Goal: Task Accomplishment & Management: Manage account settings

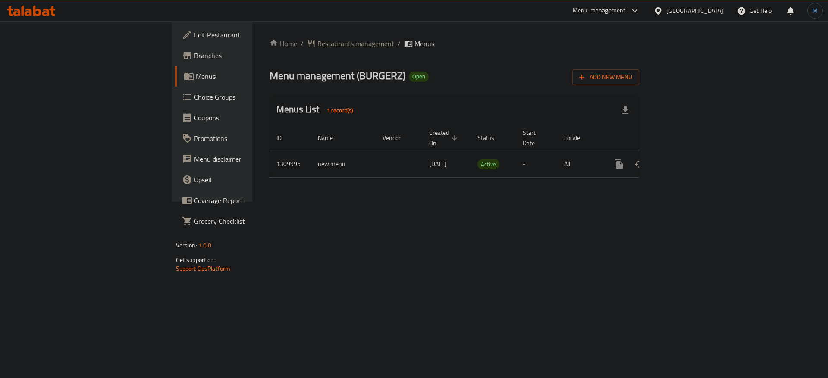
click at [317, 49] on span "Restaurants management" at bounding box center [355, 43] width 77 height 10
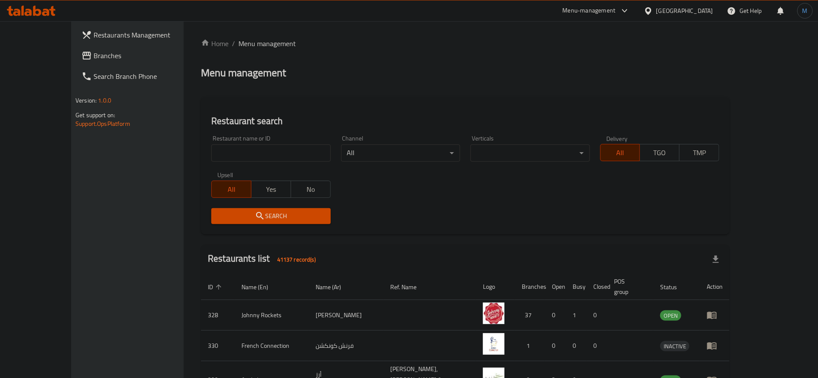
click at [87, 62] on link "Branches" at bounding box center [141, 55] width 133 height 21
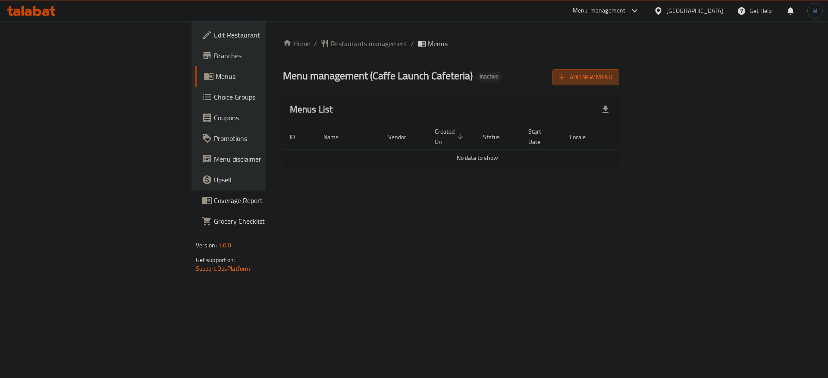
click at [613, 72] on span "Add New Menu" at bounding box center [585, 77] width 53 height 11
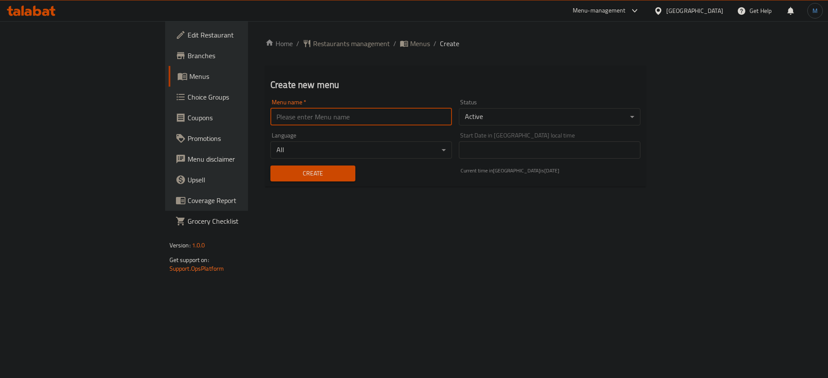
click at [369, 120] on input "text" at bounding box center [361, 116] width 182 height 17
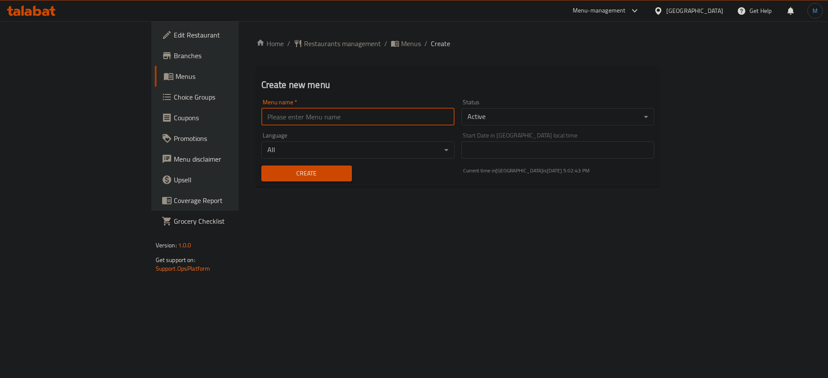
type input "1"
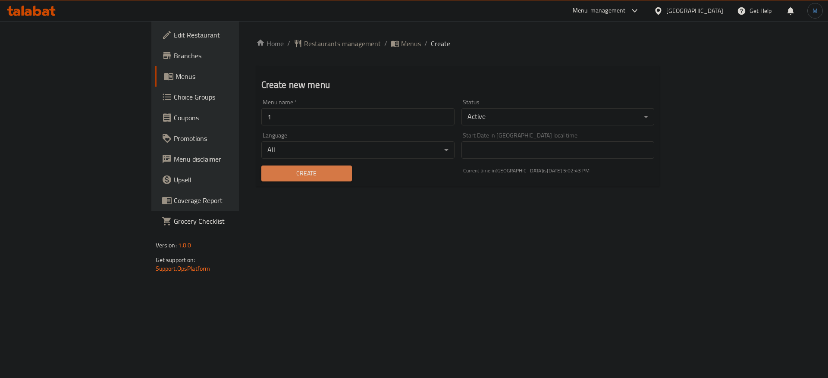
click at [268, 175] on span "Create" at bounding box center [306, 173] width 77 height 11
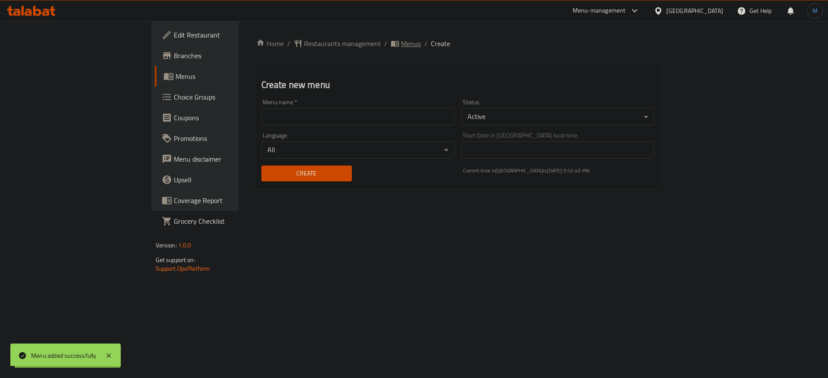
click at [401, 46] on span "Menus" at bounding box center [411, 43] width 20 height 10
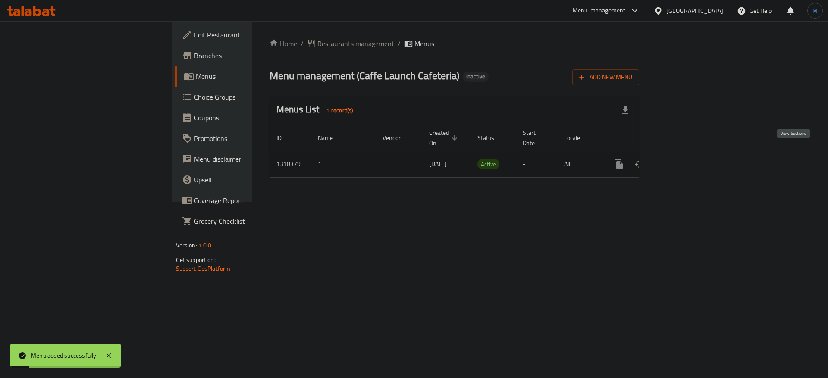
click at [686, 159] on icon "enhanced table" at bounding box center [681, 164] width 10 height 10
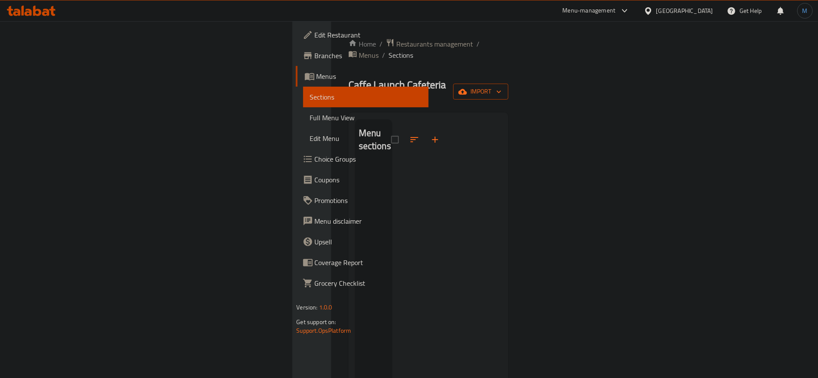
click at [502, 86] on span "import" at bounding box center [480, 91] width 41 height 11
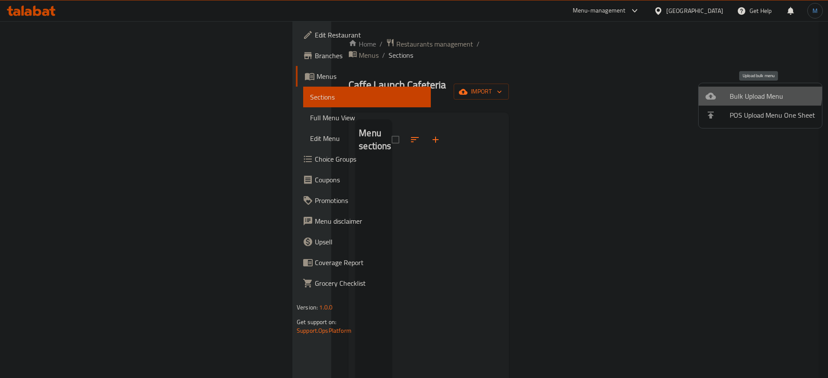
click at [737, 91] on span "Bulk Upload Menu" at bounding box center [772, 96] width 85 height 10
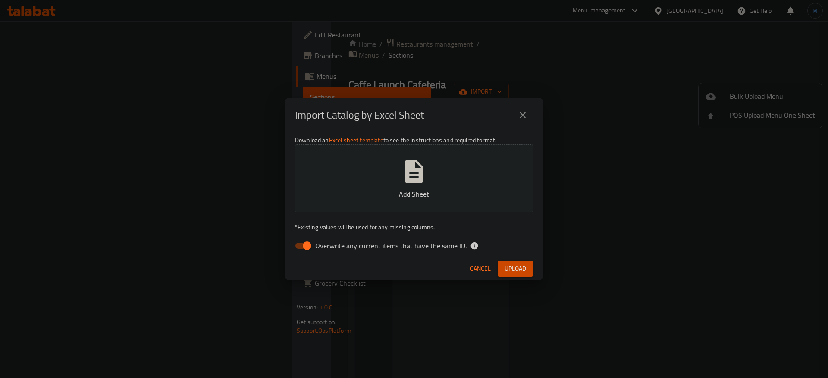
click at [437, 233] on div "Download an Excel sheet template to see the instructions and required format. A…" at bounding box center [414, 194] width 259 height 125
click at [435, 245] on span "Overwrite any current items that have the same ID." at bounding box center [390, 246] width 151 height 10
click at [332, 245] on input "Overwrite any current items that have the same ID." at bounding box center [307, 246] width 49 height 16
checkbox input "false"
click at [515, 270] on span "Upload" at bounding box center [516, 269] width 22 height 11
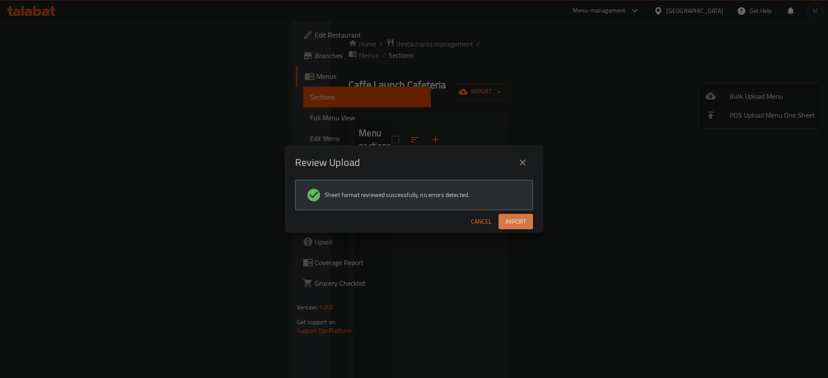
click at [521, 225] on span "Import" at bounding box center [516, 222] width 21 height 11
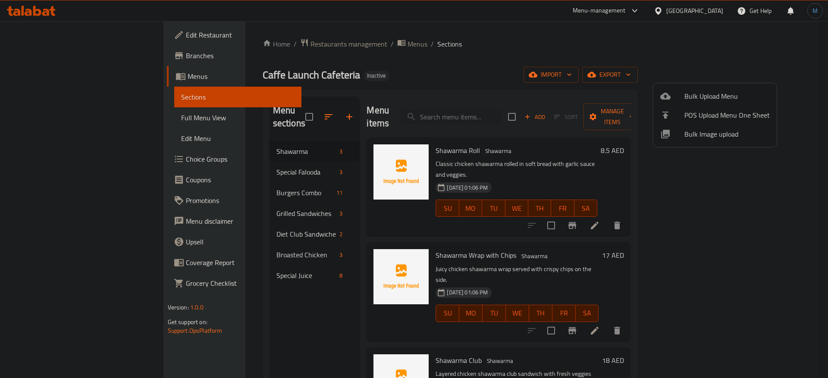
click at [659, 226] on div at bounding box center [414, 189] width 828 height 378
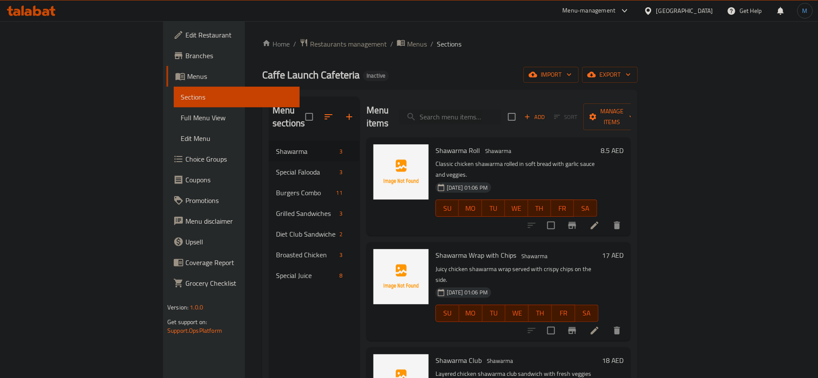
click at [599, 222] on icon at bounding box center [595, 226] width 8 height 8
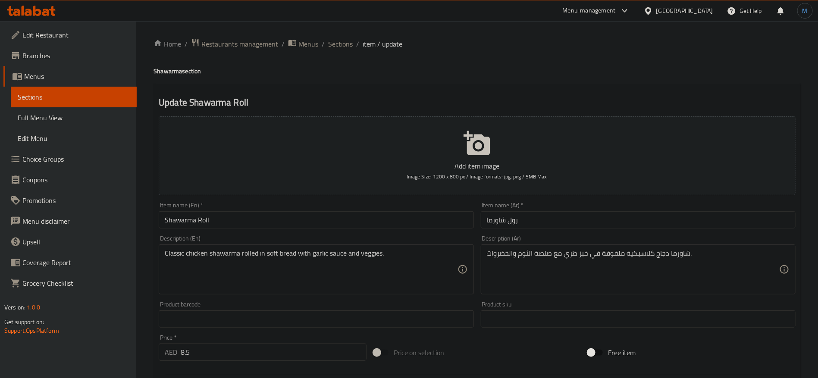
click at [343, 37] on div "Home / Restaurants management / Menus / Sections / item / update Shawarma secti…" at bounding box center [477, 315] width 682 height 588
click at [336, 35] on div "Home / Restaurants management / Menus / Sections / item / update Shawarma secti…" at bounding box center [477, 315] width 682 height 588
click at [340, 44] on span "Sections" at bounding box center [340, 44] width 25 height 10
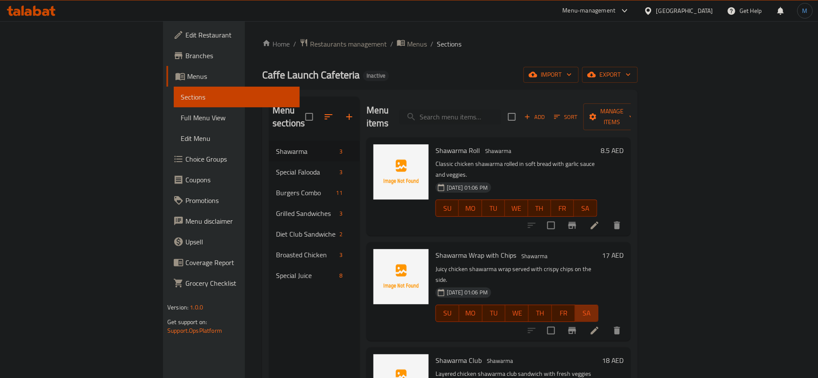
click at [595, 307] on span "SA" at bounding box center [587, 313] width 16 height 13
click at [600, 326] on icon at bounding box center [595, 331] width 10 height 10
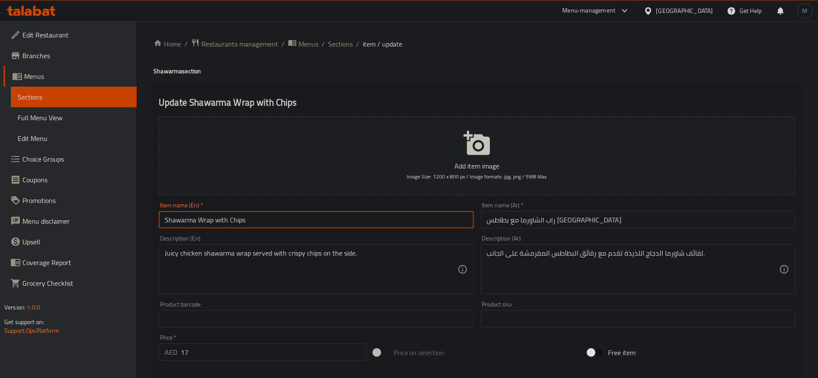
click at [242, 225] on input "Shawarma Wrap with Chips" at bounding box center [316, 219] width 315 height 17
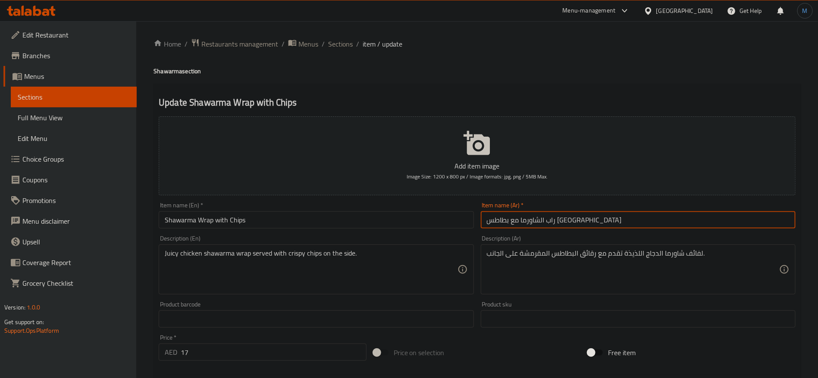
click at [519, 223] on input "راب الشاورما مع بطاطس [GEOGRAPHIC_DATA]" at bounding box center [638, 219] width 315 height 17
click at [515, 219] on input "راب الشاورما مع بطاطس [GEOGRAPHIC_DATA]" at bounding box center [638, 219] width 315 height 17
click at [502, 218] on input "راب الشاورما مع بطاطس [GEOGRAPHIC_DATA]" at bounding box center [638, 219] width 315 height 17
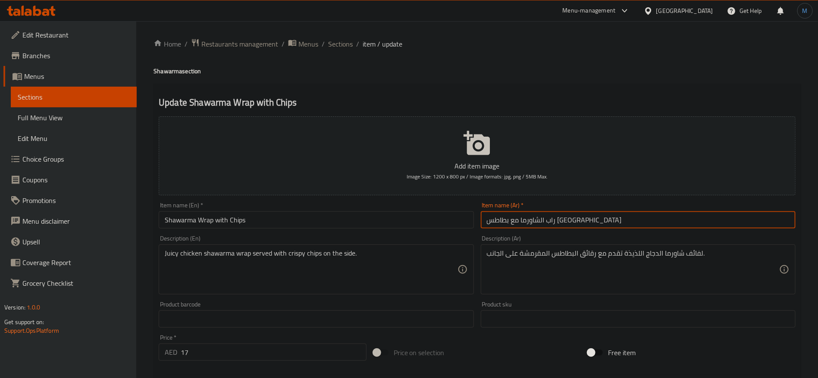
paste input "قائق بطاطا"
click at [564, 224] on input "راب الشاورما مع رقائق بطاطا" at bounding box center [638, 219] width 315 height 17
type input "راب الشاورما مع رقائق بطاطا"
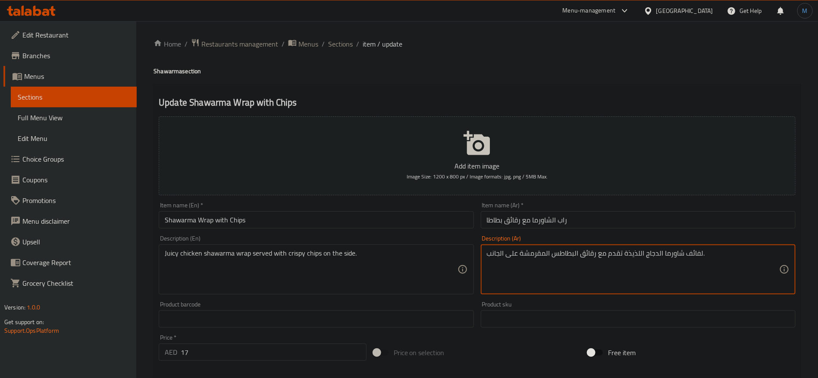
click at [696, 255] on textarea "لفائف شاورما الدجاج اللذيذة تقدم مع رقائق البطاطس المقرمشة على الجانب." at bounding box center [633, 269] width 292 height 41
paste textarea "راب"
click at [636, 255] on textarea "راب شاورما الدجاج اللذيذة تقدم مع رقائق البطاطس المقرمشة على الجانب." at bounding box center [633, 269] width 292 height 41
type textarea "راب شاورما الدجاج [PERSON_NAME] تقدم مع رقائق البطاطس المقرمشة على الجانب."
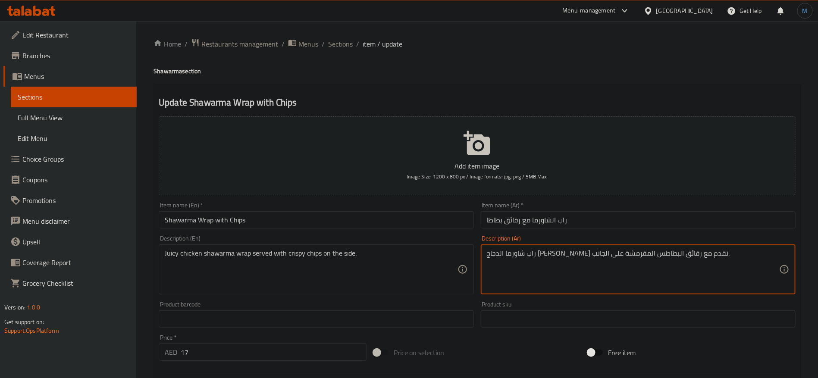
click at [394, 212] on input "Shawarma Wrap with Chips" at bounding box center [316, 219] width 315 height 17
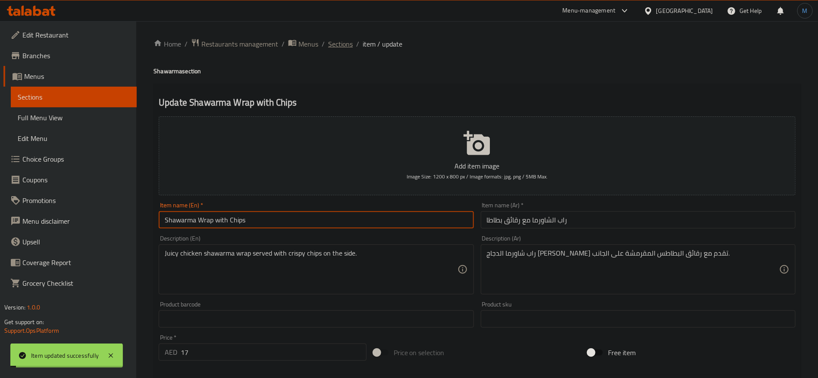
click at [334, 42] on span "Sections" at bounding box center [340, 44] width 25 height 10
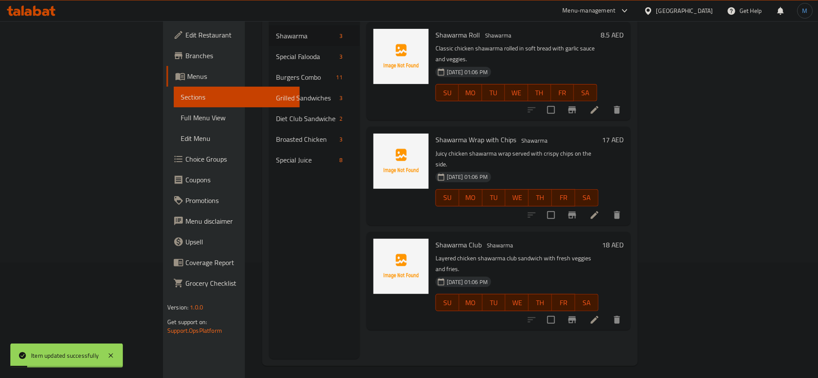
scroll to position [121, 0]
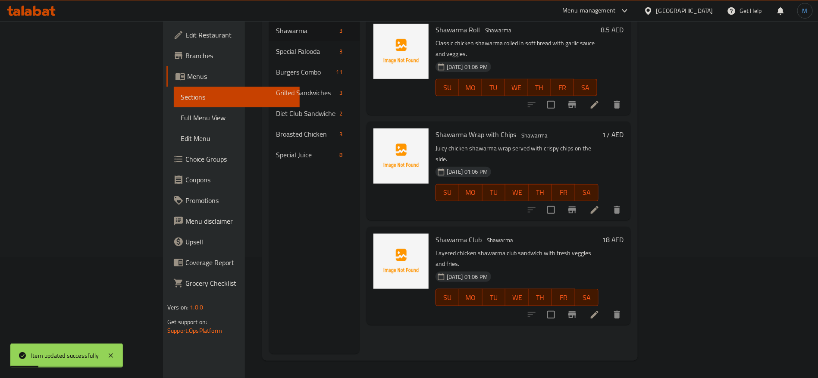
click at [607, 307] on li at bounding box center [595, 315] width 24 height 16
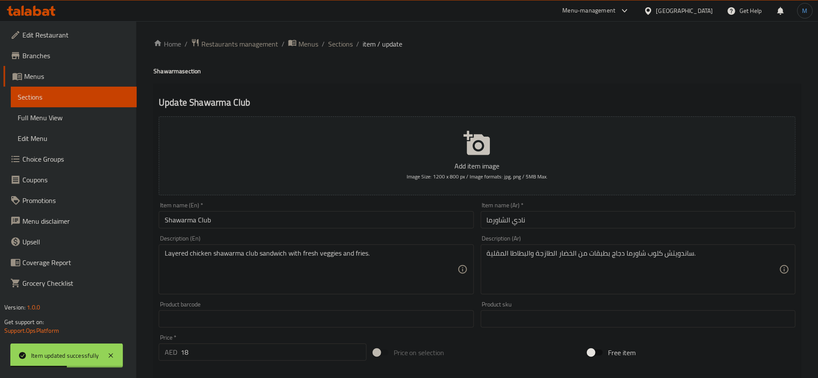
click at [514, 217] on input "نادي الشاورما" at bounding box center [638, 219] width 315 height 17
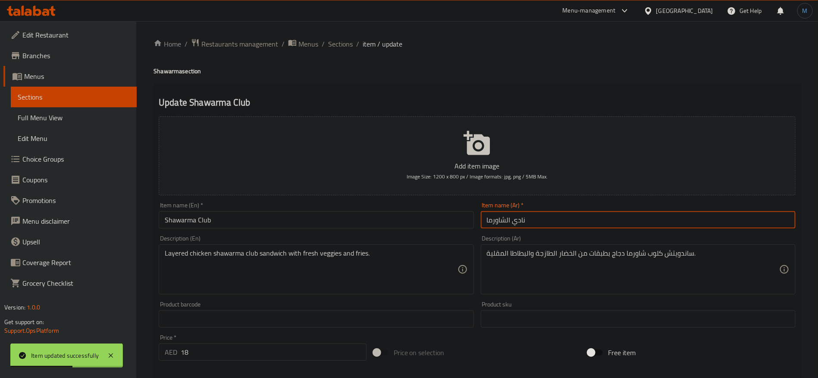
click at [521, 218] on input "نادي الشاورما" at bounding box center [638, 219] width 315 height 17
type input "كلوب شاورما"
click at [236, 216] on input "Shawarma Club" at bounding box center [316, 219] width 315 height 17
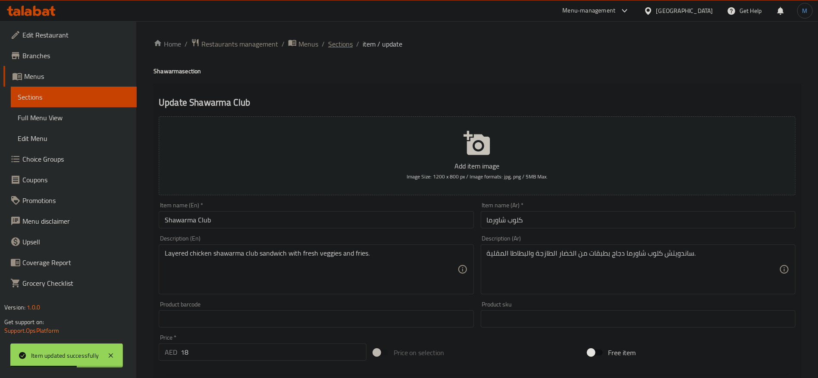
click at [343, 45] on span "Sections" at bounding box center [340, 44] width 25 height 10
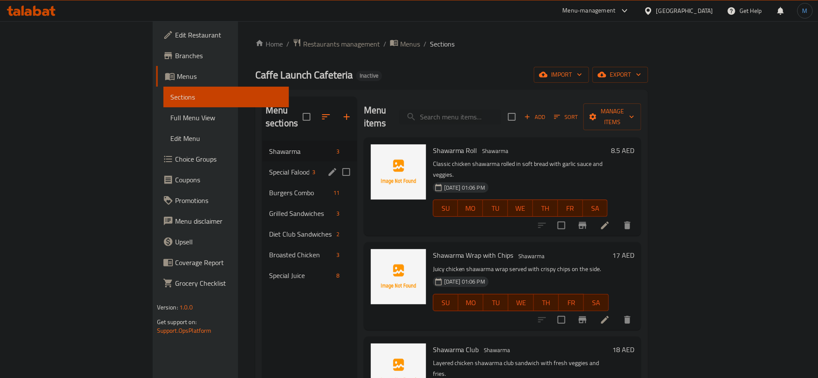
click at [262, 162] on div "Special Falooda 3" at bounding box center [309, 172] width 95 height 21
click at [329, 168] on icon "edit" at bounding box center [333, 172] width 8 height 8
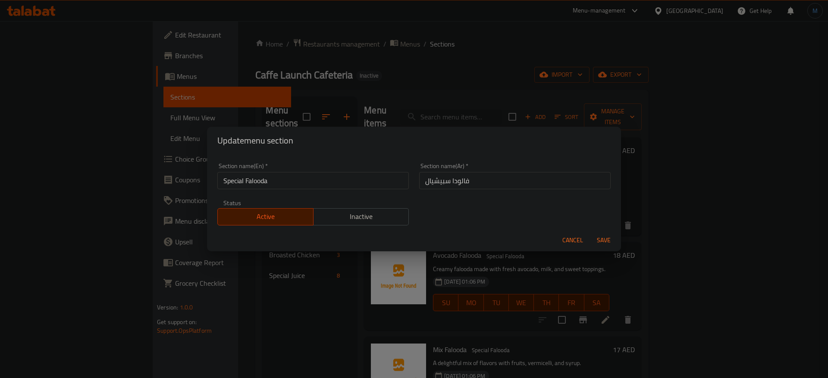
click at [583, 241] on button "Cancel" at bounding box center [573, 241] width 28 height 16
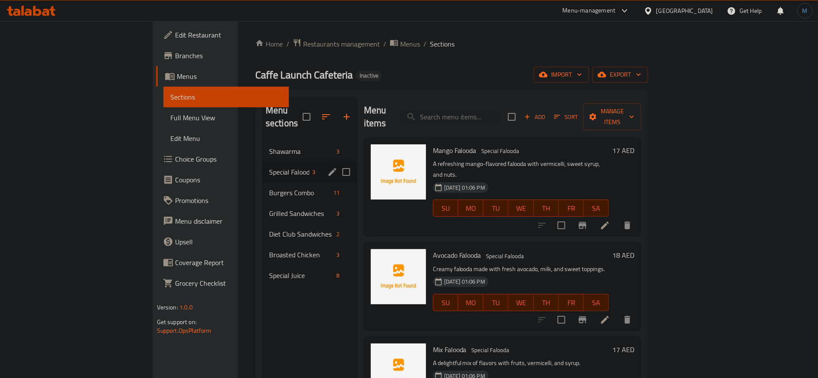
click at [610, 220] on icon at bounding box center [605, 225] width 10 height 10
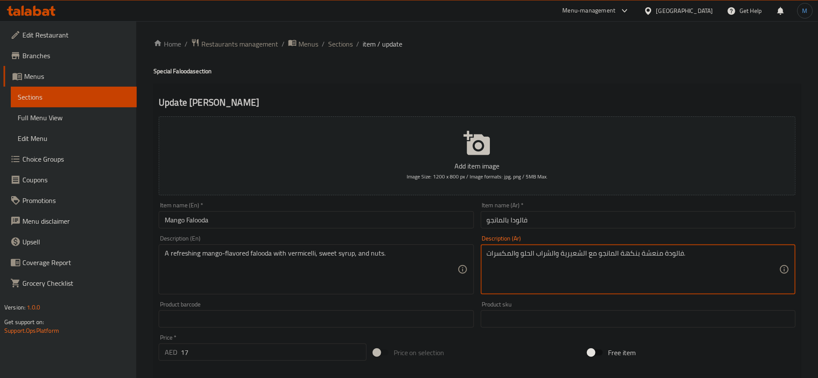
click at [676, 251] on textarea "فالودة منعشة بنكهة المانجو مع الشعيرية والشراب الحلو والمكسرات." at bounding box center [633, 269] width 292 height 41
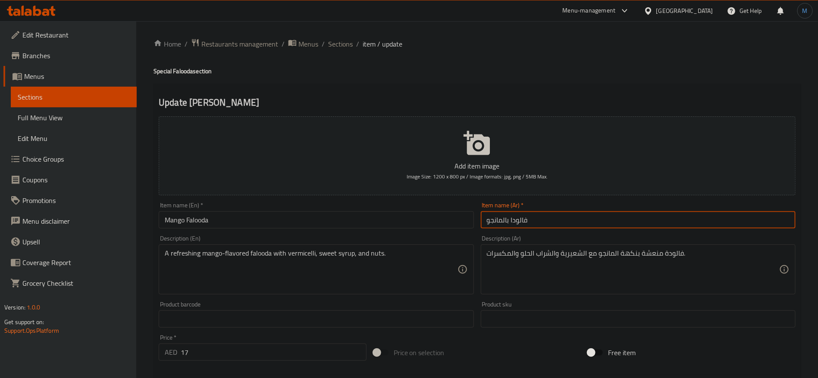
click at [521, 222] on input "فالودا بالمانجو" at bounding box center [638, 219] width 315 height 17
paste input "text"
type input "فالودة بالمانجو"
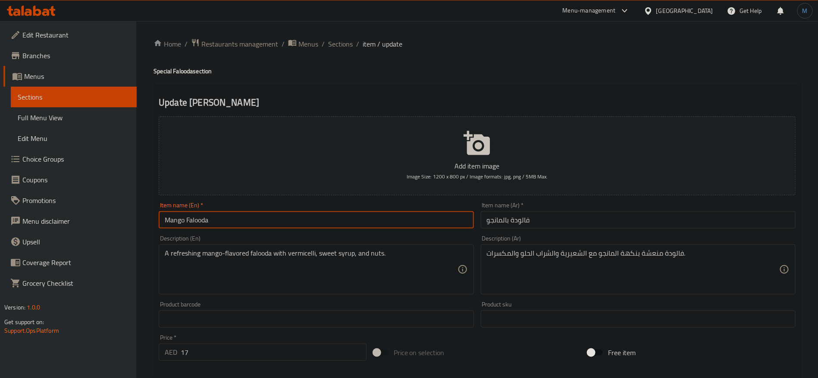
click at [412, 212] on input "Mango Falooda" at bounding box center [316, 219] width 315 height 17
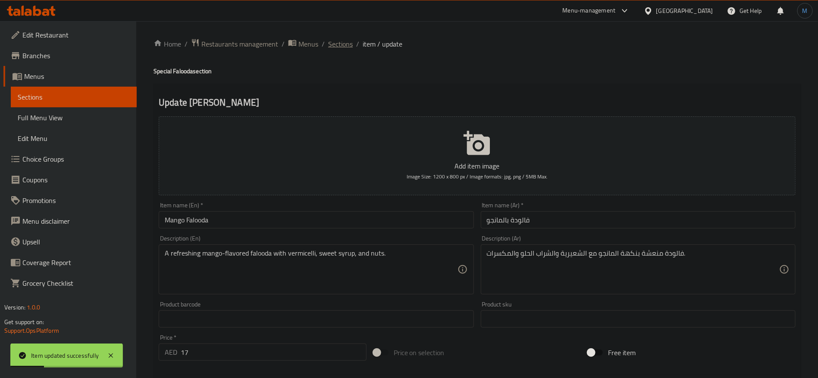
click at [334, 39] on span "Sections" at bounding box center [340, 44] width 25 height 10
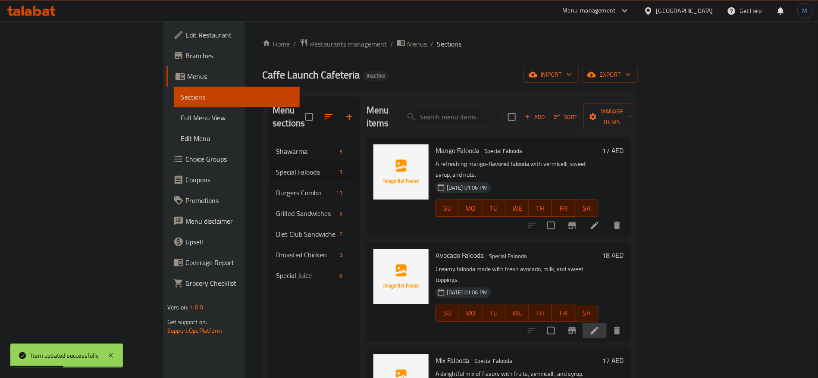
click at [607, 323] on li at bounding box center [595, 331] width 24 height 16
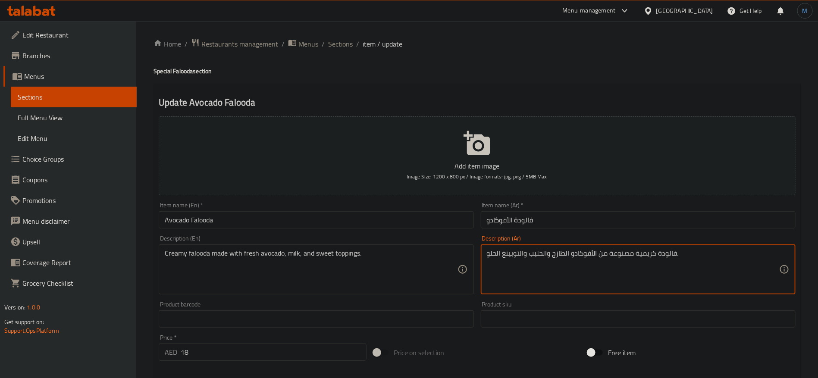
click at [511, 253] on textarea "فالودة كريمية مصنوعة من الأفوكادو الطازج والحليب والتوبينغ الحلو." at bounding box center [633, 269] width 292 height 41
click at [517, 261] on textarea "فالودة كريمية مصنوعة من الأفوكادو الطازج والحليب والتوبينغ الحلو." at bounding box center [633, 269] width 292 height 41
type textarea "فالودة كريمية مصنوعة من الأفوكادو الطازج والحليب والاضافات الحلوة."
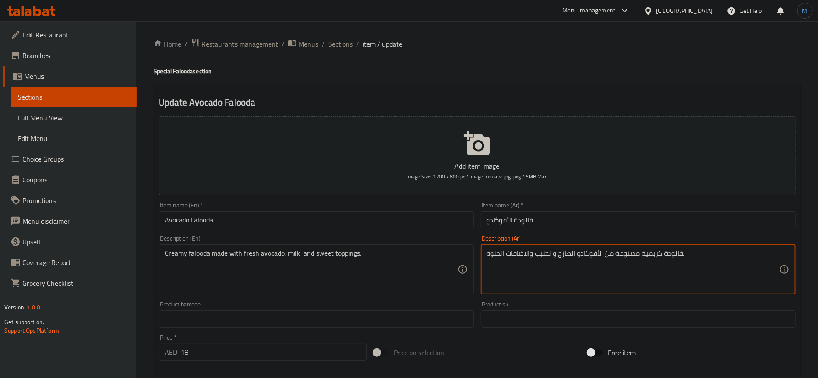
click at [416, 218] on div "Home / Restaurants management / Menus / Sections / item / update Special Falood…" at bounding box center [477, 315] width 647 height 554
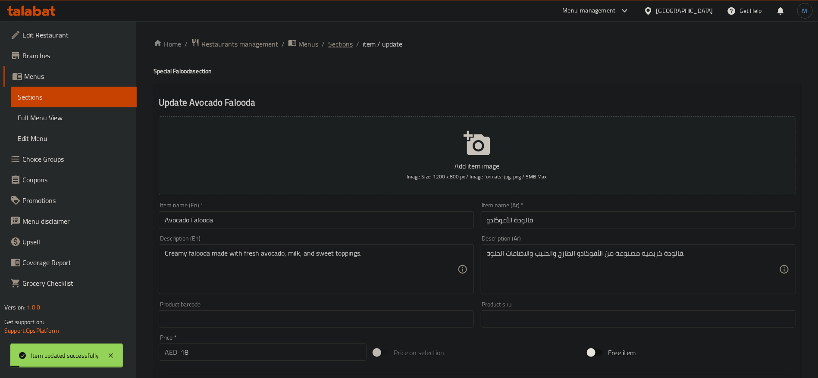
click at [350, 49] on span "Sections" at bounding box center [340, 44] width 25 height 10
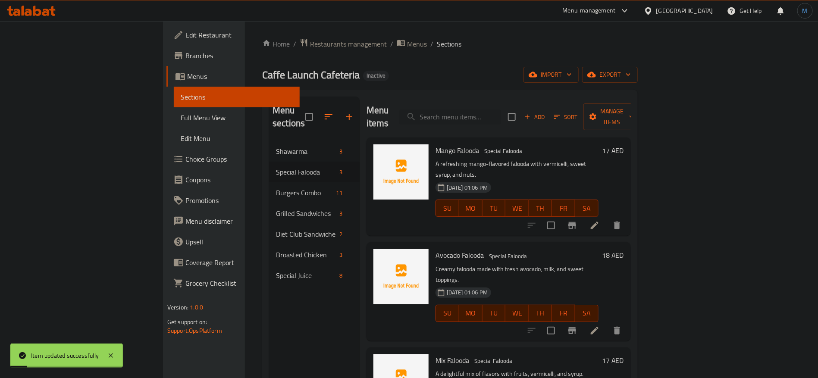
scroll to position [121, 0]
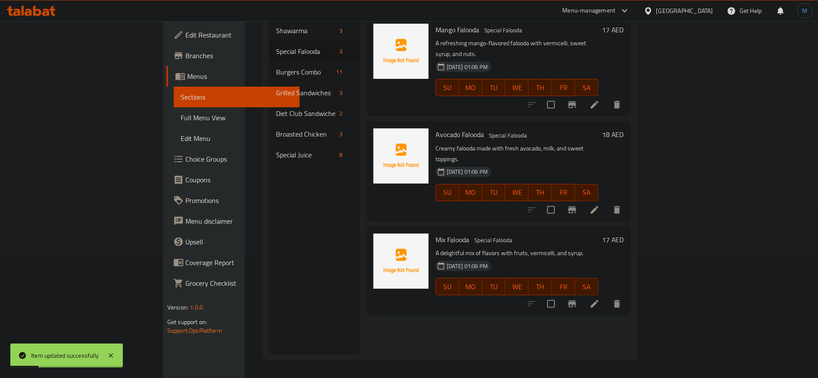
click at [607, 296] on li at bounding box center [595, 304] width 24 height 16
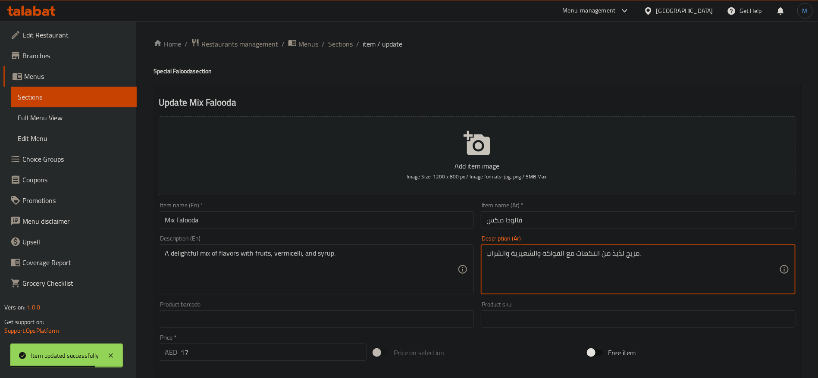
click at [618, 253] on textarea "مزيج لذيذ من النكهات مع الفواكه والشعيرية والشراب." at bounding box center [633, 269] width 292 height 41
type textarea "مزيج ديلايفتفول من النكهات مع الفواكه والشعيرية والشراب."
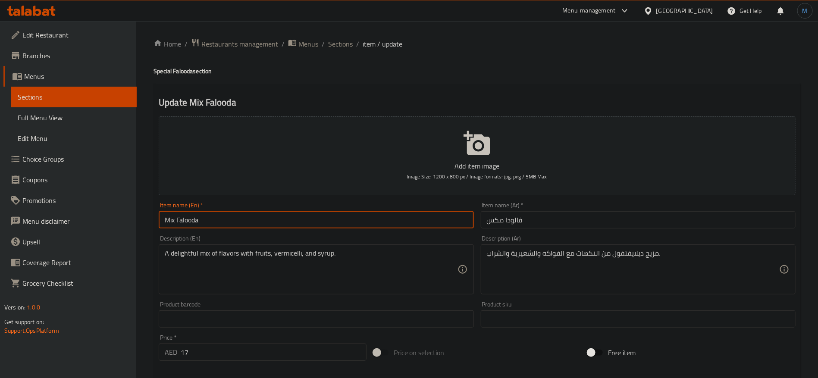
click at [364, 222] on input "Mix Falooda" at bounding box center [316, 219] width 315 height 17
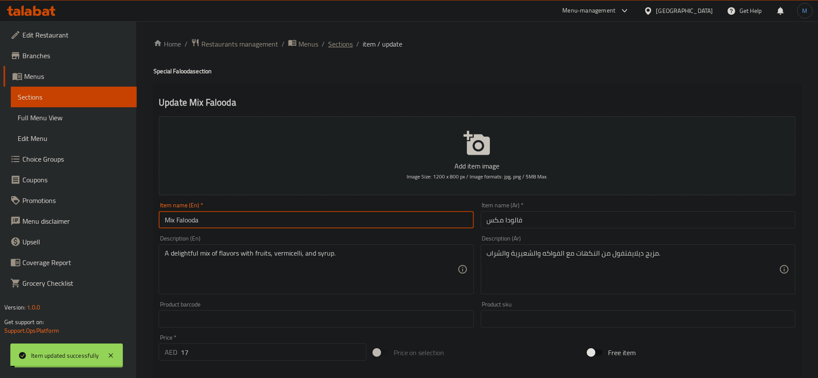
click at [336, 41] on span "Sections" at bounding box center [340, 44] width 25 height 10
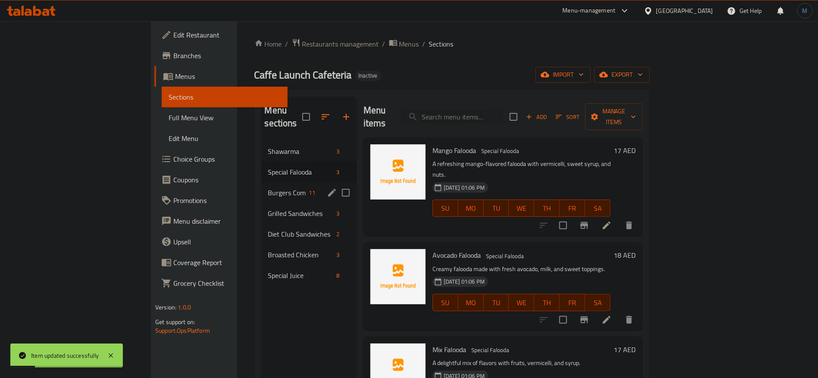
click at [268, 188] on span "Burgers Combo" at bounding box center [287, 193] width 38 height 10
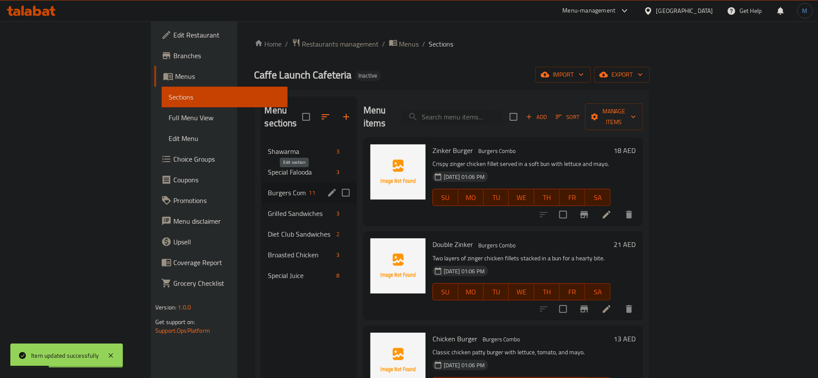
click at [327, 188] on icon "edit" at bounding box center [332, 193] width 10 height 10
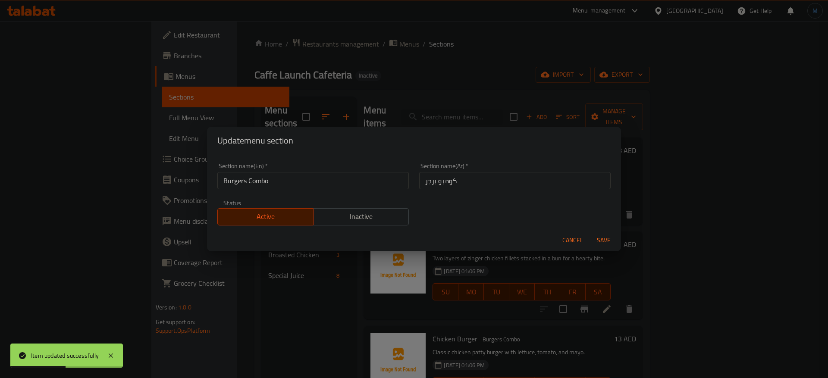
drag, startPoint x: 566, startPoint y: 245, endPoint x: 504, endPoint y: 239, distance: 61.9
click at [564, 245] on span "Cancel" at bounding box center [573, 240] width 21 height 11
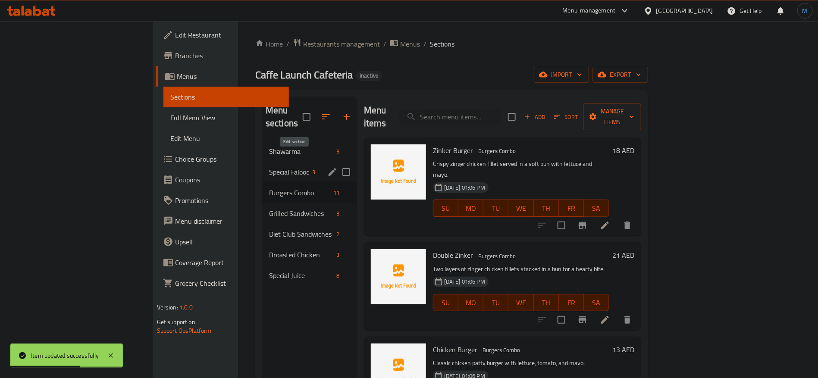
click at [327, 167] on icon "edit" at bounding box center [332, 172] width 10 height 10
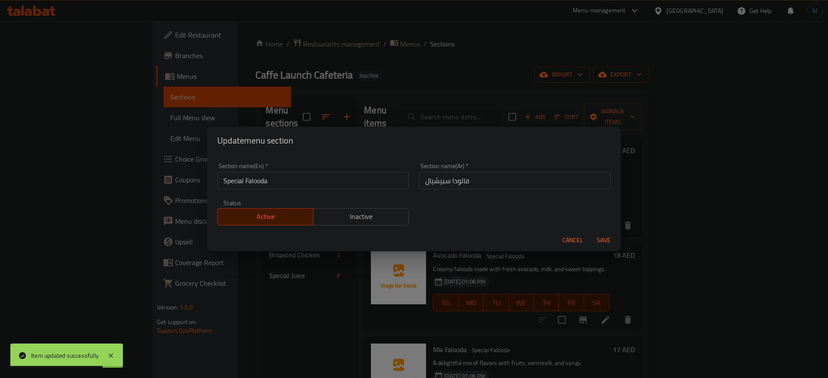
click at [568, 231] on div "Cancel Save" at bounding box center [414, 240] width 414 height 23
click at [568, 237] on span "Cancel" at bounding box center [573, 240] width 21 height 11
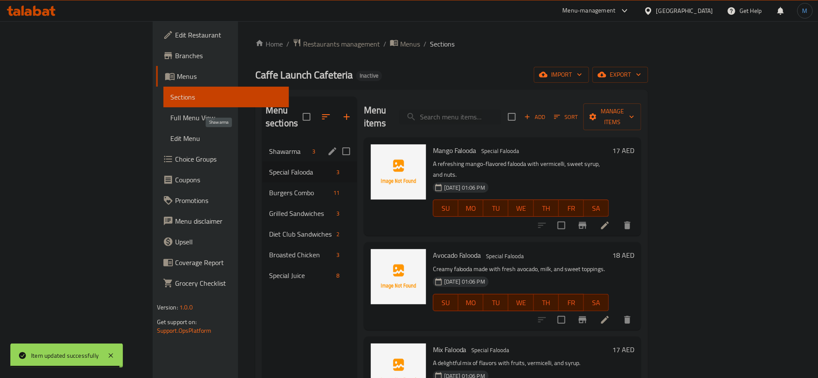
click at [269, 146] on span "Shawarma" at bounding box center [289, 151] width 40 height 10
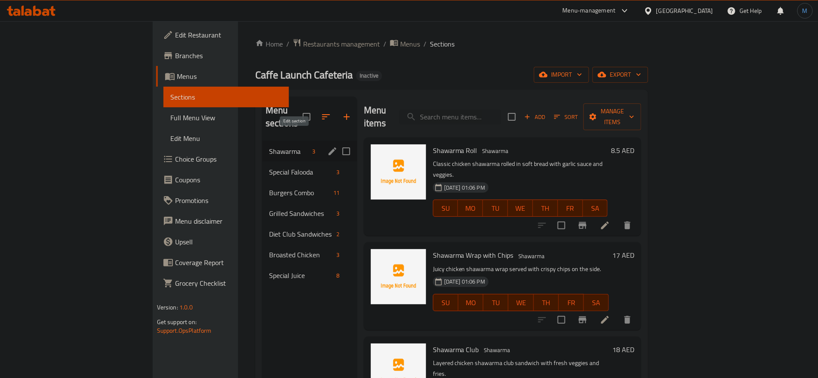
click at [329, 148] on icon "edit" at bounding box center [333, 152] width 8 height 8
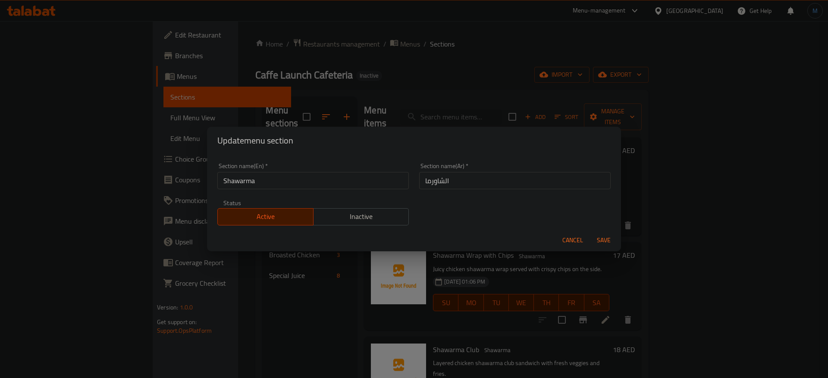
click at [571, 240] on span "Cancel" at bounding box center [573, 240] width 21 height 11
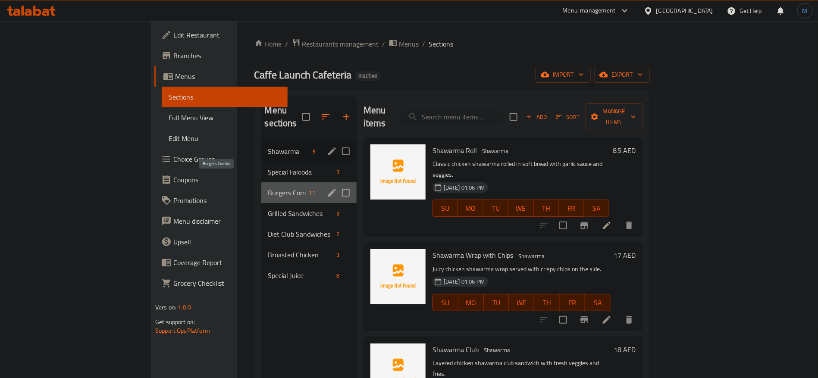
click at [268, 188] on span "Burgers Combo" at bounding box center [287, 193] width 38 height 10
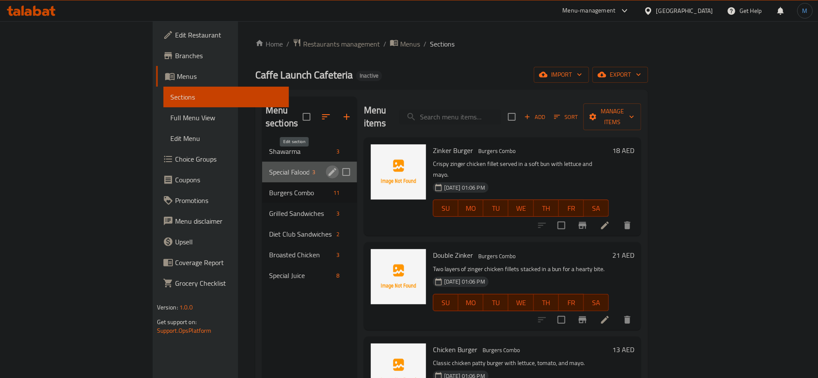
click at [327, 167] on icon "edit" at bounding box center [332, 172] width 10 height 10
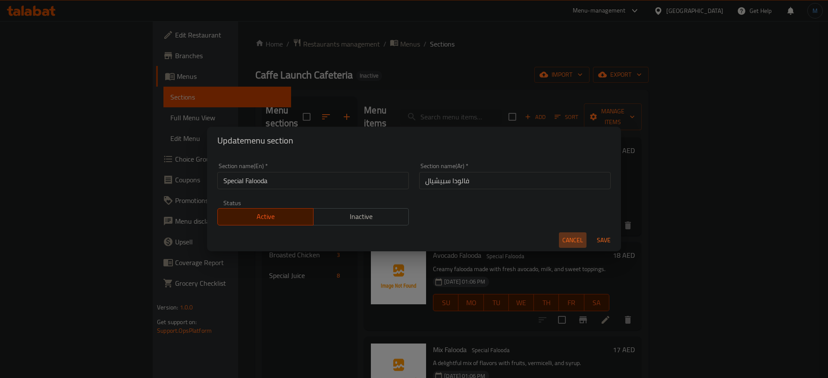
click at [571, 245] on span "Cancel" at bounding box center [573, 240] width 21 height 11
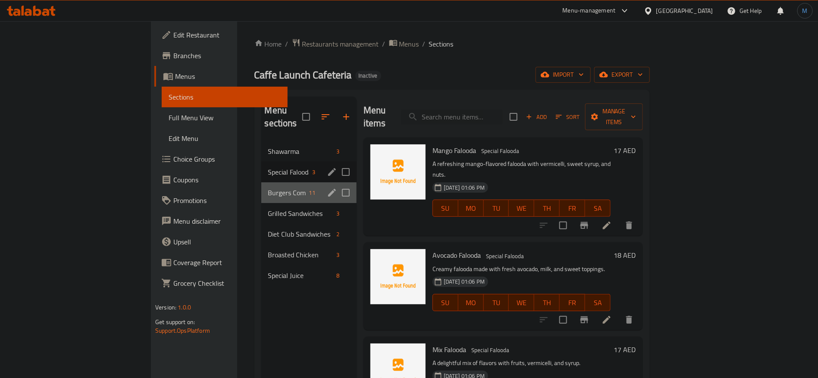
click at [261, 182] on div "Burgers Combo 11" at bounding box center [308, 192] width 95 height 21
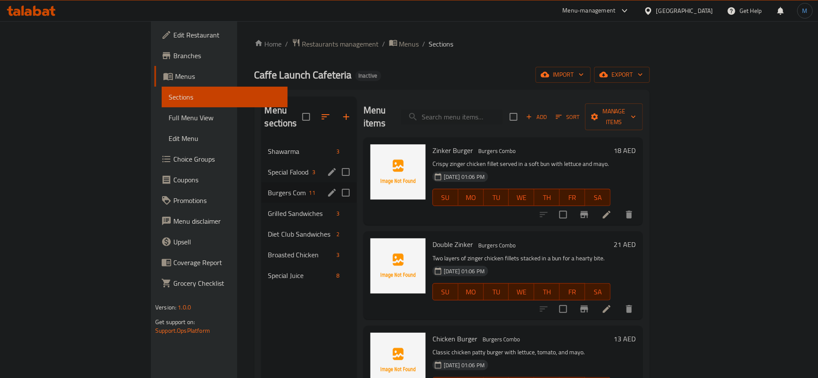
click at [337, 184] on input "Menu sections" at bounding box center [346, 193] width 18 height 18
checkbox input "false"
click at [328, 189] on icon "edit" at bounding box center [332, 193] width 8 height 8
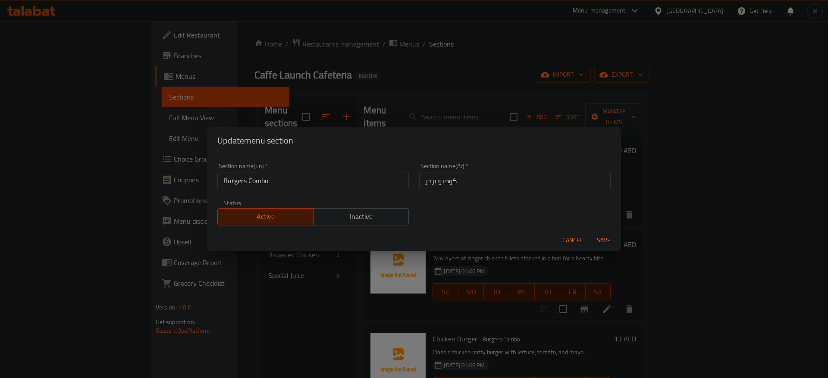
click at [583, 238] on button "Cancel" at bounding box center [573, 241] width 28 height 16
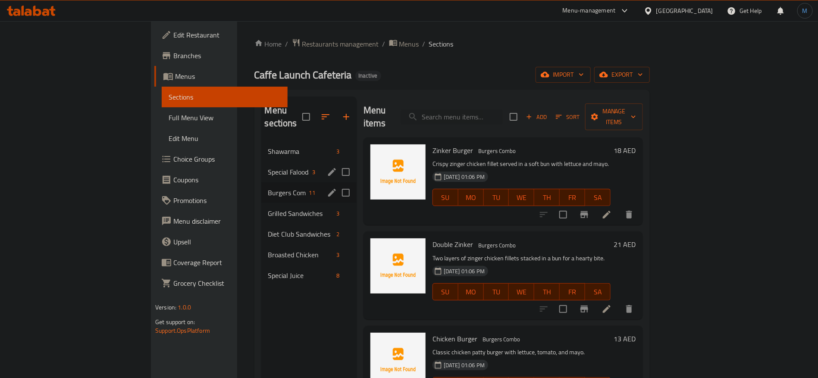
drag, startPoint x: 756, startPoint y: 194, endPoint x: 754, endPoint y: 198, distance: 4.4
click at [619, 207] on li at bounding box center [607, 215] width 24 height 16
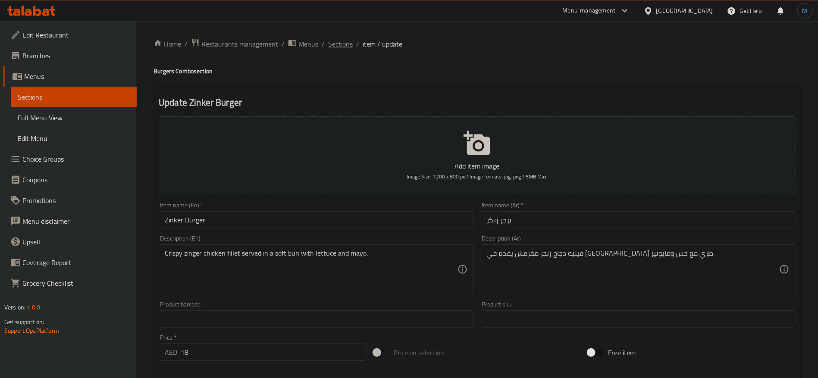
click at [346, 49] on span "Sections" at bounding box center [340, 44] width 25 height 10
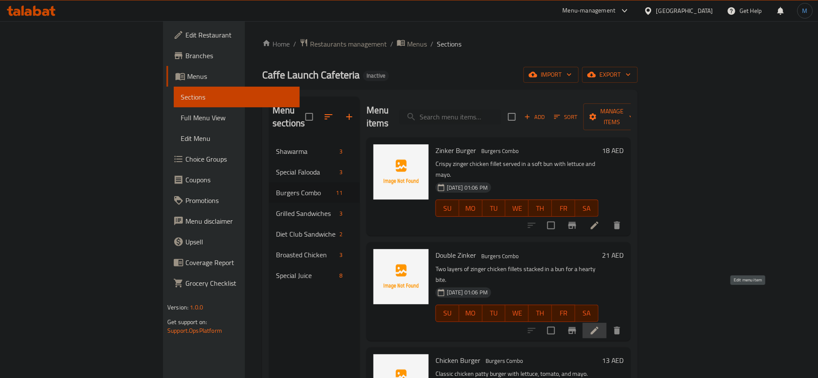
click at [599, 327] on icon at bounding box center [595, 331] width 8 height 8
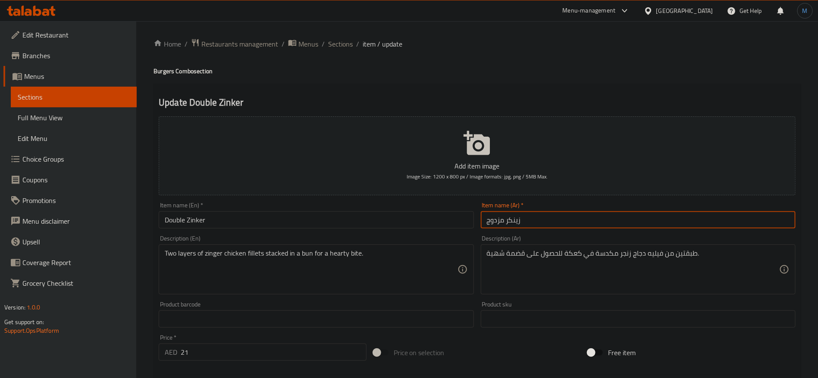
click at [502, 222] on input "زينكر مزدوج" at bounding box center [638, 219] width 315 height 17
type input "زينكر دوبل"
click at [570, 248] on div "طبقتين من فيليه دجاج زنجر مكدسة في كعكة للحصول على قضمة شهية. Description (Ar)" at bounding box center [638, 270] width 315 height 50
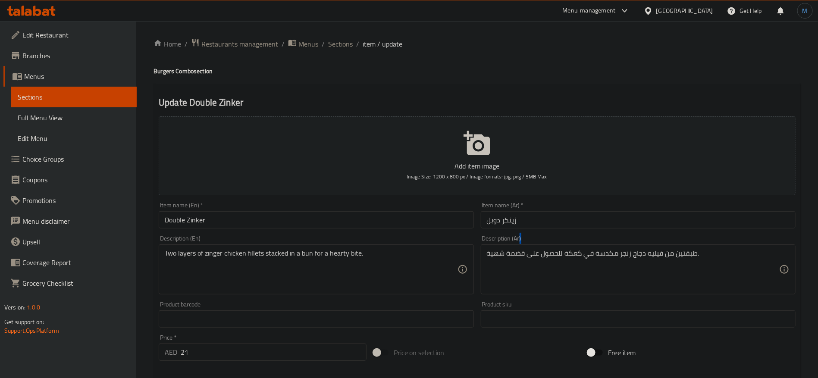
click at [570, 248] on div "طبقتين من فيليه دجاج زنجر مكدسة في كعكة للحصول على قضمة شهية. Description (Ar)" at bounding box center [638, 270] width 315 height 50
click at [570, 251] on textarea "طبقتين من فيليه دجاج زنجر مكدسة في كعكة للحصول على قضمة شهية." at bounding box center [633, 269] width 292 height 41
click at [570, 252] on textarea "طبقتين من فيليه دجاج زنجر مكدسة في كعكة للحصول على قضمة شهية." at bounding box center [633, 269] width 292 height 41
type textarea "طبقتين من فيليه دجاج زنجر مكدسة في كيزر لبايت شهية."
click at [390, 232] on div "Item name (En)   * Double Zinker Item name (En) *" at bounding box center [316, 215] width 322 height 33
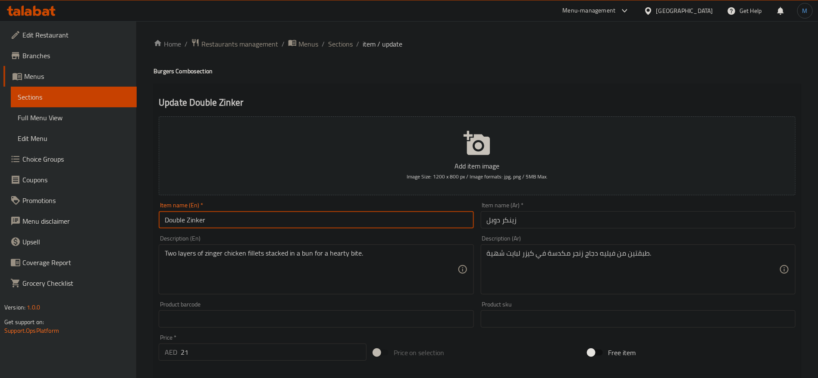
click at [390, 227] on input "Double Zinker" at bounding box center [316, 219] width 315 height 17
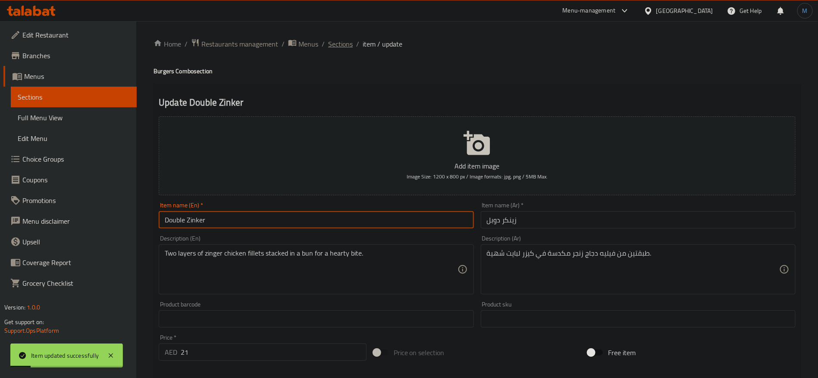
click at [339, 39] on span "Sections" at bounding box center [340, 44] width 25 height 10
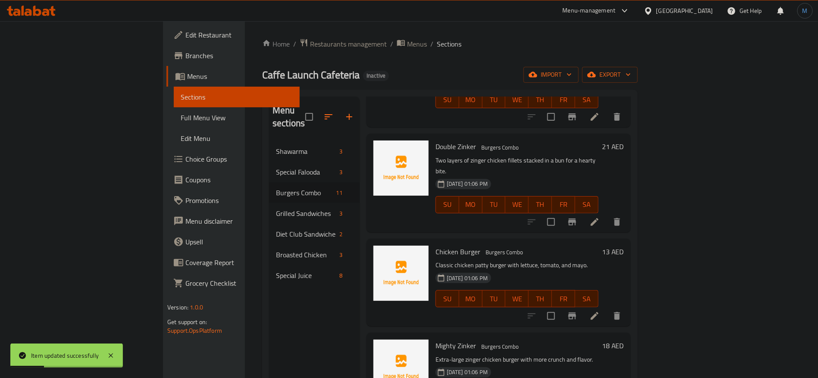
scroll to position [129, 0]
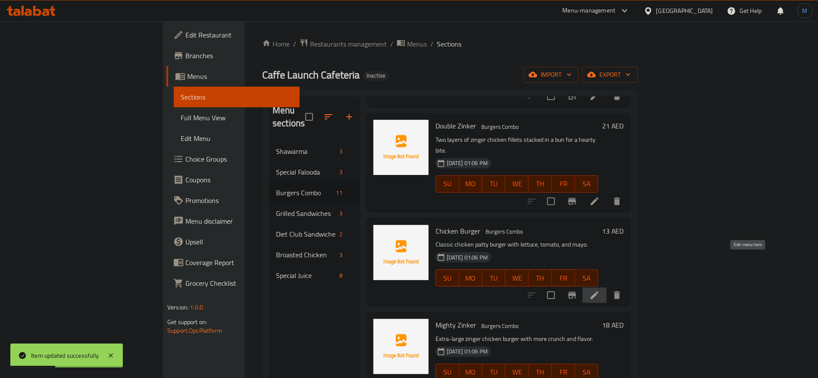
click at [599, 292] on icon at bounding box center [595, 296] width 8 height 8
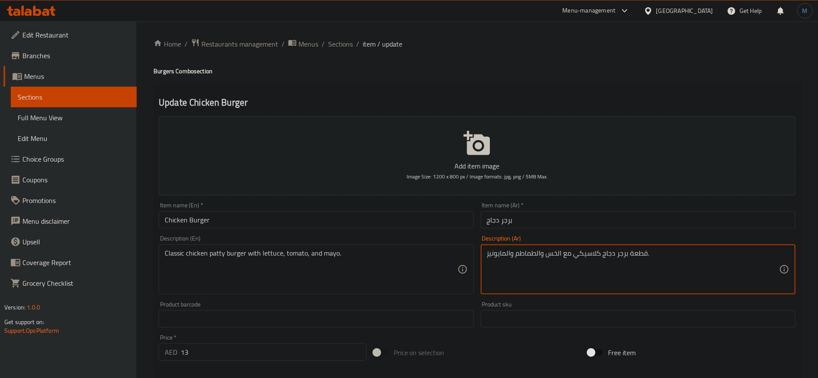
type textarea "قطعة برجر دجاج كلاسيكي مع الخس والطماطم والمايونيز."
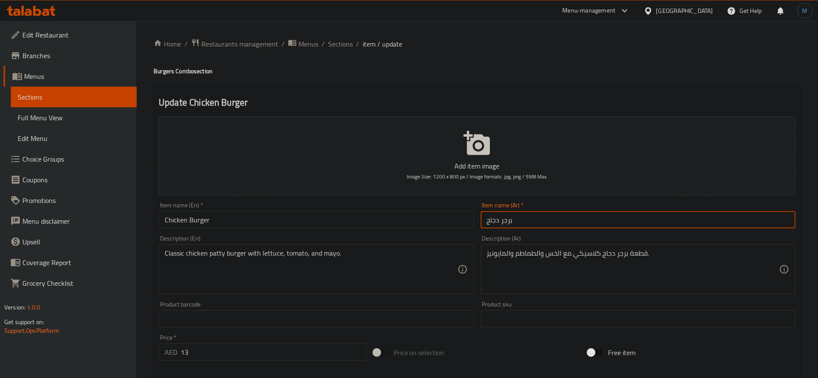
click at [511, 214] on input "برجر دجاج" at bounding box center [638, 219] width 315 height 17
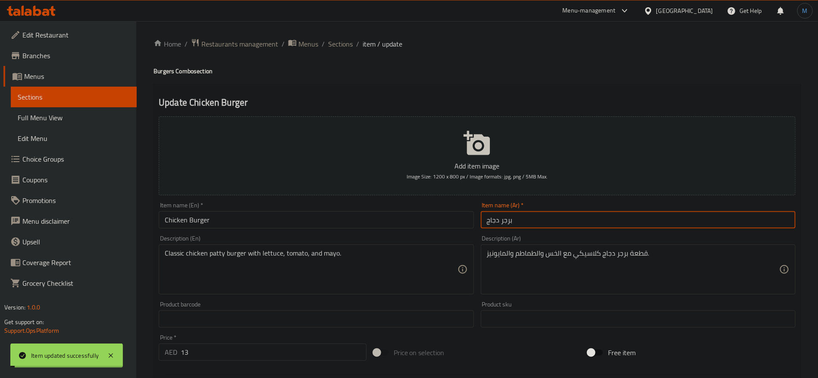
click at [338, 51] on div "Home / Restaurants management / Menus / Sections / item / update Burgers Combo …" at bounding box center [477, 315] width 647 height 554
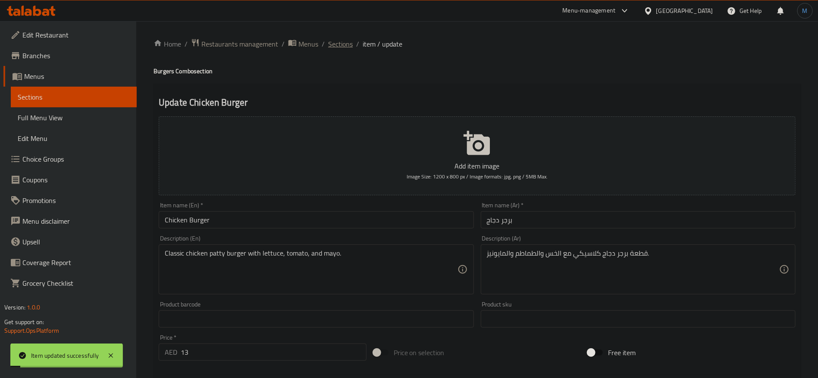
click at [339, 46] on span "Sections" at bounding box center [340, 44] width 25 height 10
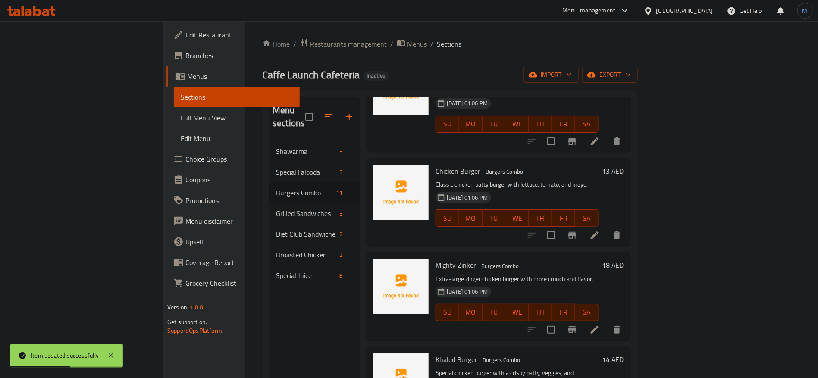
scroll to position [194, 0]
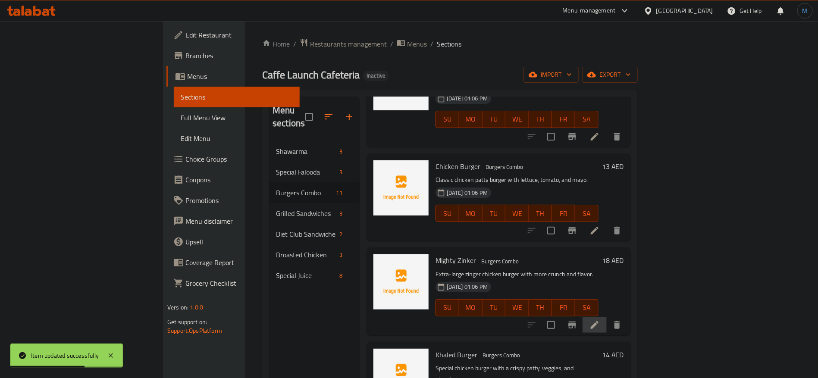
click at [600, 320] on icon at bounding box center [595, 325] width 10 height 10
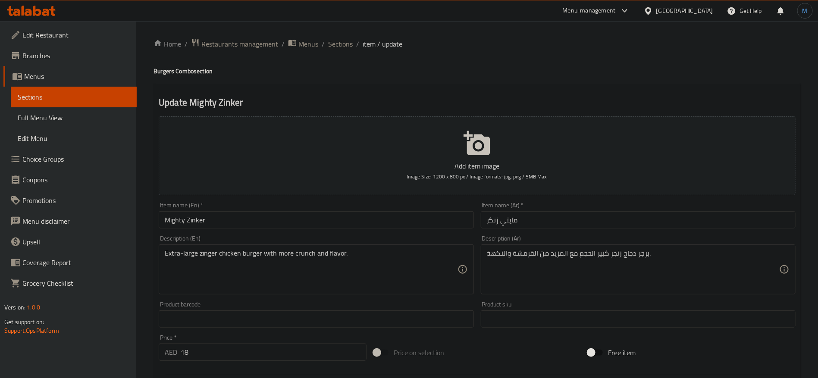
click at [163, 254] on div "Extra-large zinger chicken burger with more crunch and flavor. Description (En)" at bounding box center [316, 270] width 315 height 50
click at [170, 256] on textarea "Extra-large zinger chicken burger with more crunch and flavor." at bounding box center [311, 269] width 292 height 41
drag, startPoint x: 170, startPoint y: 256, endPoint x: 187, endPoint y: 256, distance: 17.7
click at [187, 256] on textarea "Extra-large zinger chicken burger with more crunch and flavor." at bounding box center [311, 269] width 292 height 41
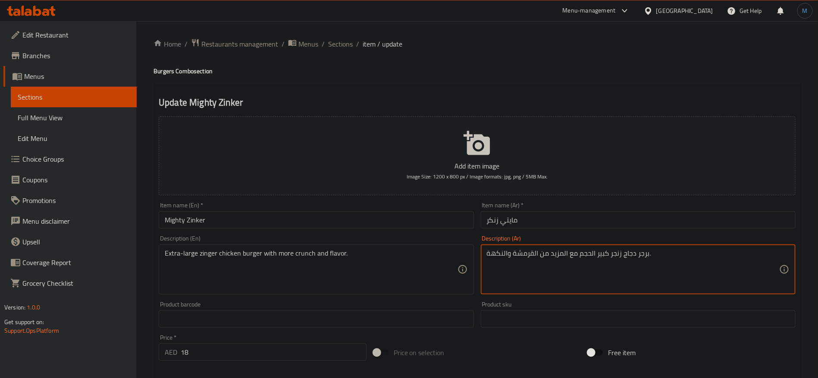
drag, startPoint x: 602, startPoint y: 255, endPoint x: 591, endPoint y: 253, distance: 11.4
click at [591, 253] on textarea "برجر دجاج زنجر كبير الحجم مع المزيد من القرمشة والنكهة." at bounding box center [633, 269] width 292 height 41
paste textarea "دًا"
type textarea "برجر دجاج زنجر كبير جدًا مع المزيد من الكرانش والنكهة."
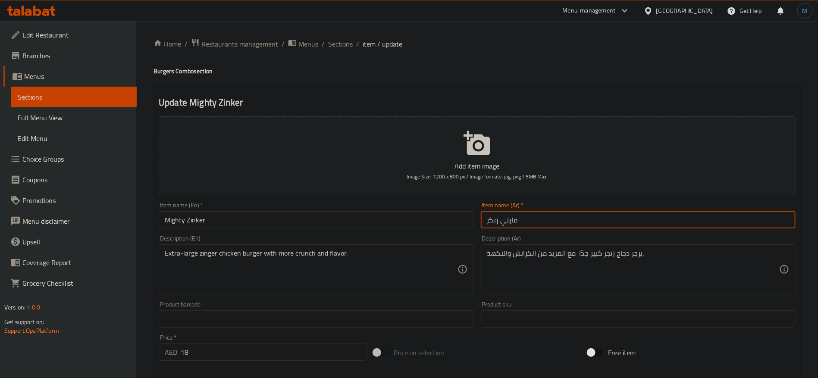
click at [651, 217] on input "مايتي زنكر" at bounding box center [638, 219] width 315 height 17
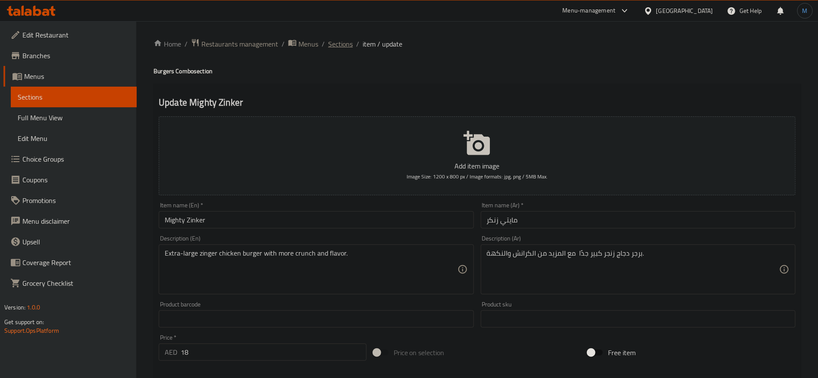
click at [349, 40] on span "Sections" at bounding box center [340, 44] width 25 height 10
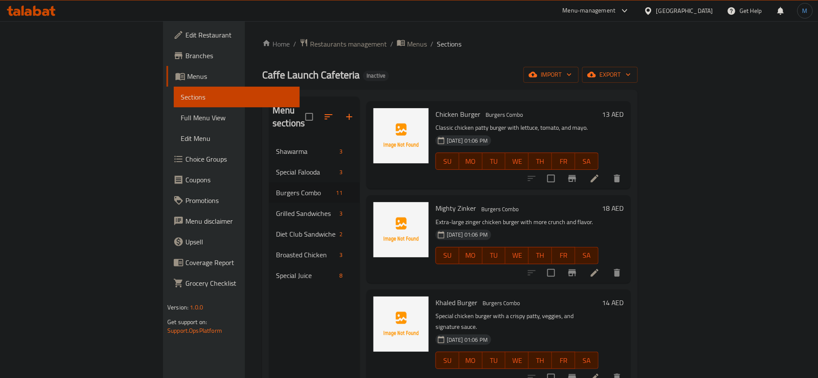
scroll to position [259, 0]
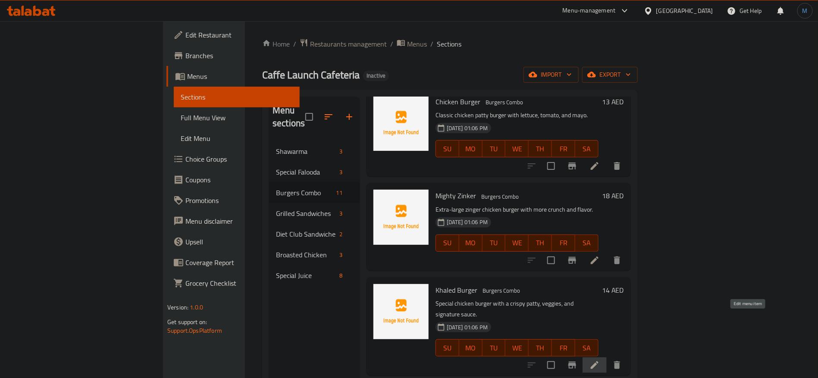
click at [600, 360] on icon at bounding box center [595, 365] width 10 height 10
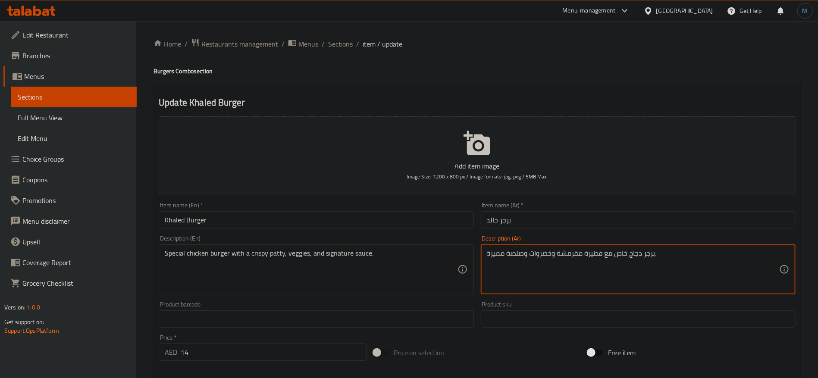
click at [587, 254] on textarea "برجر دجاج خاص مع فطيرة مقرمشة وخضروات وصلصة مميزة." at bounding box center [633, 269] width 292 height 41
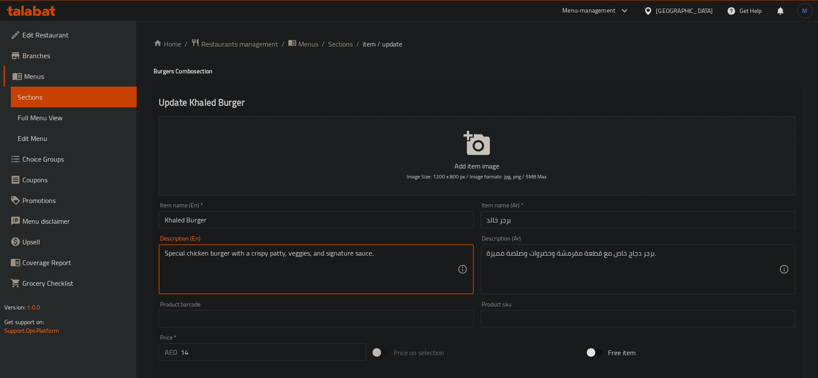
click at [275, 254] on textarea "Special chicken burger with a crispy patty, veggies, and signature sauce." at bounding box center [311, 269] width 292 height 41
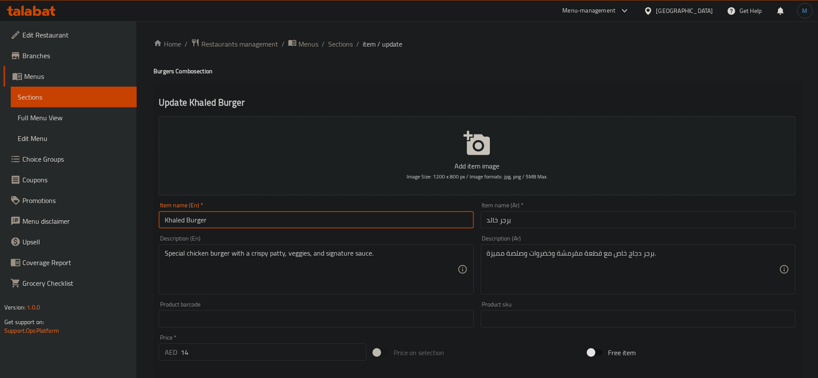
click at [389, 215] on input "Khaled Burger" at bounding box center [316, 219] width 315 height 17
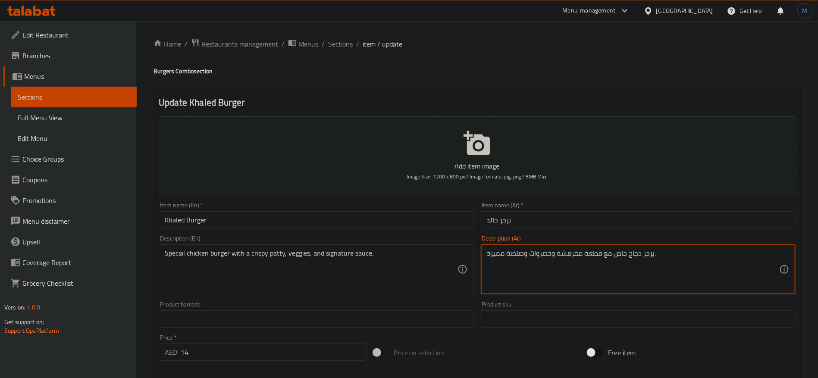
click at [496, 249] on textarea "برجر دجاج خاص مع قطعة مقرمشة وخضروات وصلصة مميزة." at bounding box center [633, 269] width 292 height 41
type textarea "برجر دجاج خاص مع قطعة مقرمشة وخضروات وصلصة سيجنتشر."
click at [434, 217] on input "Khaled Burger" at bounding box center [316, 219] width 315 height 17
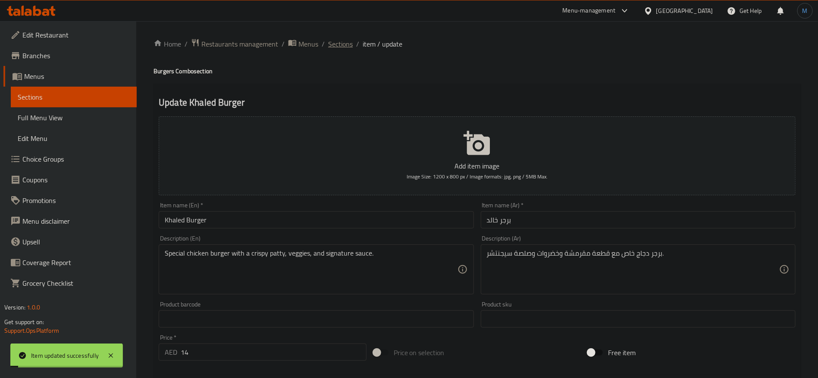
click at [330, 44] on span "Sections" at bounding box center [340, 44] width 25 height 10
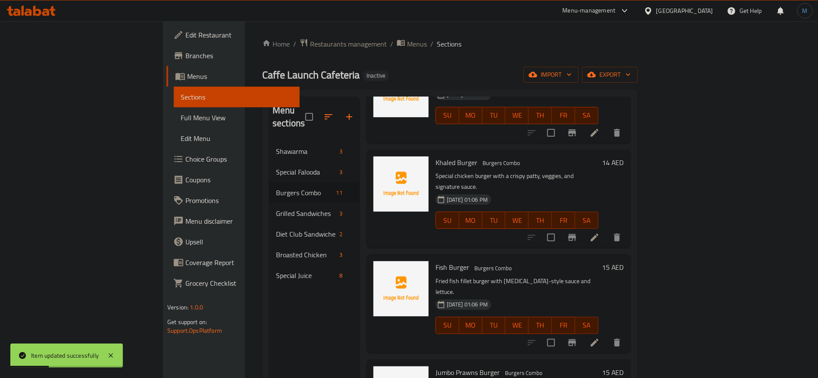
scroll to position [388, 0]
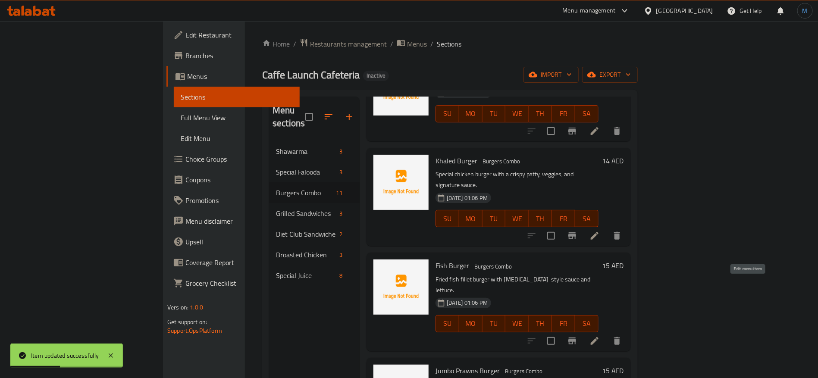
click at [600, 336] on icon at bounding box center [595, 341] width 10 height 10
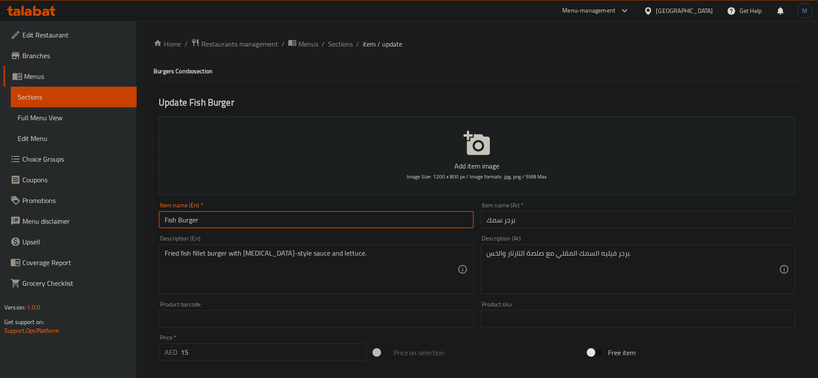
click at [395, 216] on input "Fish Burger" at bounding box center [316, 219] width 315 height 17
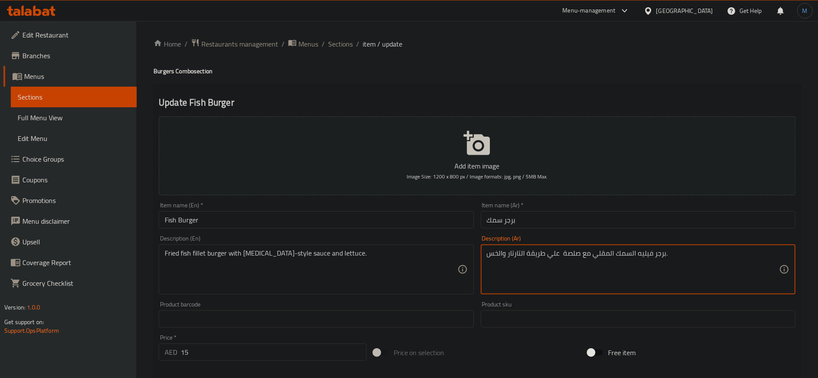
type textarea "برجر فيليه السمك المقلي مع صلصة علي طريقة التارتار والخس."
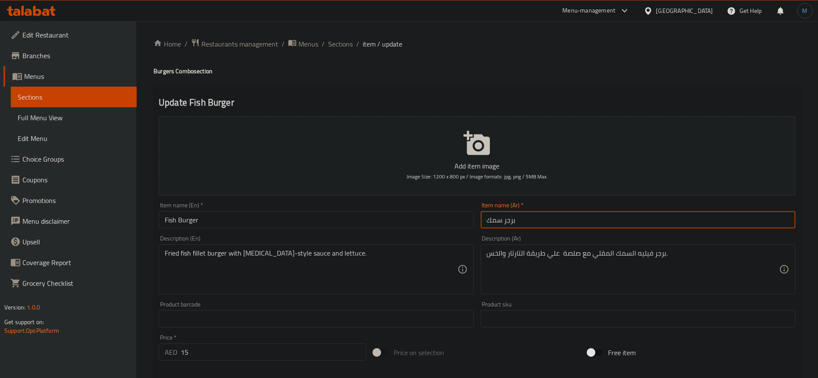
click at [590, 226] on input "برجر سمك" at bounding box center [638, 219] width 315 height 17
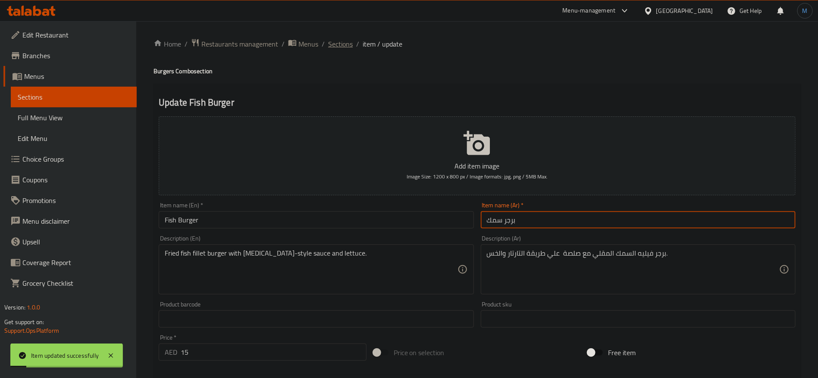
click at [341, 39] on span "Sections" at bounding box center [340, 44] width 25 height 10
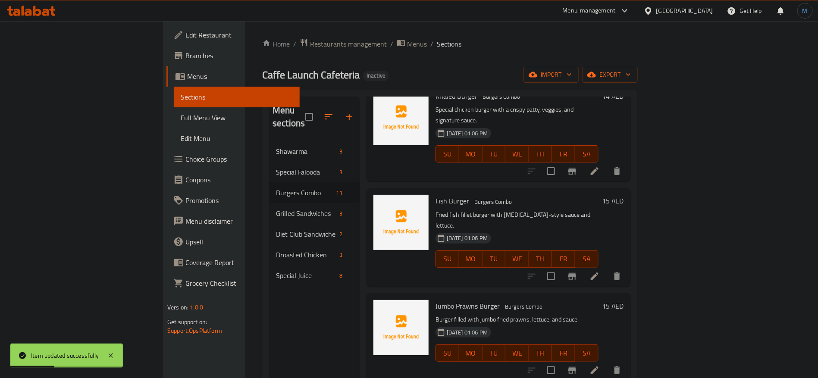
scroll to position [518, 0]
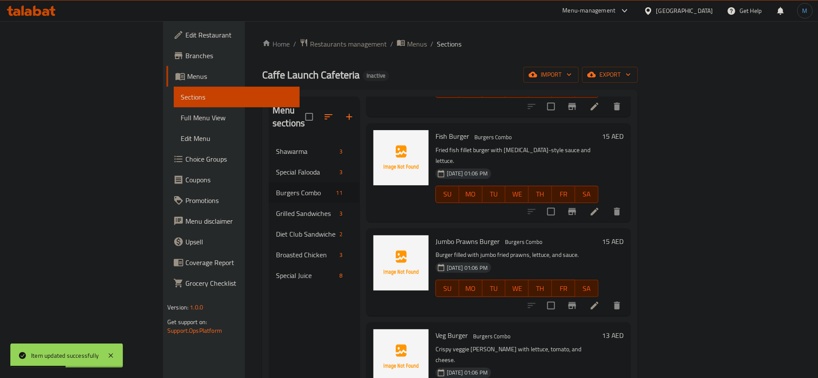
click at [600, 301] on icon at bounding box center [595, 306] width 10 height 10
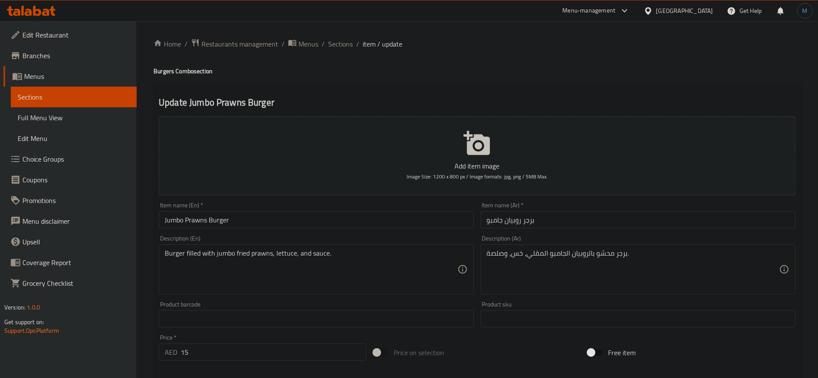
click at [365, 236] on div "Description (En) Burger filled with jumbo fried prawns, lettuce, and sauce. Des…" at bounding box center [316, 265] width 315 height 59
click at [363, 230] on div "Item name (En)   * Jumbo Prawns Burger Item name (En) *" at bounding box center [316, 215] width 322 height 33
click at [347, 210] on div "Item name (En)   * Jumbo Prawns Burger Item name (En) *" at bounding box center [316, 215] width 315 height 26
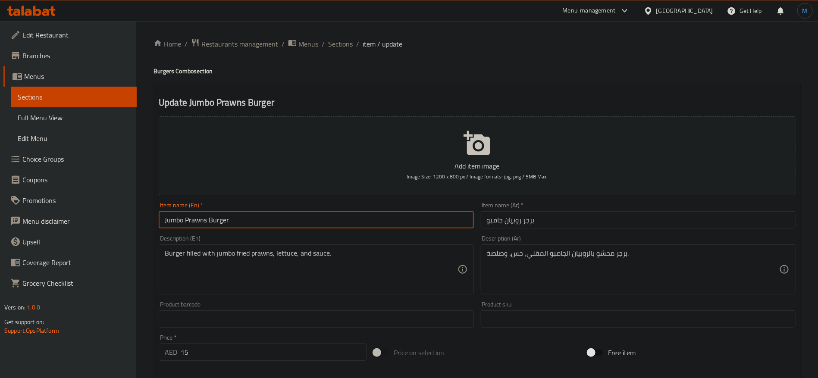
click at [332, 224] on input "Jumbo Prawns Burger" at bounding box center [316, 219] width 315 height 17
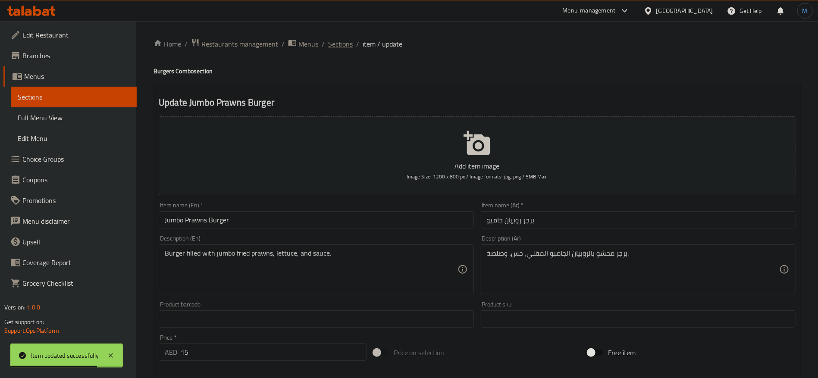
click at [337, 44] on span "Sections" at bounding box center [340, 44] width 25 height 10
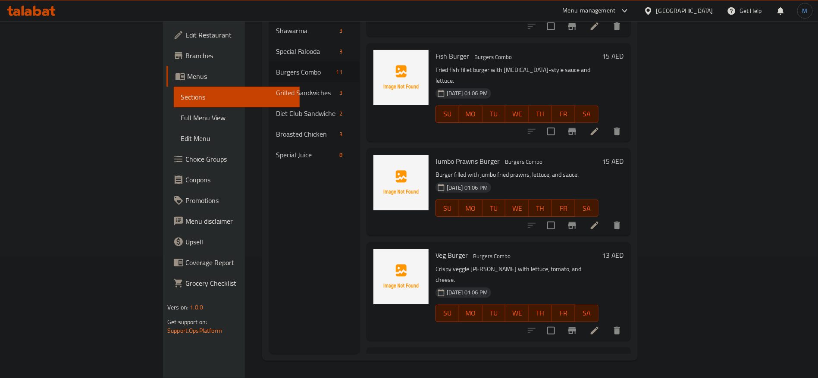
scroll to position [472, 0]
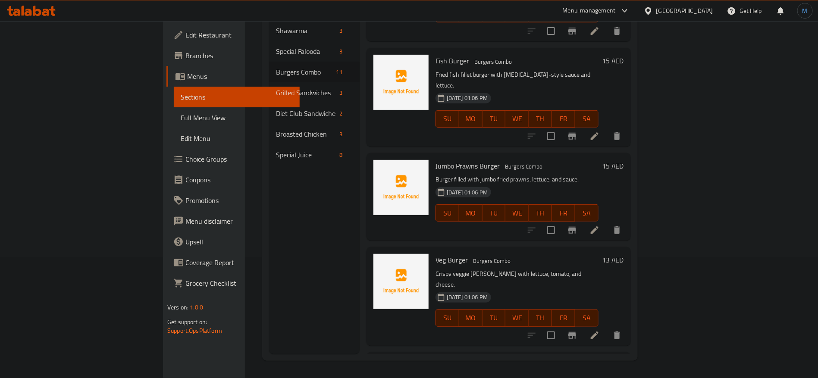
click at [600, 330] on icon at bounding box center [595, 335] width 10 height 10
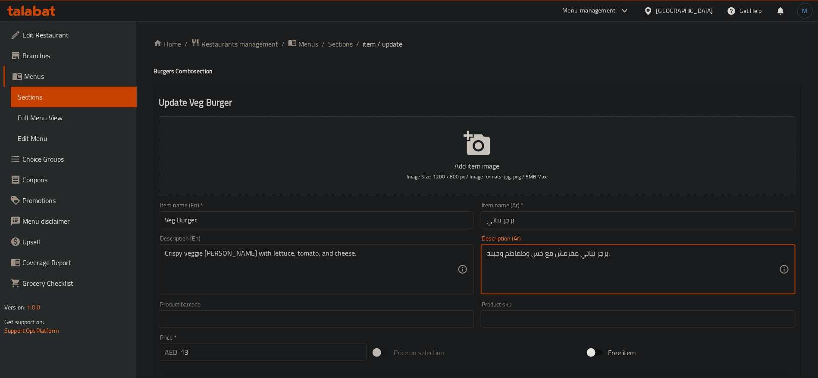
drag, startPoint x: 606, startPoint y: 255, endPoint x: 708, endPoint y: 290, distance: 108.6
type textarea "قطعة برجر نباتي مقرمش مع خس وطماطم وجبنة."
click at [318, 223] on input "Veg Burger" at bounding box center [316, 219] width 315 height 17
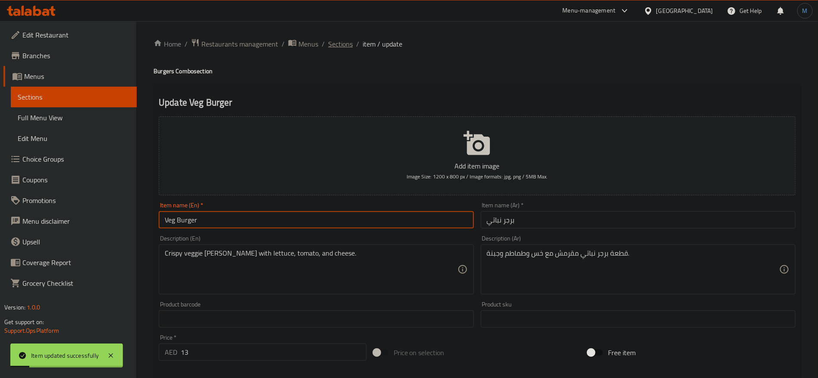
click at [339, 43] on span "Sections" at bounding box center [340, 44] width 25 height 10
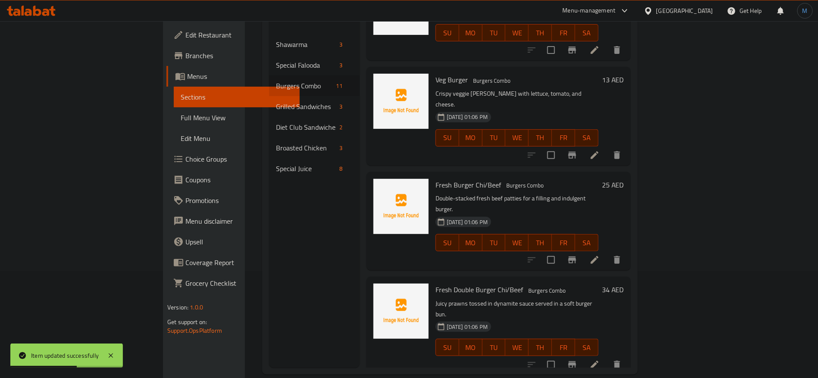
scroll to position [121, 0]
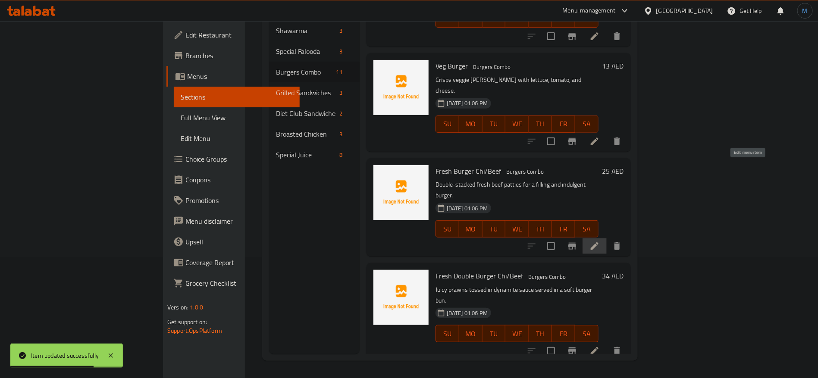
click at [600, 241] on icon at bounding box center [595, 246] width 10 height 10
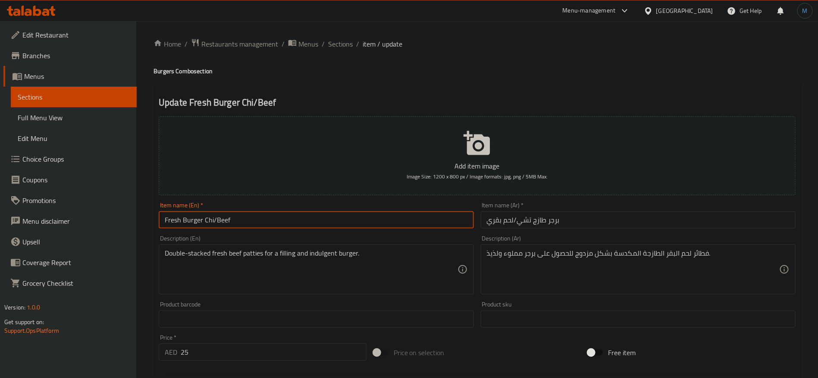
click at [343, 226] on input "Fresh Burger Chi/Beef" at bounding box center [316, 219] width 315 height 17
type input "Fresh Burger Chicken Or Beef"
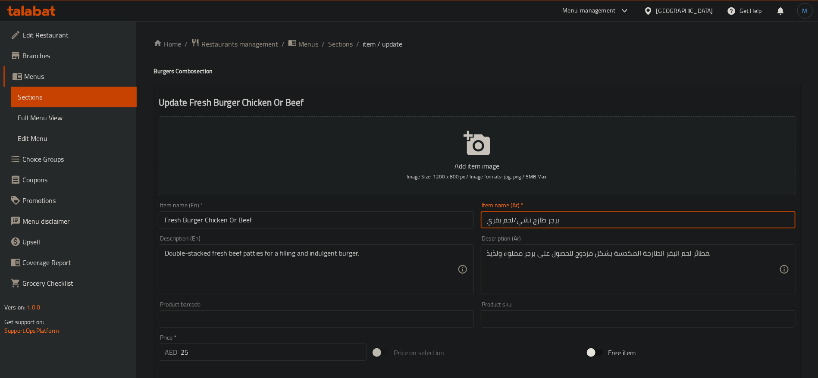
click at [607, 223] on input "برجر طازج تشي/لحم بقري" at bounding box center [638, 219] width 315 height 17
type input "برجر طازج دجاج اولحم بقري"
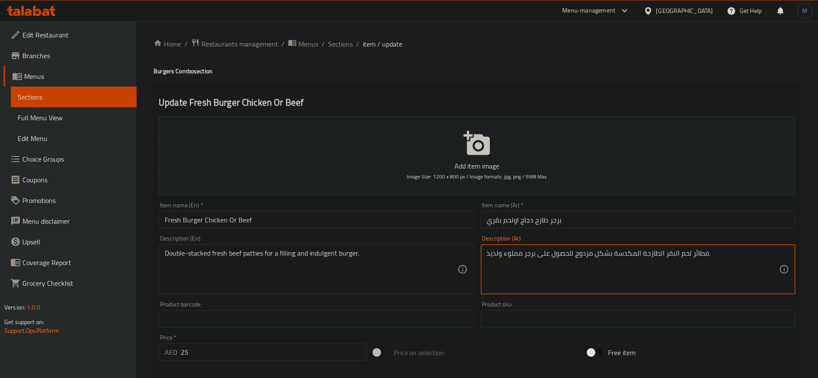
click at [697, 255] on textarea "فطائر لحم البقر الطازجة المكدسة بشكل مزدوج للحصول على برجر مملوء ولذيذ." at bounding box center [633, 269] width 292 height 41
type textarea "قطع لحم بقريالطازجة المكدسة بشكل مزدوج للحصول على برجر مملوء ولذيذ."
click at [515, 219] on input "برجر طازج دجاج اولحم بقري" at bounding box center [638, 219] width 315 height 17
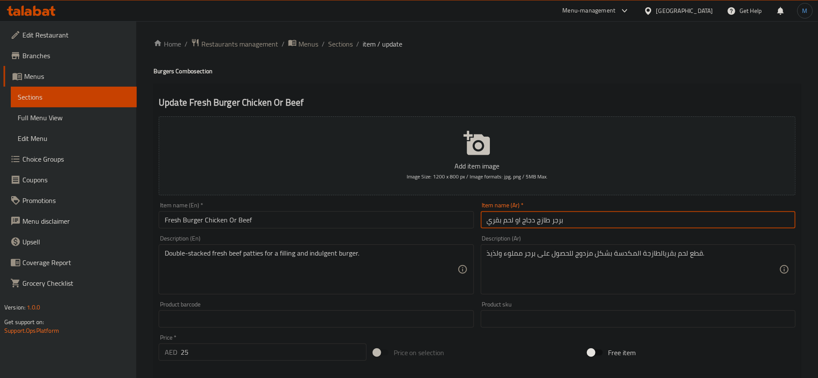
type input "برجر طازج دجاج او لحم بقري"
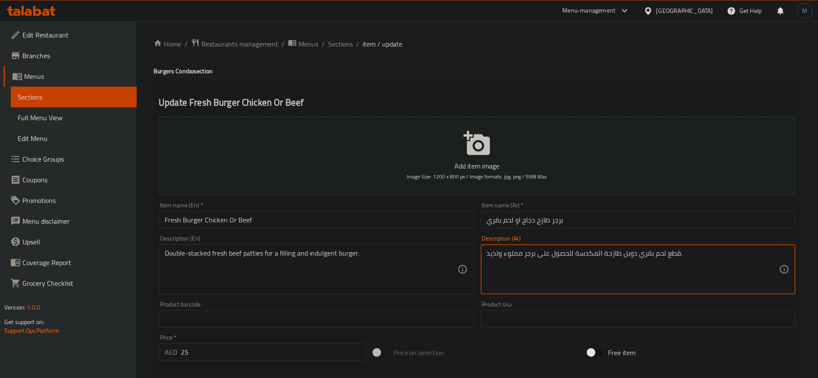
drag, startPoint x: 594, startPoint y: 252, endPoint x: 664, endPoint y: 280, distance: 76.3
click at [596, 256] on textarea "قطع لحم بقري دوبل طازجة المكدسة للحصول على برجر مملوء ولذيذ." at bounding box center [633, 269] width 292 height 41
click at [498, 253] on textarea "قطع لحم بقري دوبل طازجة مكدسة للحصول على برجر مملوء ولذيذ." at bounding box center [633, 269] width 292 height 41
type textarea "قطع لحم بقري دوبل طازجة مكدسة للحصول على برجر مملوء وانديلجنت."
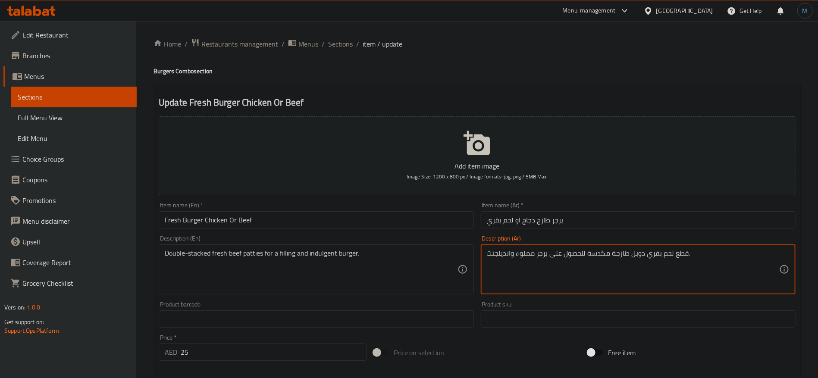
click at [409, 225] on input "Fresh Burger Chicken Or Beef" at bounding box center [316, 219] width 315 height 17
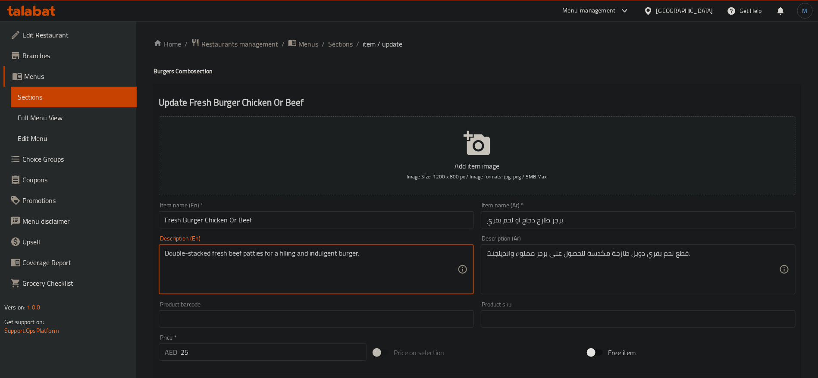
click at [323, 252] on textarea "Double-stacked fresh beef patties for a filling and indulgent burger." at bounding box center [311, 269] width 292 height 41
click at [293, 253] on textarea "Double-stacked fresh beef patties for a filling and indulgent burger." at bounding box center [311, 269] width 292 height 41
click at [390, 207] on div "Item name (En)   * Fresh Burger Chicken Or Beef Item name (En) *" at bounding box center [316, 215] width 315 height 26
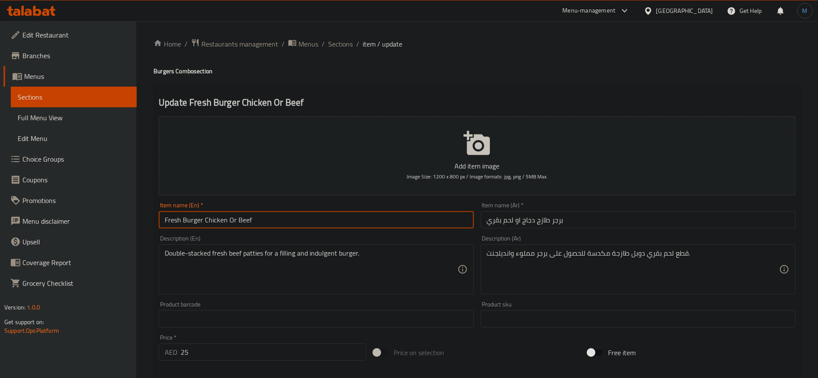
click at [390, 214] on input "Fresh Burger Chicken Or Beef" at bounding box center [316, 219] width 315 height 17
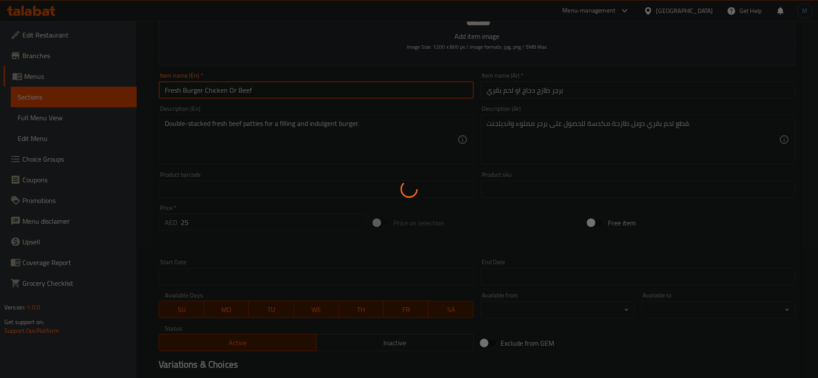
scroll to position [231, 0]
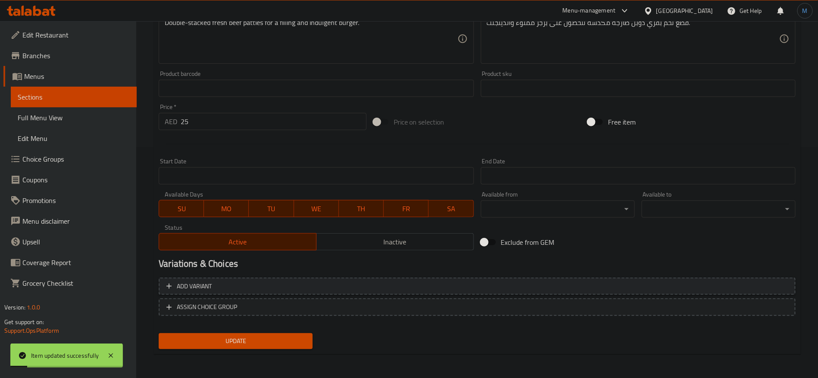
click at [600, 279] on button "Add variant" at bounding box center [477, 287] width 637 height 18
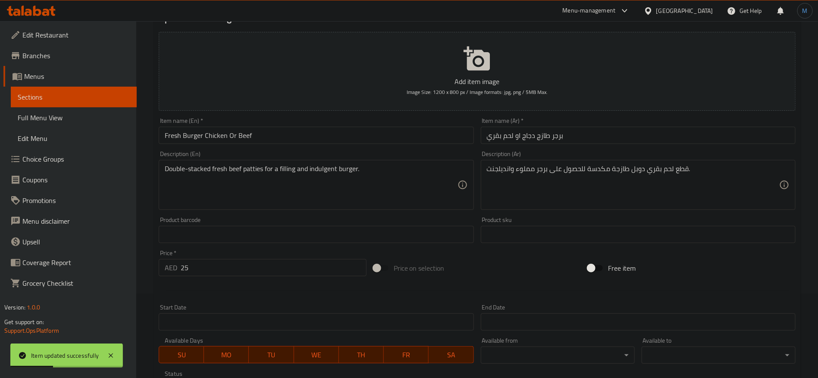
scroll to position [31, 0]
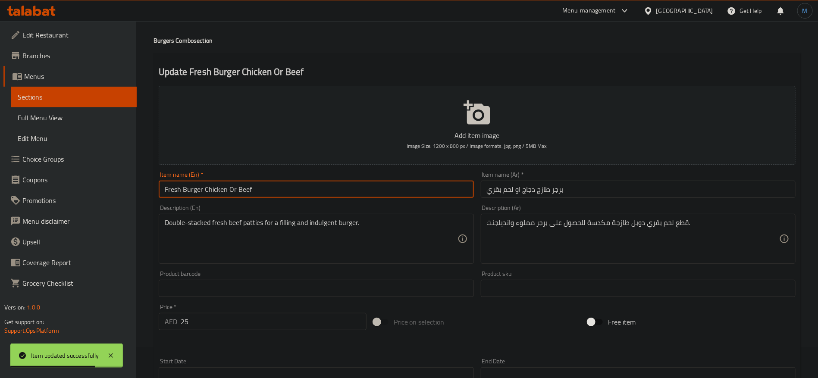
click at [333, 185] on input "Fresh Burger Chicken Or Beef" at bounding box center [316, 189] width 315 height 17
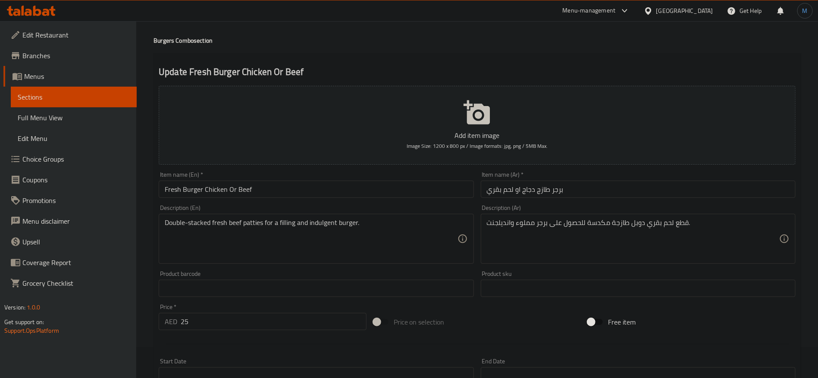
click at [372, 189] on input "Fresh Burger Chicken Or Beef" at bounding box center [316, 189] width 315 height 17
click at [429, 226] on textarea "Double-stacked fresh beef patties for a filling and indulgent burger." at bounding box center [311, 239] width 292 height 41
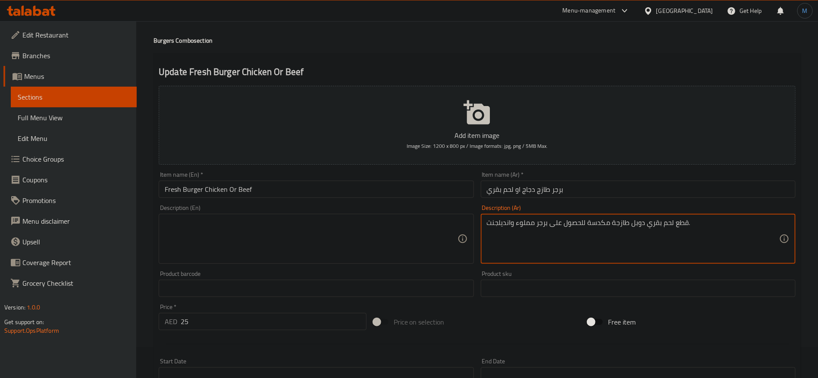
click at [608, 223] on textarea "قطع لحم بقري دوبل طازجة مكدسة للحصول على برجر مملوء وانديلجنت." at bounding box center [633, 239] width 292 height 41
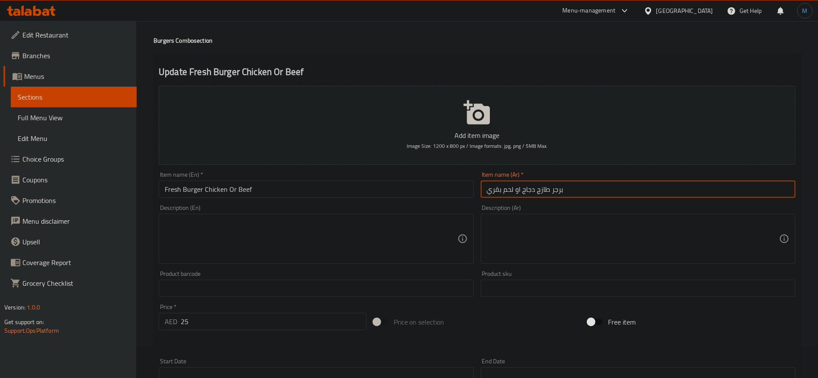
click at [605, 182] on input "برجر طازج دجاج او لحم بقري" at bounding box center [638, 189] width 315 height 17
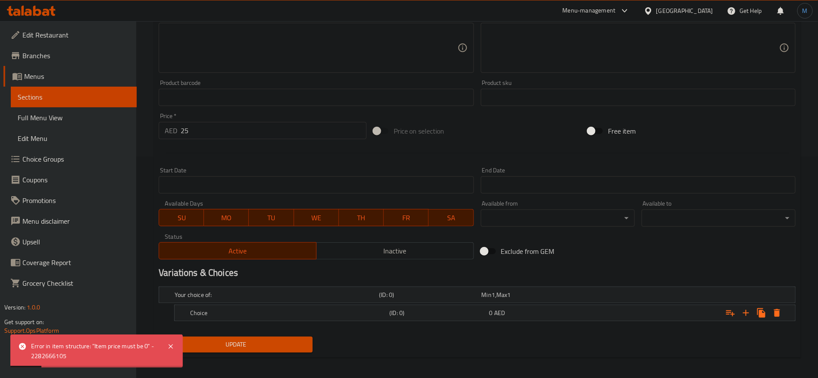
scroll to position [225, 0]
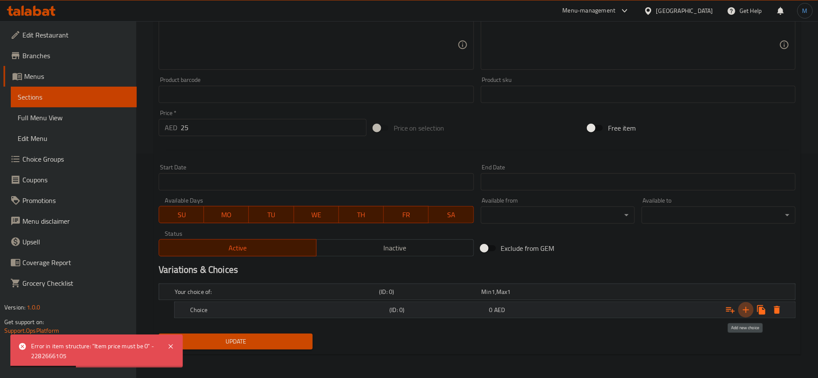
click at [749, 311] on icon "Expand" at bounding box center [746, 310] width 10 height 10
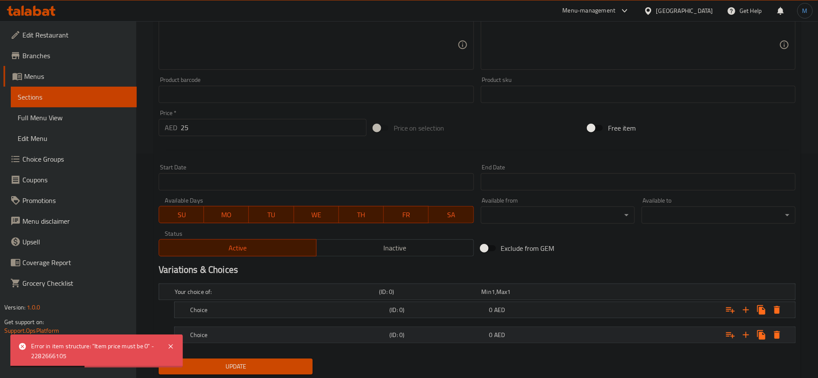
click at [550, 327] on div "Choice (ID: 0) 0 AED" at bounding box center [488, 335] width 598 height 19
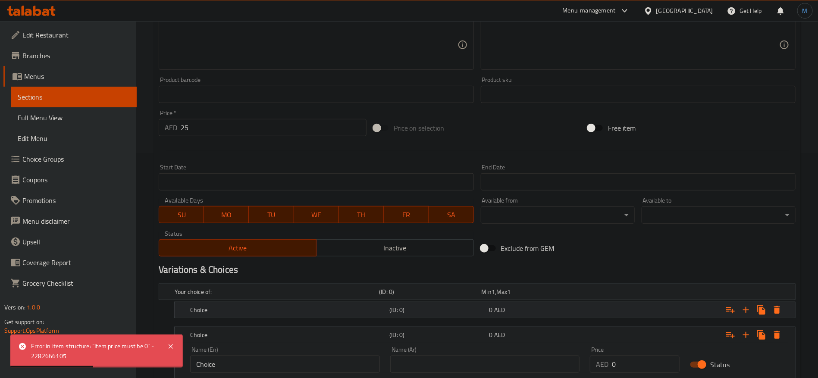
click at [544, 303] on div "Choice (ID: 0) 0 AED" at bounding box center [488, 310] width 598 height 19
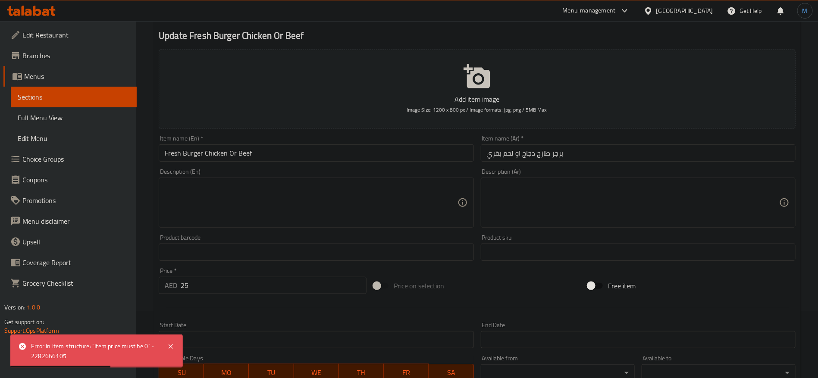
scroll to position [0, 0]
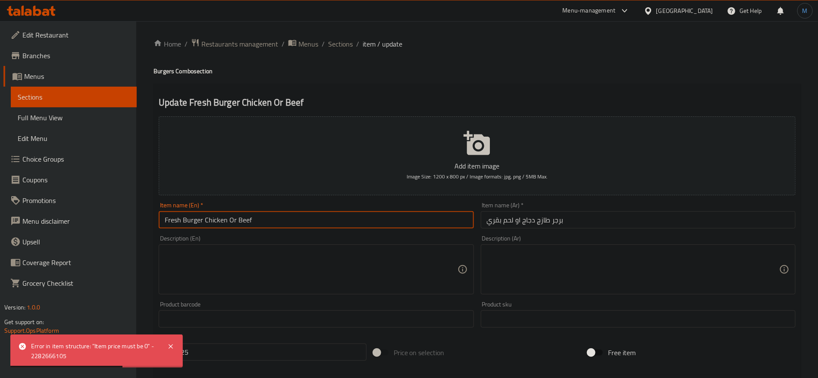
click at [310, 219] on input "Fresh Burger Chicken Or Beef" at bounding box center [316, 219] width 315 height 17
click at [342, 49] on span "Sections" at bounding box center [340, 44] width 25 height 10
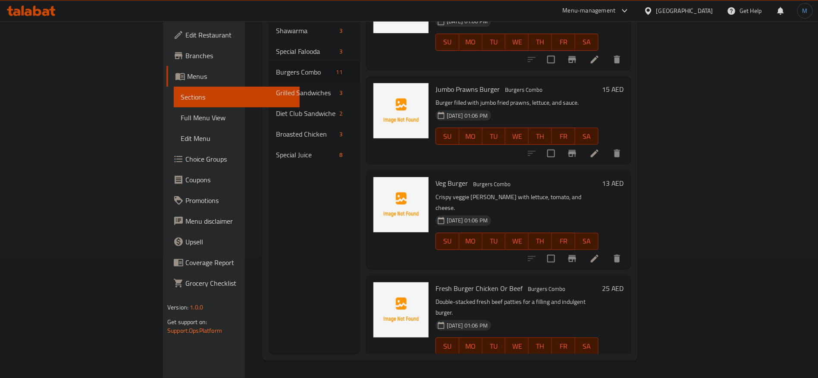
scroll to position [537, 0]
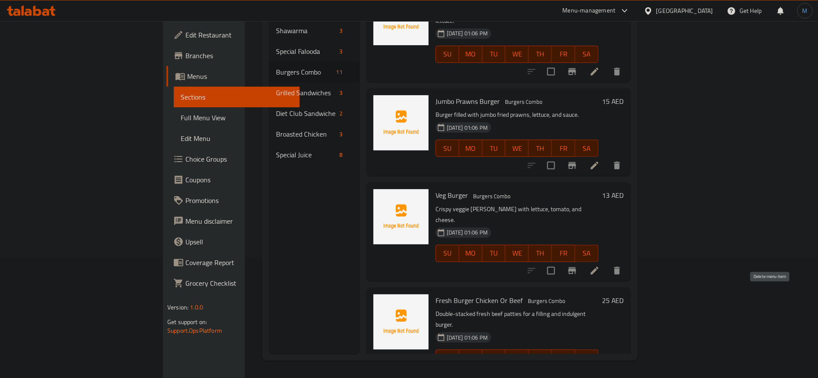
click at [620, 372] on icon "delete" at bounding box center [617, 376] width 6 height 8
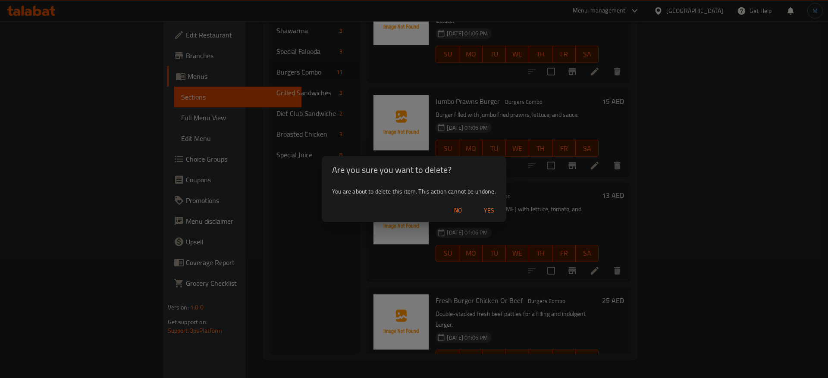
click at [221, 167] on div "Are you sure you want to delete? You are about to delete this item. This action…" at bounding box center [414, 189] width 828 height 378
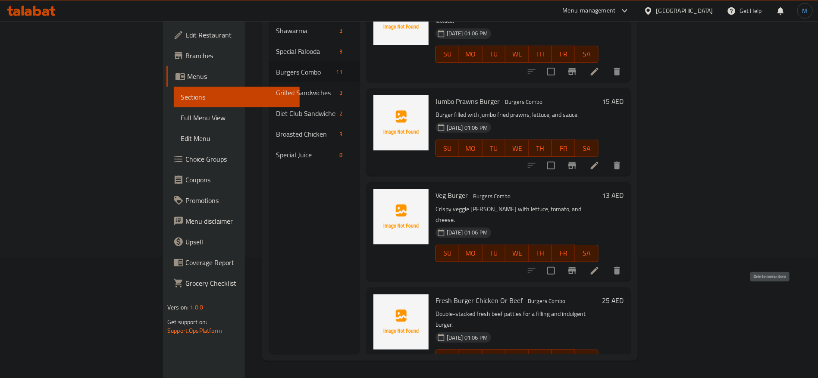
click at [622, 371] on icon "delete" at bounding box center [617, 376] width 10 height 10
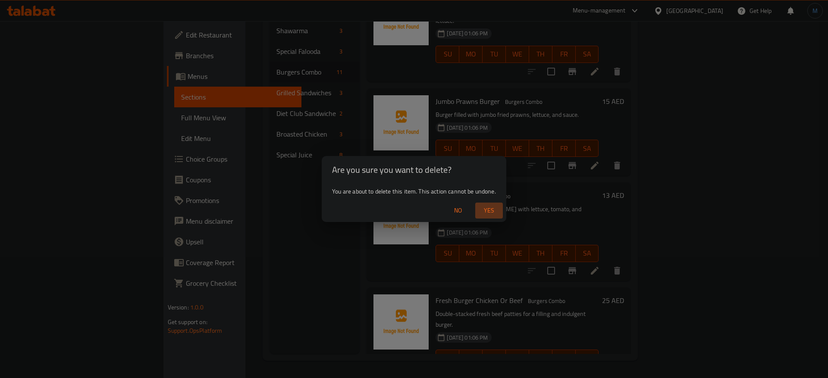
click at [488, 208] on span "Yes" at bounding box center [489, 210] width 21 height 11
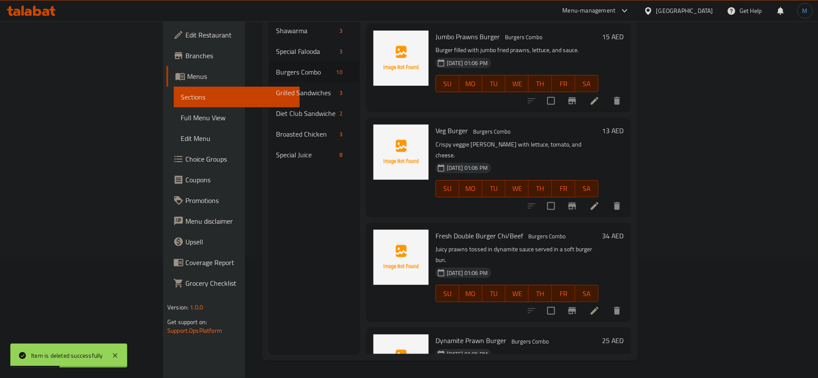
scroll to position [572, 0]
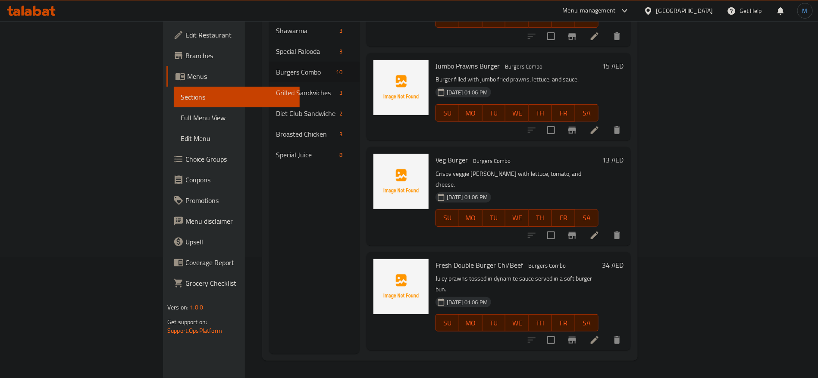
click at [459, 256] on div "Fresh Double Burger Chi/Beef Burgers Combo Juicy prawns tossed in dynamite sauc…" at bounding box center [517, 301] width 170 height 91
copy h6 "Fresh Double Burger Chi/Beef"
drag, startPoint x: 413, startPoint y: 204, endPoint x: 608, endPoint y: 233, distance: 197.1
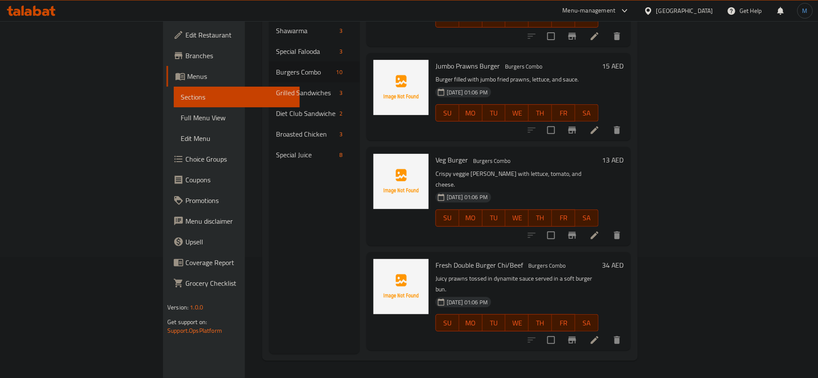
click at [432, 256] on div "Fresh Double Burger Chi/Beef Burgers Combo Juicy prawns tossed in dynamite sauc…" at bounding box center [517, 301] width 170 height 91
click at [622, 335] on icon "delete" at bounding box center [617, 340] width 10 height 10
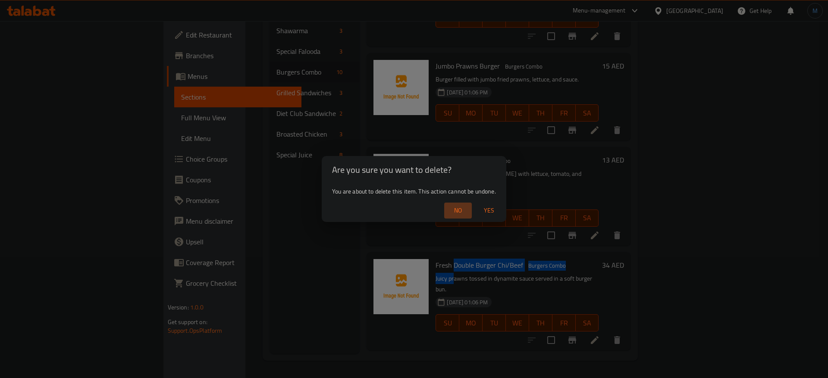
click at [465, 211] on span "No" at bounding box center [458, 210] width 21 height 11
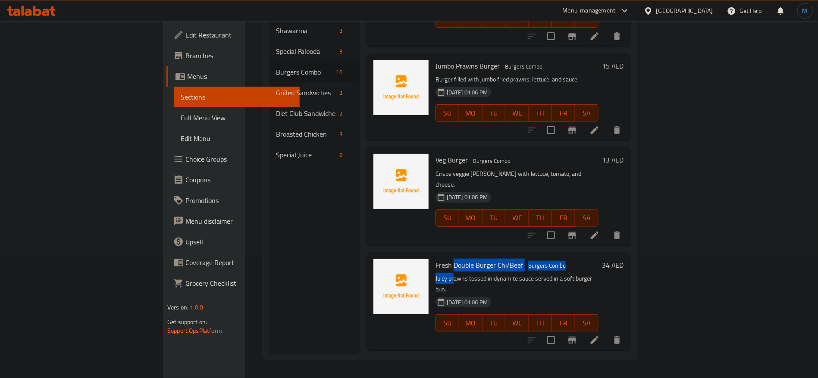
click at [628, 330] on button "delete" at bounding box center [617, 340] width 21 height 21
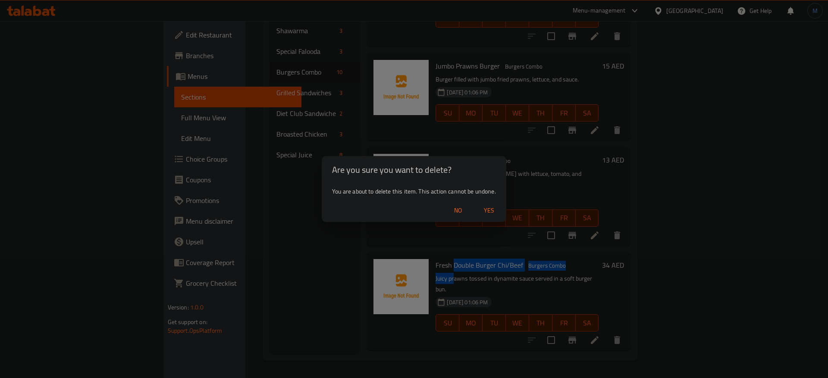
click at [494, 204] on button "Yes" at bounding box center [489, 211] width 28 height 16
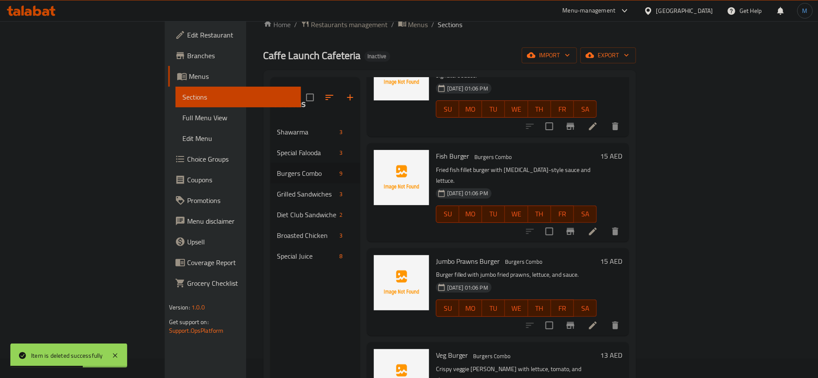
scroll to position [0, 0]
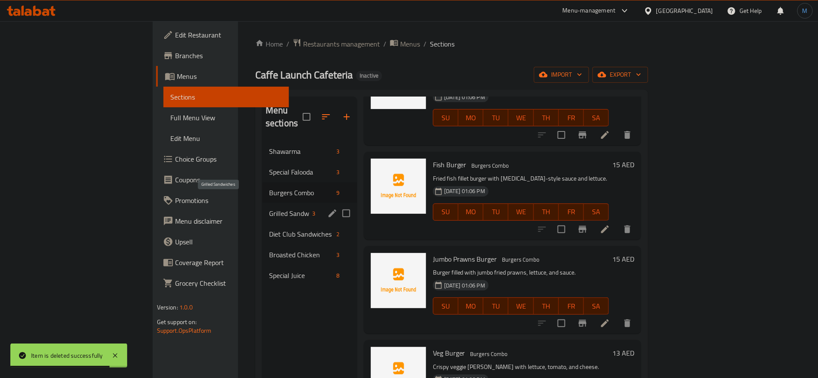
click at [269, 208] on span "Grilled Sandwiches" at bounding box center [289, 213] width 40 height 10
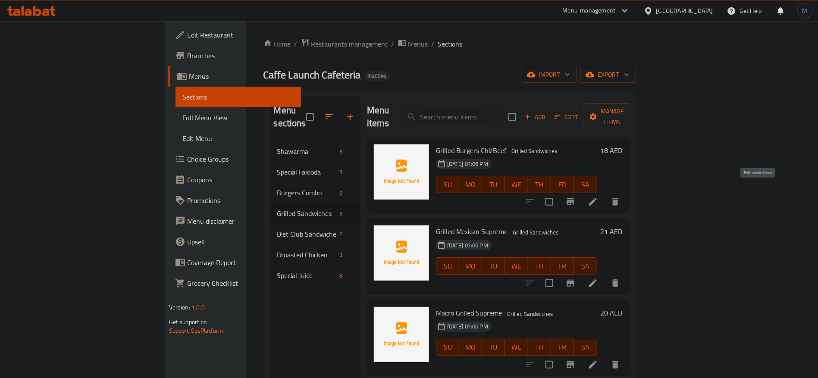
click at [598, 197] on icon at bounding box center [593, 202] width 10 height 10
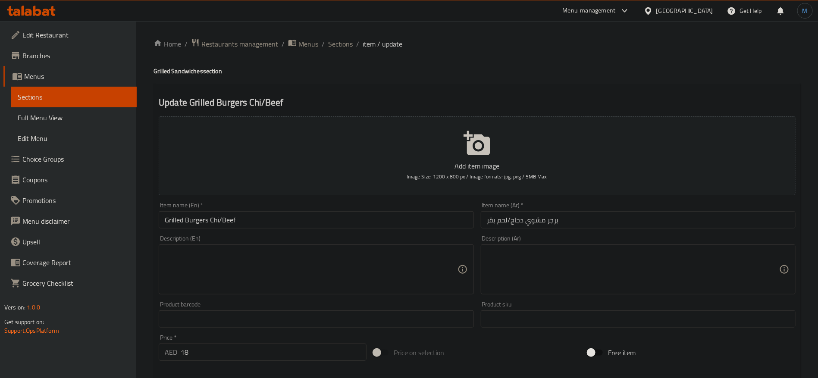
click at [405, 219] on input "Grilled Burgers Chi/Beef" at bounding box center [316, 219] width 315 height 17
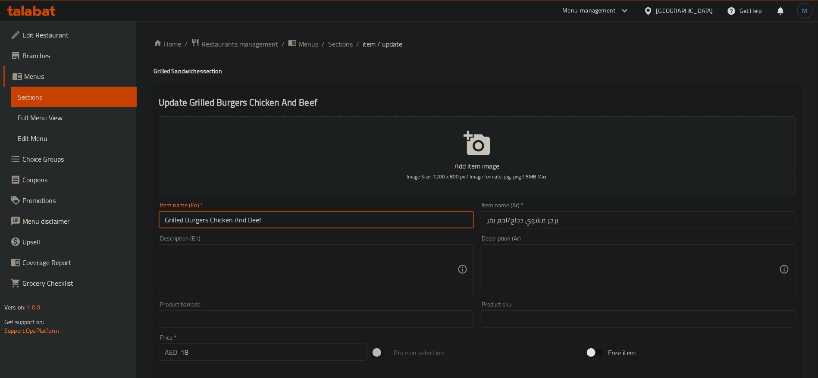
type input "Grilled Burgers Chicken And Beef"
click at [669, 223] on input "برجر مشوي دجاج/لحم بقر" at bounding box center [638, 219] width 315 height 17
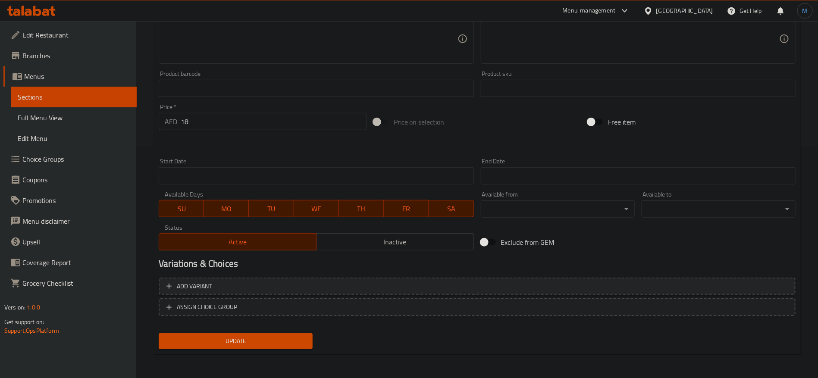
type input "برجر مشوي دجاج او لحم بقري"
click at [663, 282] on span "Add variant" at bounding box center [478, 286] width 622 height 11
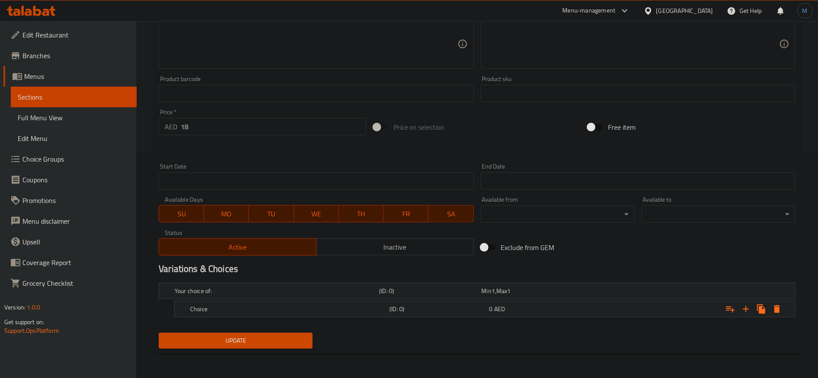
scroll to position [225, 0]
click at [748, 309] on icon "Expand" at bounding box center [746, 310] width 10 height 10
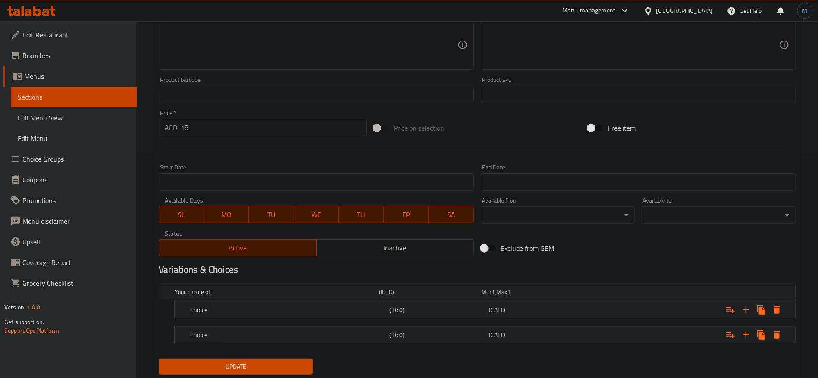
click at [586, 349] on nav at bounding box center [477, 348] width 637 height 7
click at [573, 331] on div "0 AED" at bounding box center [538, 335] width 96 height 9
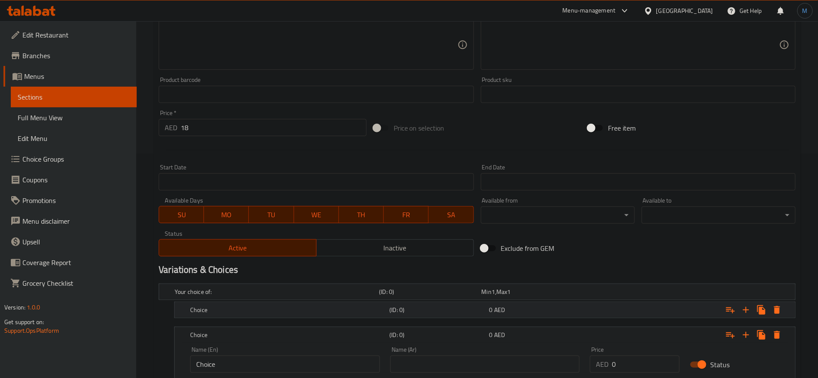
click at [562, 312] on div "0 AED" at bounding box center [538, 310] width 96 height 9
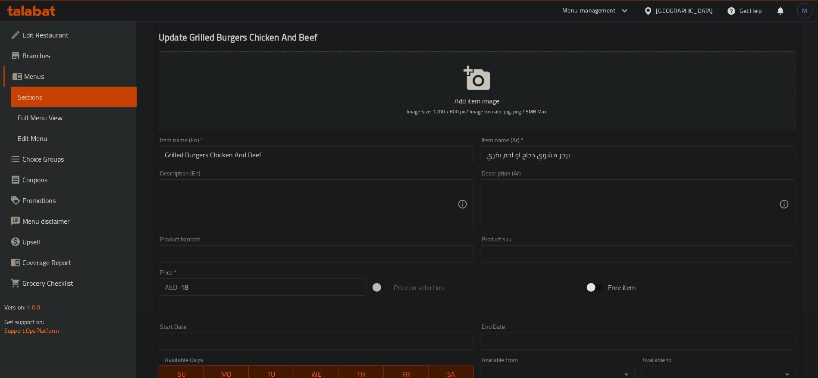
scroll to position [0, 0]
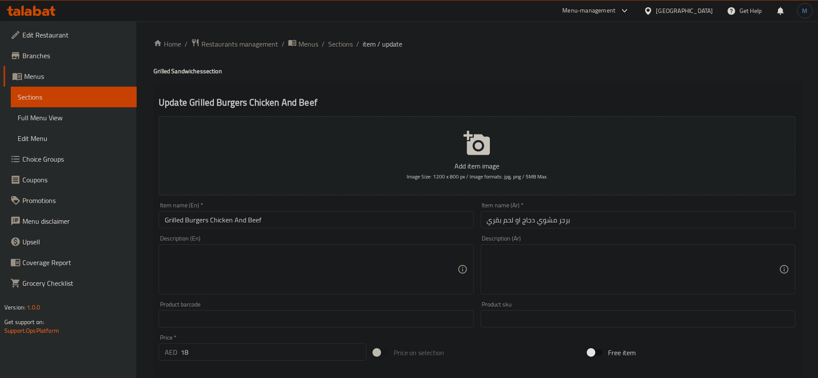
click at [525, 218] on input "برجر مشوي دجاج او لحم بقري" at bounding box center [638, 219] width 315 height 17
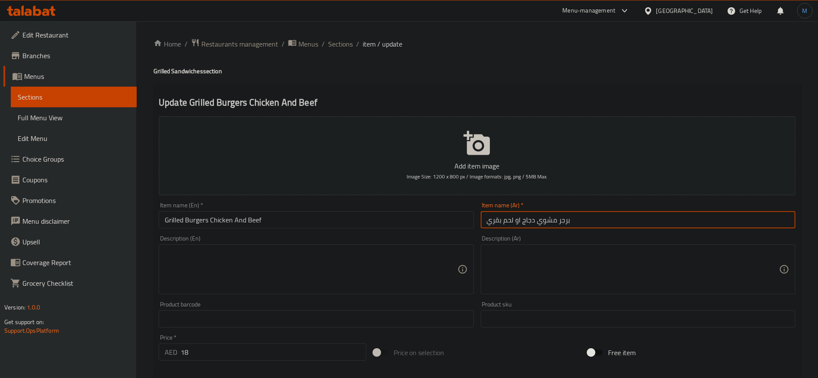
click at [525, 218] on input "برجر مشوي دجاج او لحم بقري" at bounding box center [638, 219] width 315 height 17
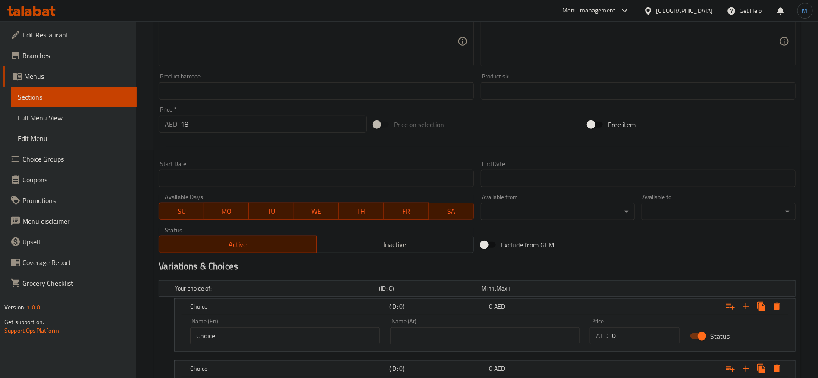
scroll to position [324, 0]
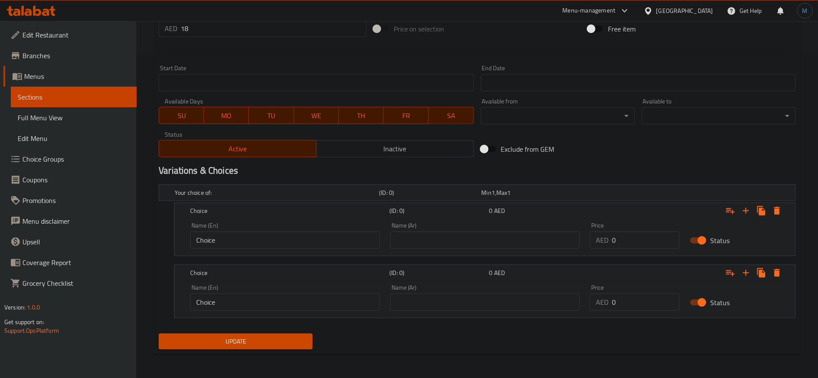
click at [444, 257] on div "Your choice of: (ID: 0) Min 1 , Max 1 Name (En) Your choice of: Name (En) Name …" at bounding box center [477, 255] width 644 height 149
paste input "دجاج"
click at [450, 242] on input "text" at bounding box center [485, 240] width 190 height 17
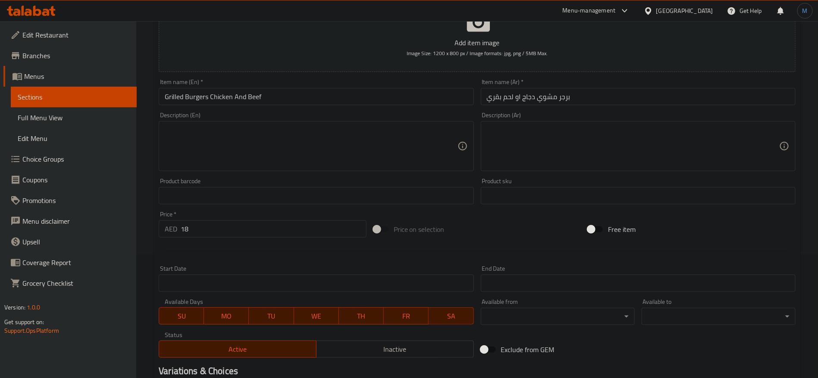
scroll to position [0, 0]
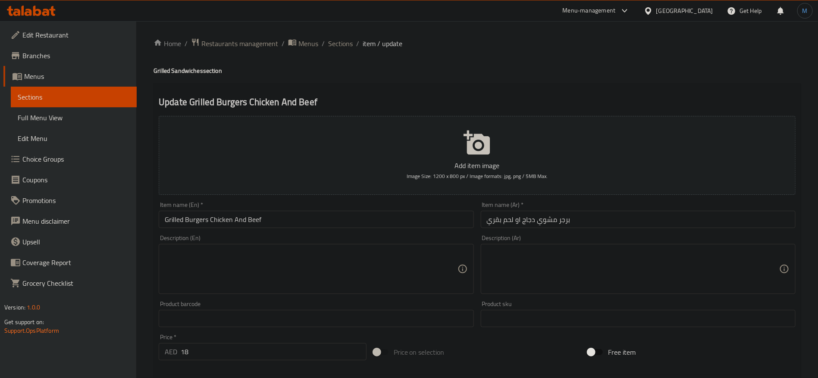
type input "دجاج"
click at [503, 220] on input "برجر مشوي دجاج او لحم بقري" at bounding box center [638, 219] width 315 height 17
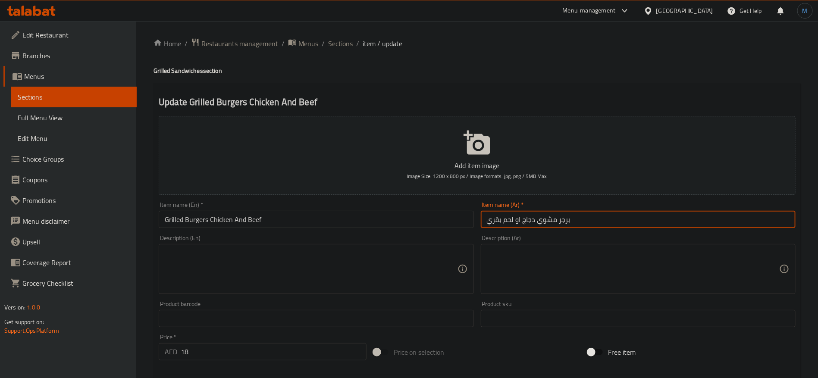
click at [517, 222] on input "برجر مشوي دجاج او لحم بقري" at bounding box center [638, 219] width 315 height 17
click at [508, 220] on input "برجر مشوي دجاج او لحم بقري" at bounding box center [638, 219] width 315 height 17
click at [497, 220] on input "برجر مشوي دجاج او لحم بقري" at bounding box center [638, 219] width 315 height 17
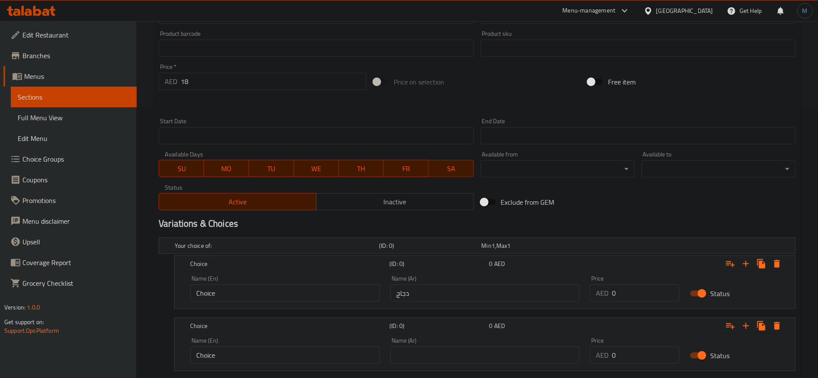
scroll to position [324, 0]
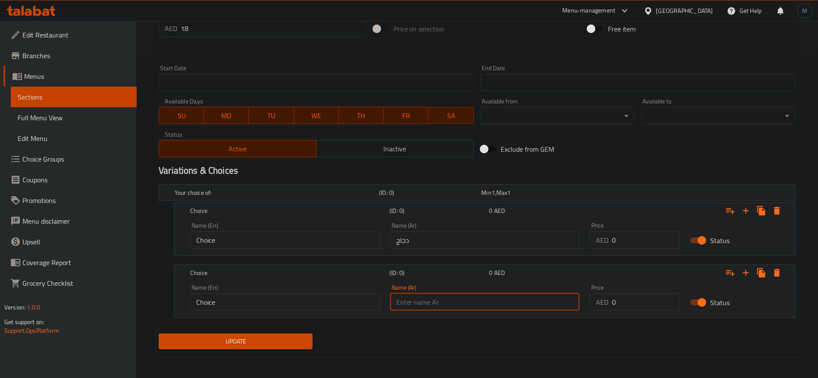
click at [451, 298] on input "text" at bounding box center [485, 302] width 190 height 17
paste input "لحم بقري"
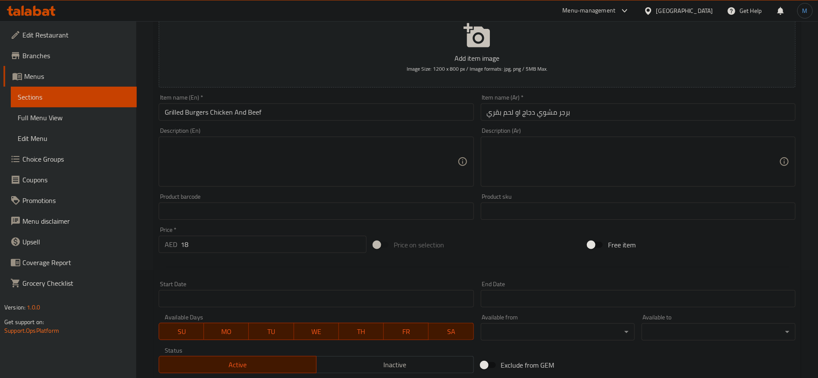
scroll to position [0, 0]
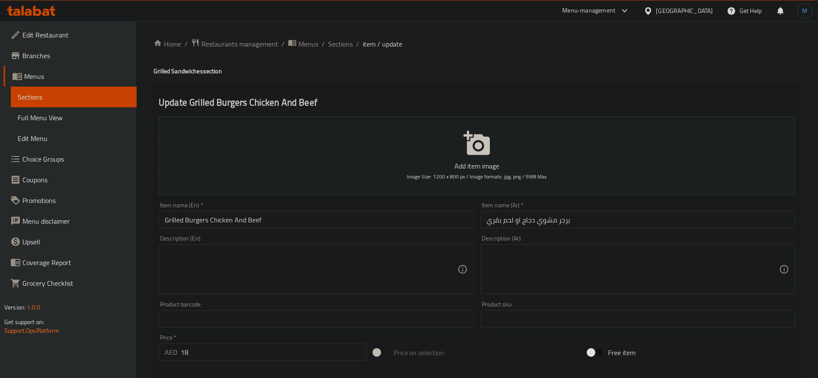
type input "لحم بقري"
click at [250, 223] on input "Grilled Burgers Chicken And Beef" at bounding box center [316, 219] width 315 height 17
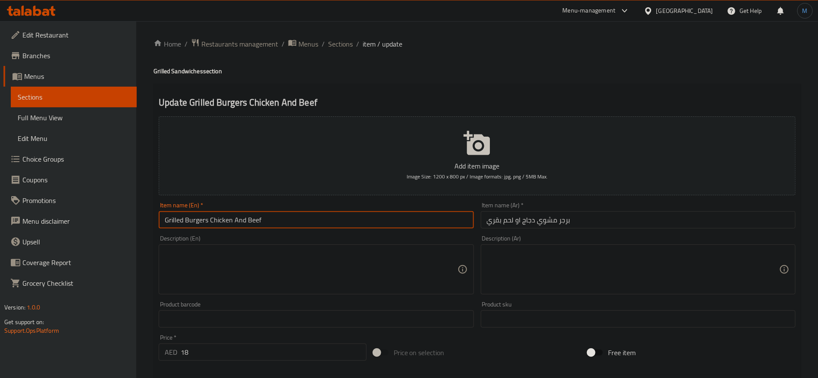
click at [250, 223] on input "Grilled Burgers Chicken And Beef" at bounding box center [316, 219] width 315 height 17
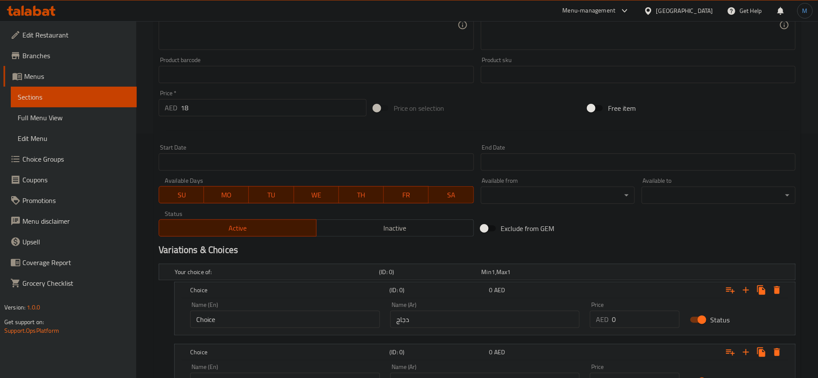
scroll to position [324, 0]
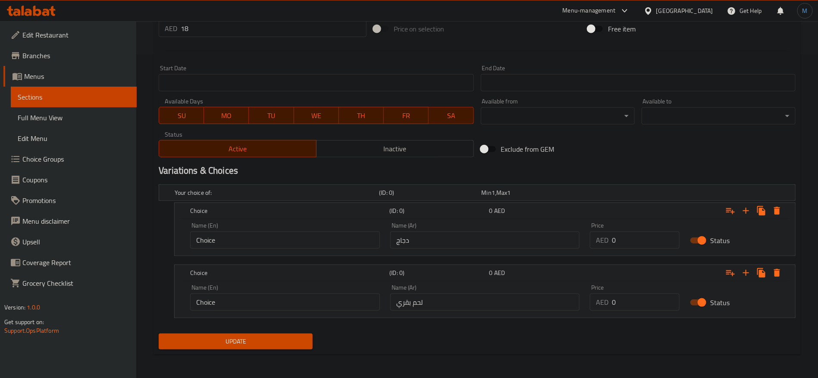
click at [291, 292] on div "Name (En) Choice Name (En)" at bounding box center [285, 298] width 190 height 26
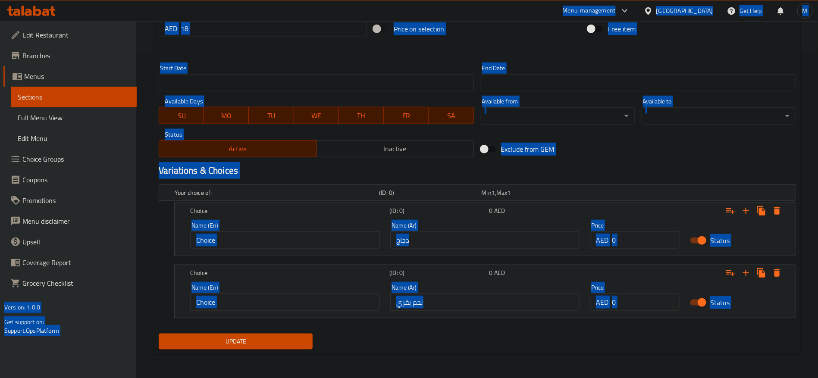
click at [292, 303] on input "Choice" at bounding box center [285, 302] width 190 height 17
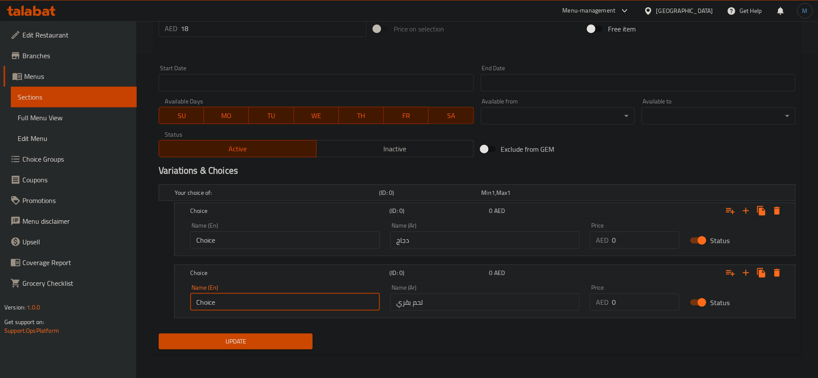
paste input "Beef"
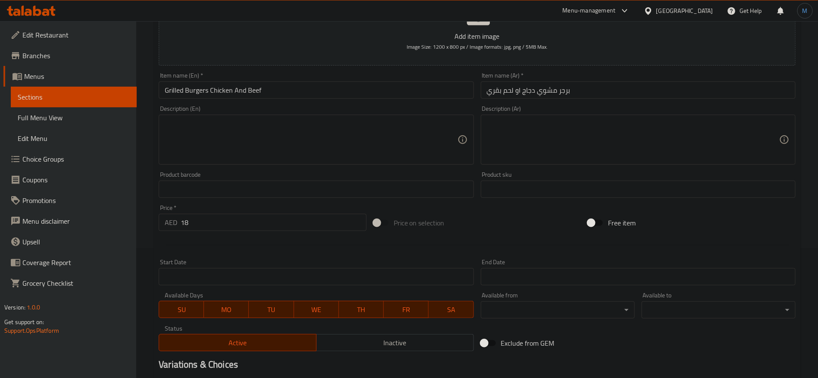
type input "Beef"
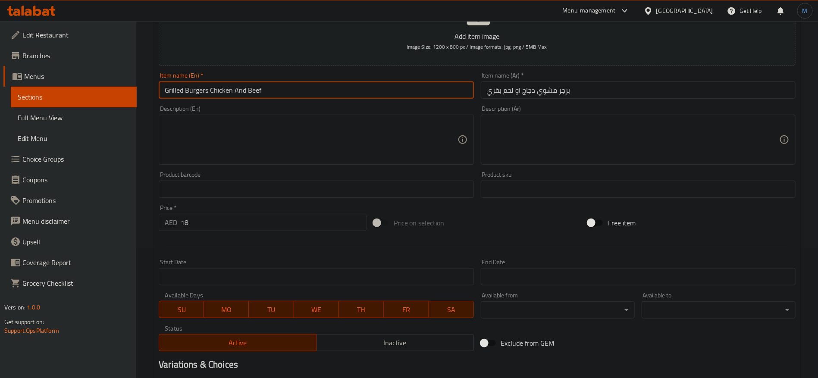
click at [220, 90] on input "Grilled Burgers Chicken And Beef" at bounding box center [316, 90] width 315 height 17
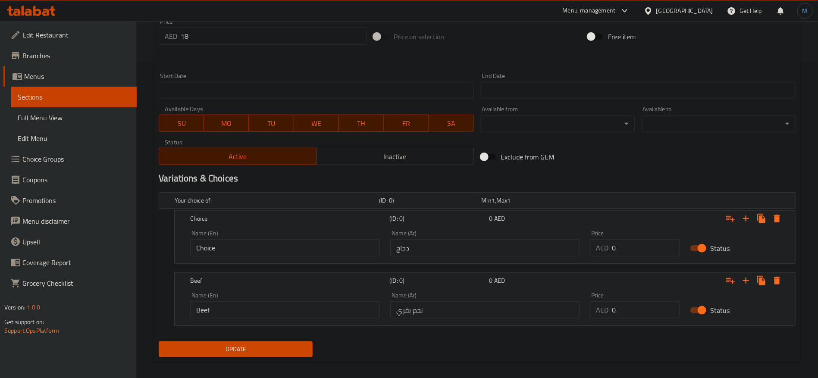
scroll to position [324, 0]
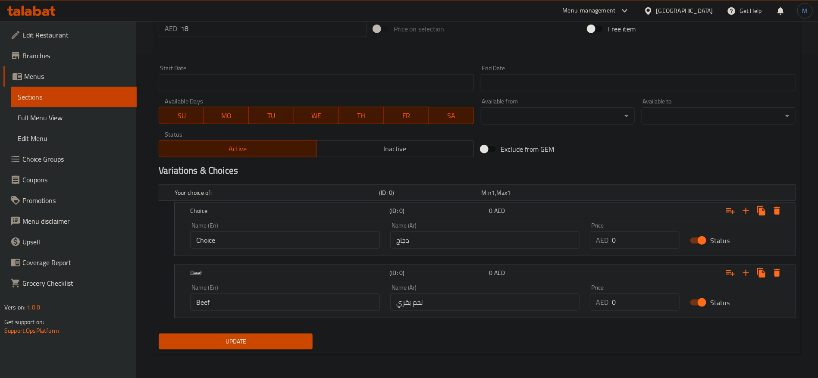
click at [263, 245] on input "Choice" at bounding box center [285, 240] width 190 height 17
paste input "icken"
type input "Chicken"
click at [211, 36] on input "18" at bounding box center [274, 28] width 186 height 17
type input "0"
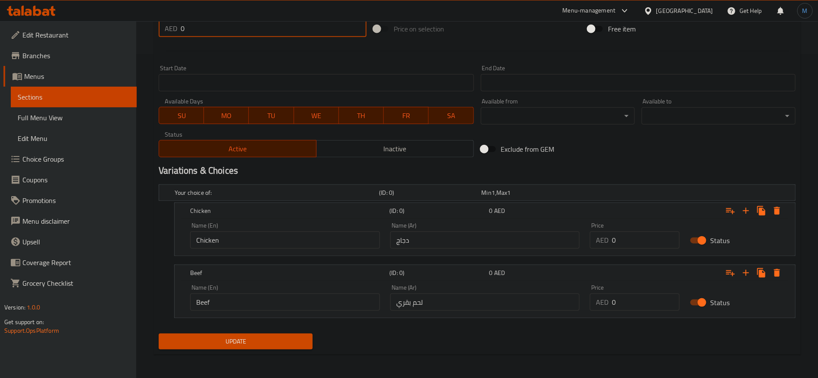
click at [632, 241] on input "0" at bounding box center [646, 240] width 68 height 17
paste input "18"
type input "18"
click at [641, 313] on div "Price AED 0 Price" at bounding box center [635, 298] width 100 height 37
click at [639, 304] on input "0" at bounding box center [646, 302] width 68 height 17
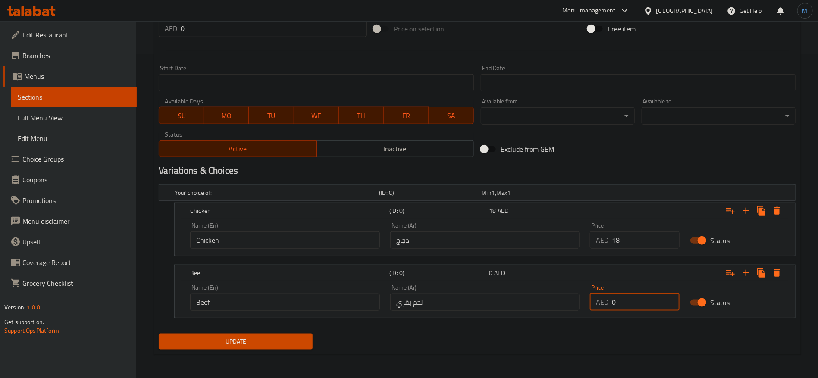
paste input "18"
type input "18"
click at [254, 337] on span "Update" at bounding box center [236, 341] width 140 height 11
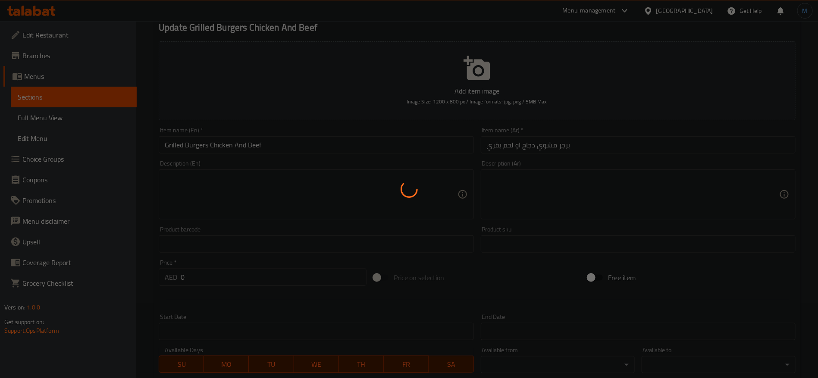
scroll to position [0, 0]
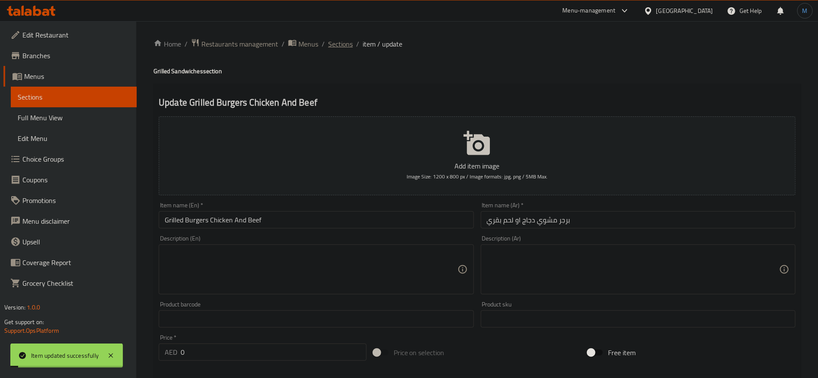
click at [333, 43] on span "Sections" at bounding box center [340, 44] width 25 height 10
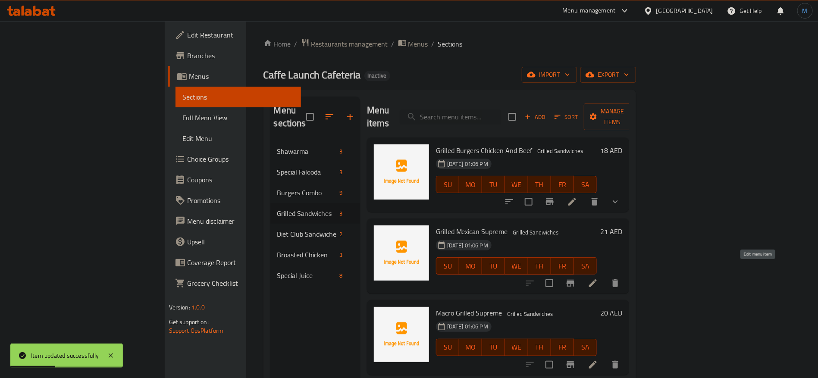
click at [597, 280] on icon at bounding box center [593, 284] width 8 height 8
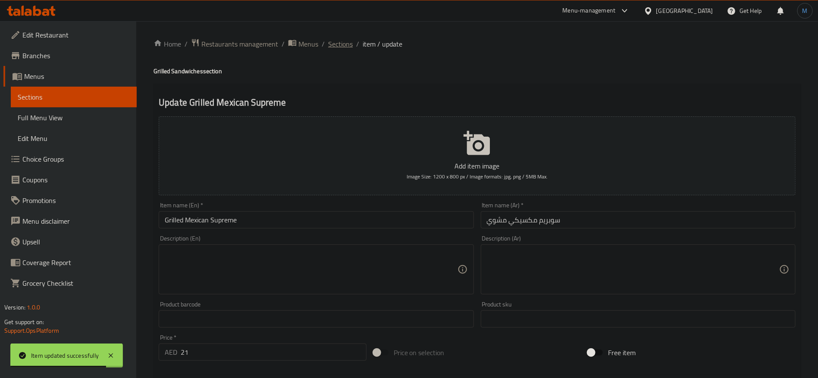
click at [331, 48] on span "Sections" at bounding box center [340, 44] width 25 height 10
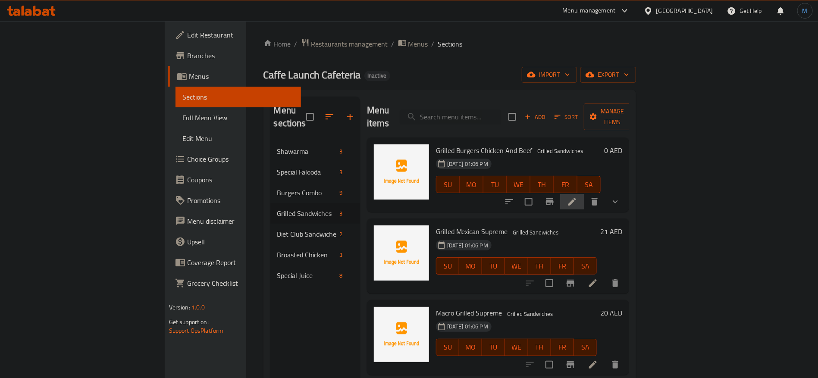
click at [585, 194] on li at bounding box center [572, 202] width 24 height 16
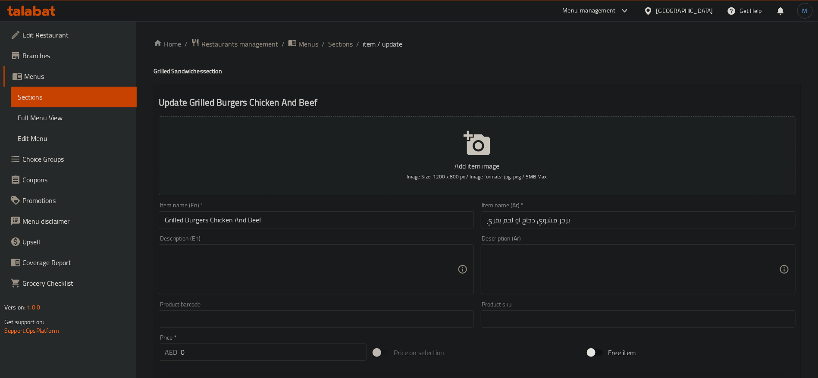
click at [187, 74] on h4 "Grilled Sandwiches section" at bounding box center [477, 71] width 647 height 9
copy h4 "Sandwiches"
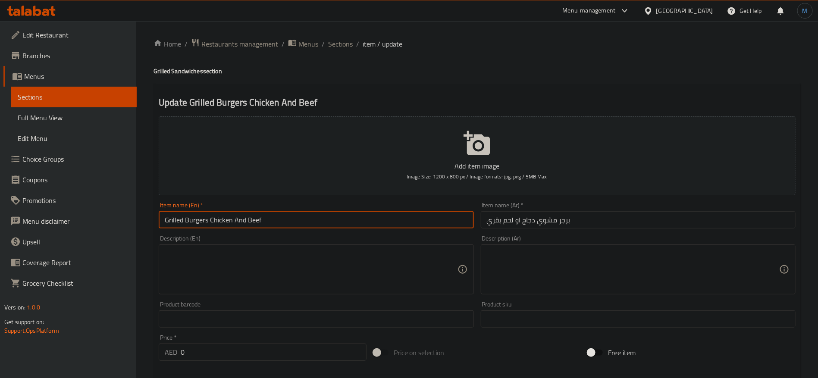
click at [324, 229] on input "Grilled Burgers Chicken And Beef" at bounding box center [316, 219] width 315 height 17
paste input "Sandwiches"
type input "Grilled Burgers Chicken And Beef Sandwich"
click at [594, 223] on input "برجر مشوي دجاج او لحم بقري" at bounding box center [638, 219] width 315 height 17
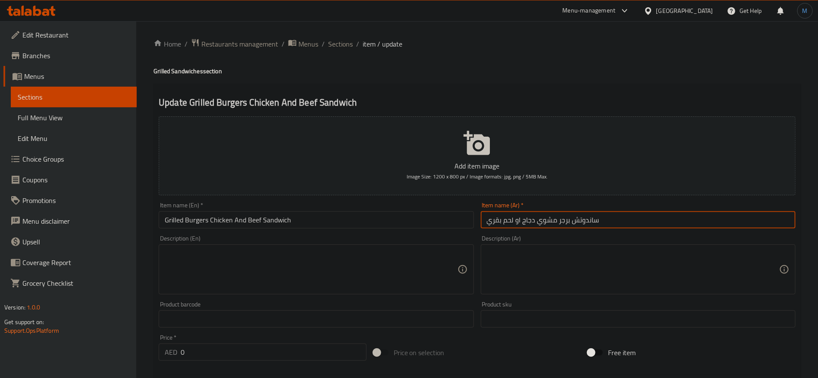
click at [594, 223] on input "ساندوتش برجر مشوي دجاج او لحم بقري" at bounding box center [638, 219] width 315 height 17
type input "ساندوتش برجر مشوي دجاج او لحم بقري"
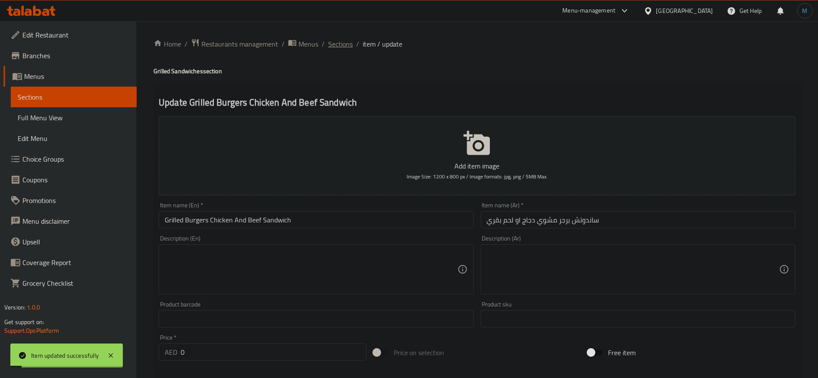
click at [346, 45] on span "Sections" at bounding box center [340, 44] width 25 height 10
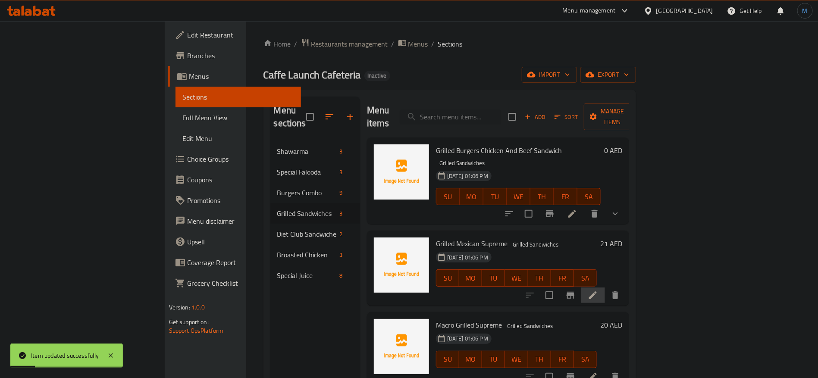
click at [605, 288] on li at bounding box center [593, 296] width 24 height 16
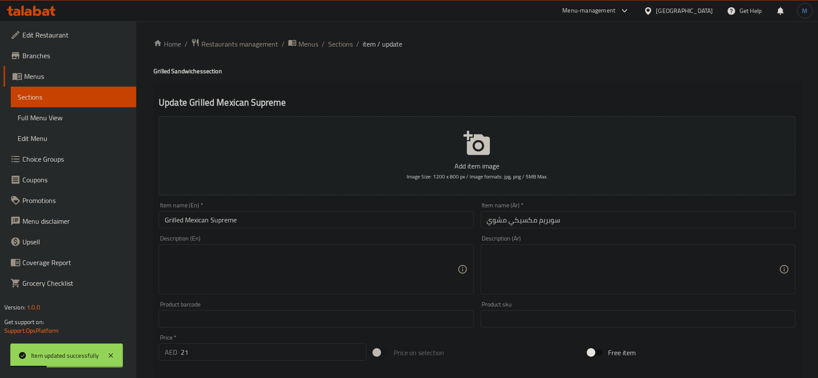
click at [577, 224] on input "سوبريم مكسيكي مشوي" at bounding box center [638, 219] width 315 height 17
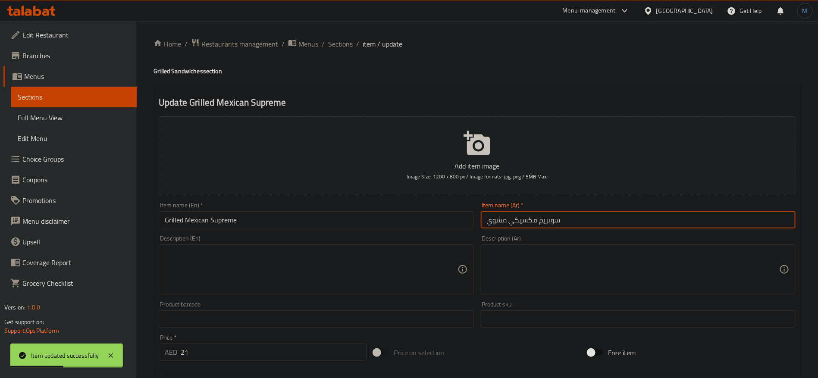
paste input "ساندوتش"
type input "ساندوتش سوبريم مكسيكي مشوي"
click at [186, 68] on h4 "Grilled Sandwiches section" at bounding box center [477, 71] width 647 height 9
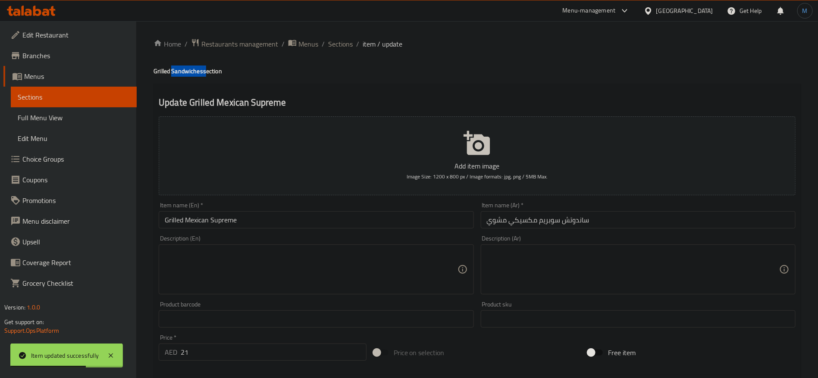
click at [186, 68] on h4 "Grilled Sandwiches section" at bounding box center [477, 71] width 647 height 9
copy h4 "Sandwiches"
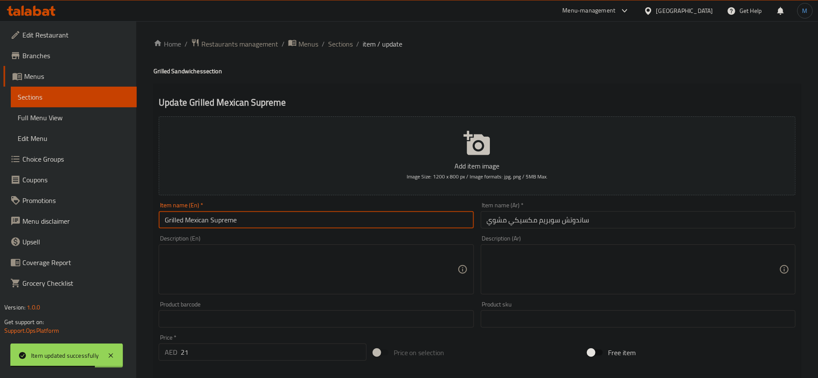
click at [299, 223] on input "Grilled Mexican Supreme" at bounding box center [316, 219] width 315 height 17
paste input "Sandwiches"
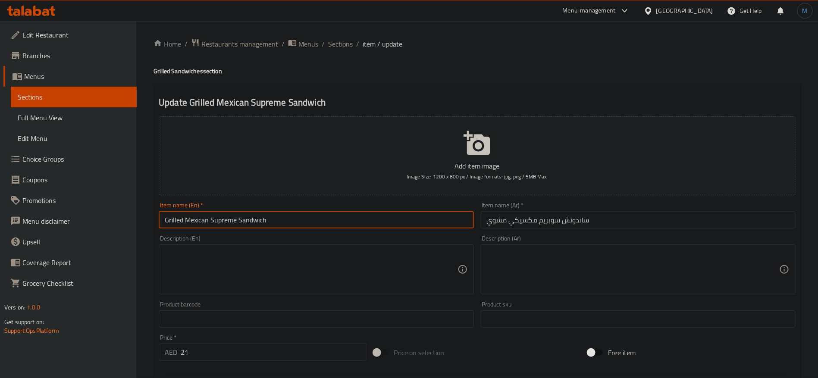
type input "Grilled Mexican Supreme Sandwich"
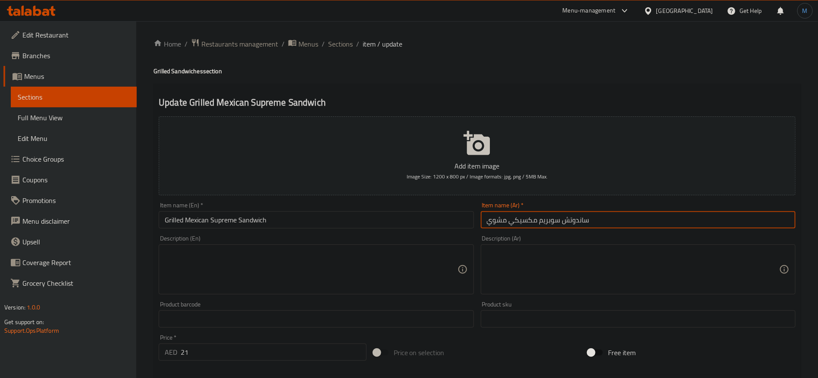
click at [570, 224] on input "ساندوتش سوبريم مكسيكي مشوي" at bounding box center [638, 219] width 315 height 17
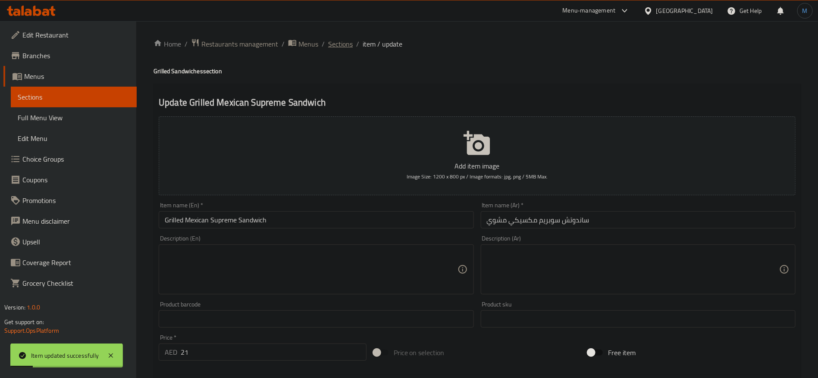
click at [339, 45] on span "Sections" at bounding box center [340, 44] width 25 height 10
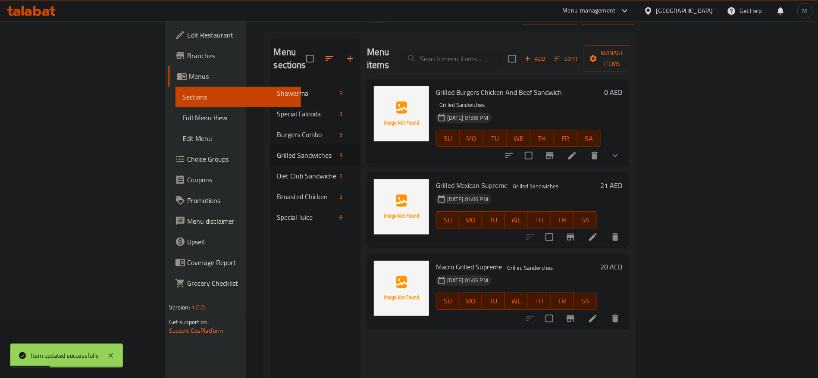
scroll to position [65, 0]
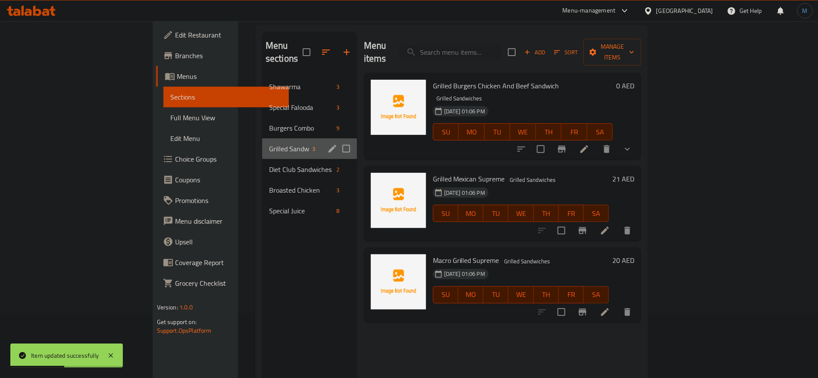
click at [286, 138] on div "Grilled Sandwiches 3" at bounding box center [309, 148] width 95 height 21
click at [327, 144] on icon "edit" at bounding box center [332, 149] width 10 height 10
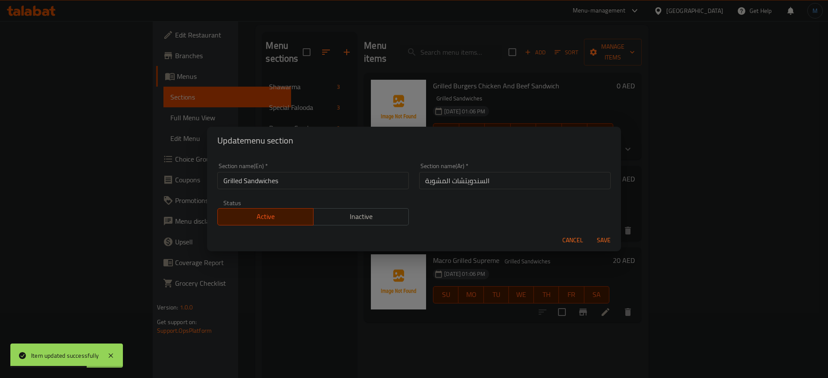
click at [545, 235] on div "Cancel Save" at bounding box center [414, 240] width 414 height 23
click at [554, 235] on div "Cancel Save" at bounding box center [414, 240] width 414 height 23
click at [558, 235] on div "Cancel Save" at bounding box center [414, 240] width 414 height 23
click at [579, 238] on span "Cancel" at bounding box center [573, 240] width 21 height 11
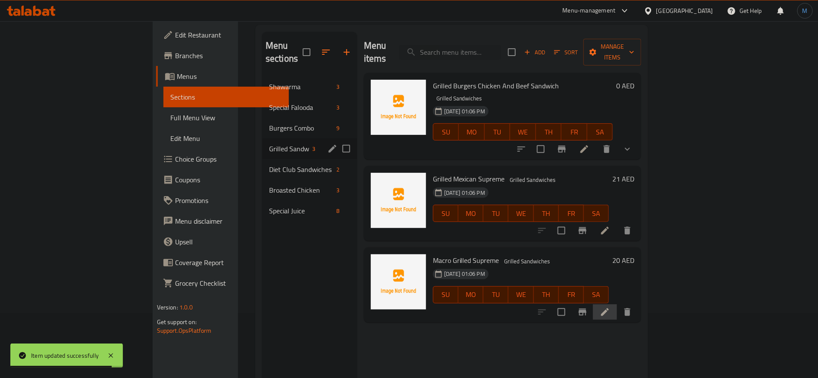
click at [617, 305] on li at bounding box center [605, 313] width 24 height 16
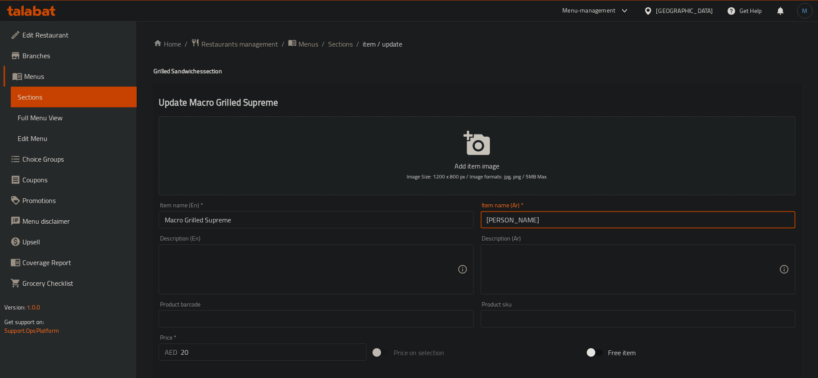
click at [592, 222] on input "[PERSON_NAME]" at bounding box center [638, 219] width 315 height 17
paste input "ساندوتش"
type input "[PERSON_NAME]"
click at [191, 71] on h4 "Grilled Sandwiches section" at bounding box center [477, 71] width 647 height 9
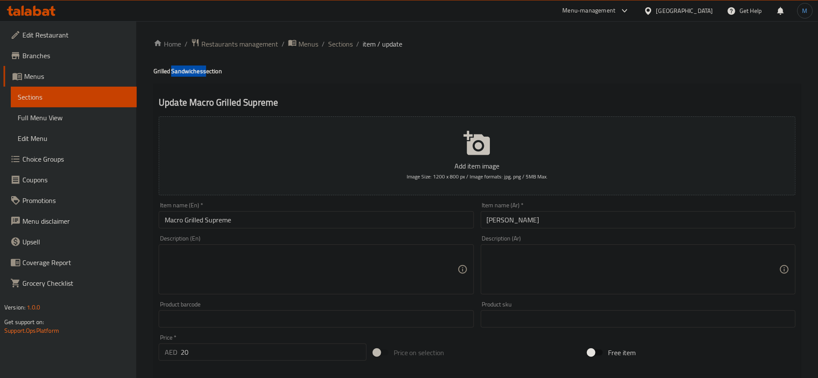
click at [191, 71] on h4 "Grilled Sandwiches section" at bounding box center [477, 71] width 647 height 9
copy h4 "Sandwiches"
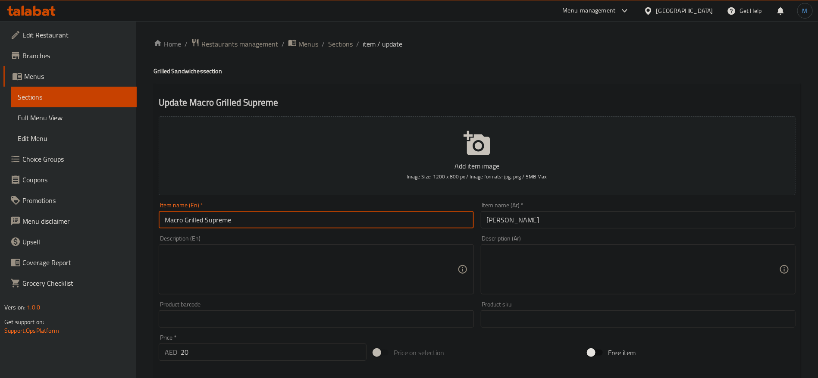
click at [263, 214] on input "Macro Grilled Supreme" at bounding box center [316, 219] width 315 height 17
paste input "Sandwiches"
type input "Macro Grilled Supreme Sandwich"
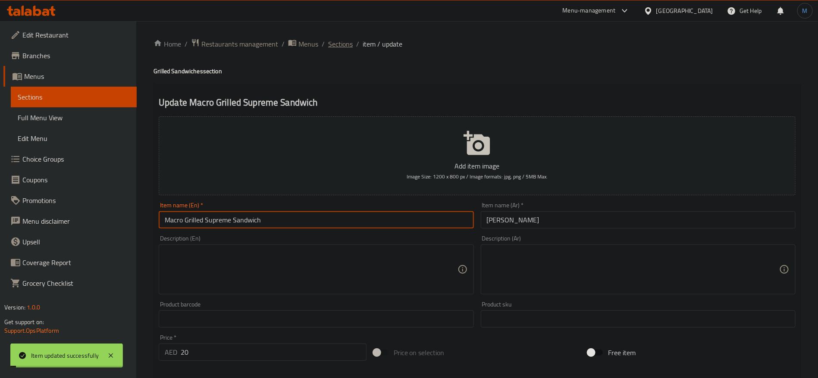
click at [341, 46] on span "Sections" at bounding box center [340, 44] width 25 height 10
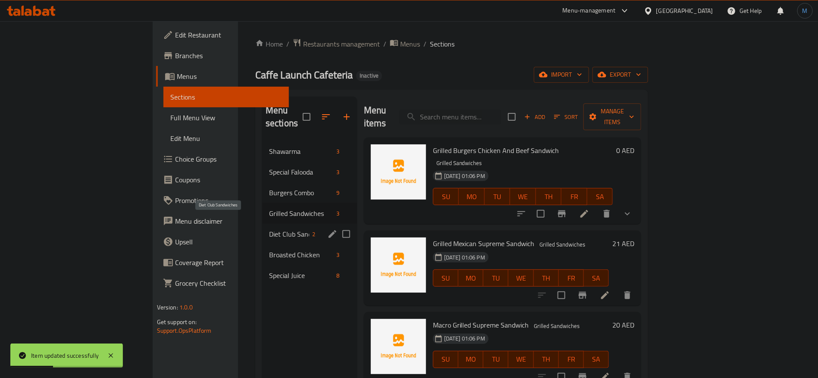
click at [269, 229] on span "Diet Club Sandwiches" at bounding box center [289, 234] width 40 height 10
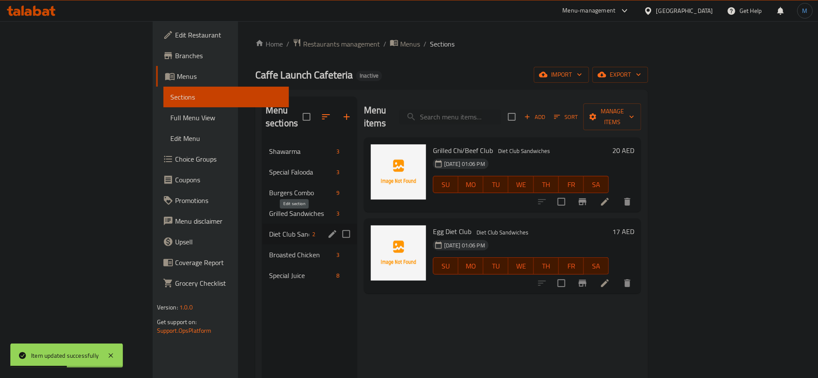
click at [327, 229] on icon "edit" at bounding box center [332, 234] width 10 height 10
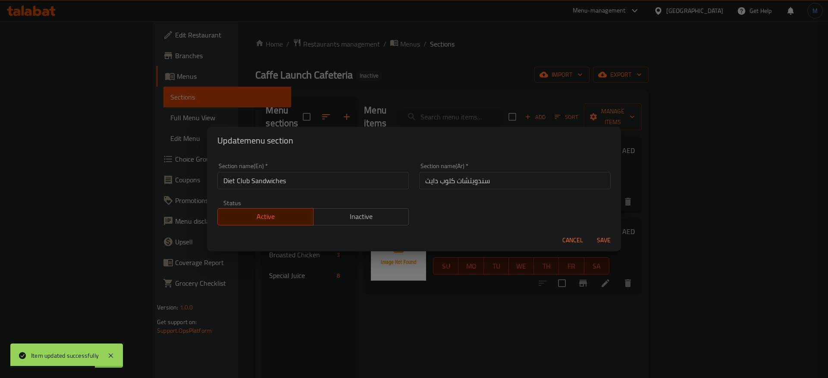
click at [566, 243] on span "Cancel" at bounding box center [573, 240] width 21 height 11
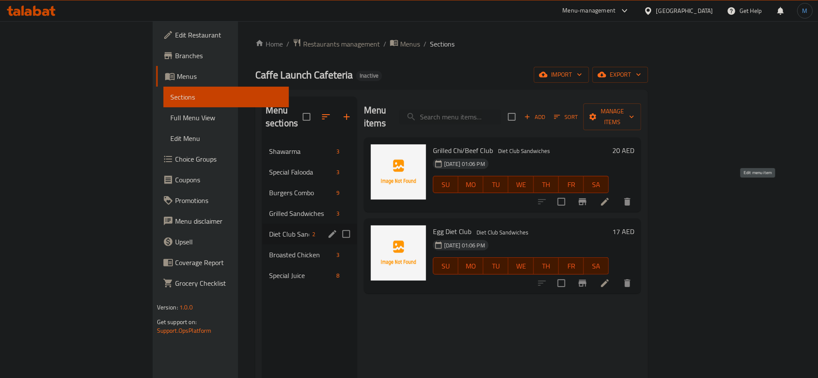
click at [610, 197] on icon at bounding box center [605, 202] width 10 height 10
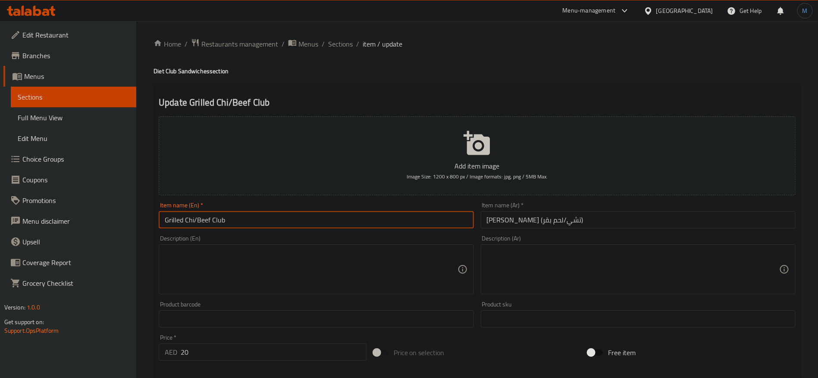
click at [322, 220] on input "Grilled Chi/Beef Club" at bounding box center [316, 219] width 315 height 17
type input "Grilled Chicken Or Beef Club"
click at [613, 227] on input "[PERSON_NAME] (تشي/لحم بقر)" at bounding box center [638, 219] width 315 height 17
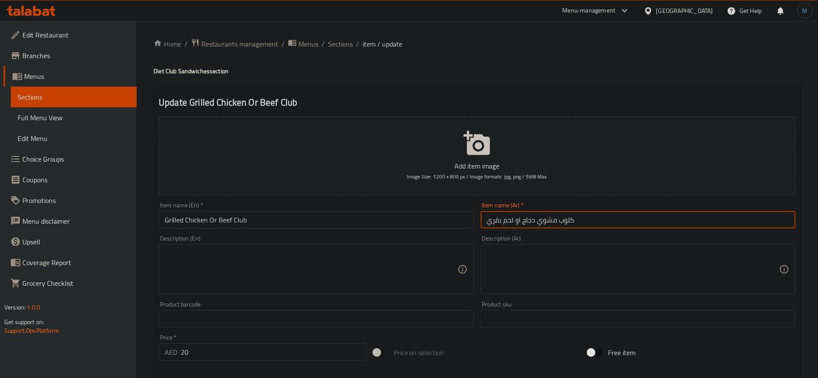
type input "كلوب مشوي دجاج او لحم بقري"
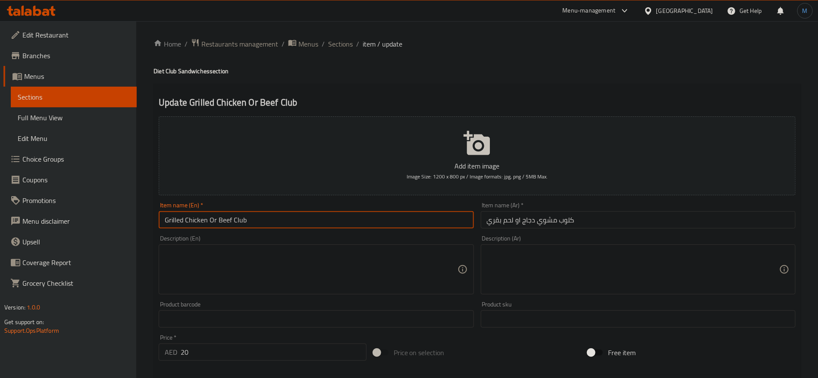
click at [360, 216] on input "Grilled Chicken Or Beef Club" at bounding box center [316, 219] width 315 height 17
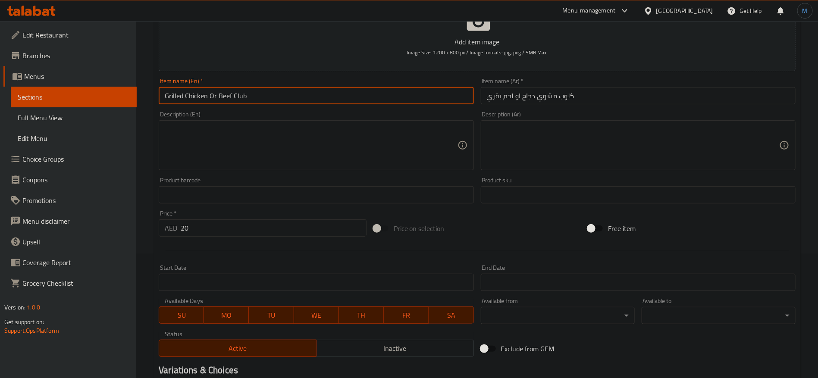
scroll to position [231, 0]
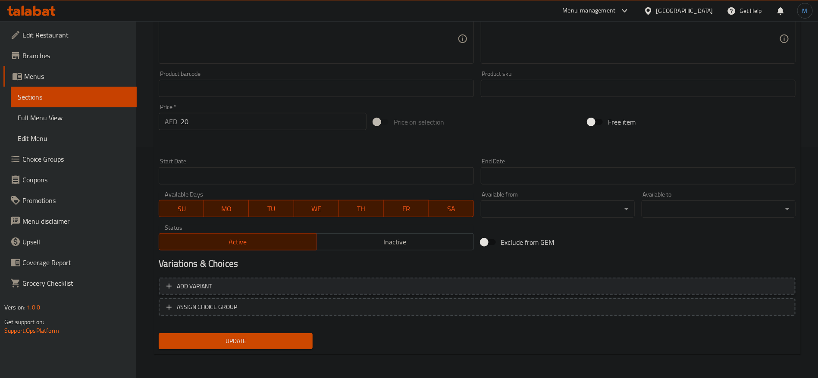
click at [741, 289] on span "Add variant" at bounding box center [478, 286] width 622 height 11
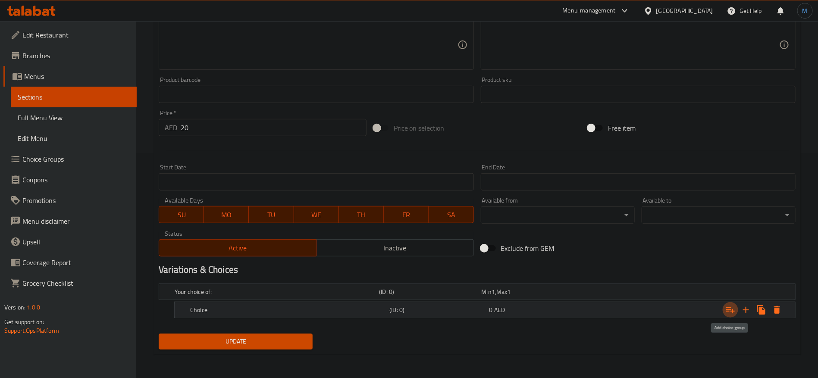
click at [735, 314] on icon "Expand" at bounding box center [731, 310] width 10 height 10
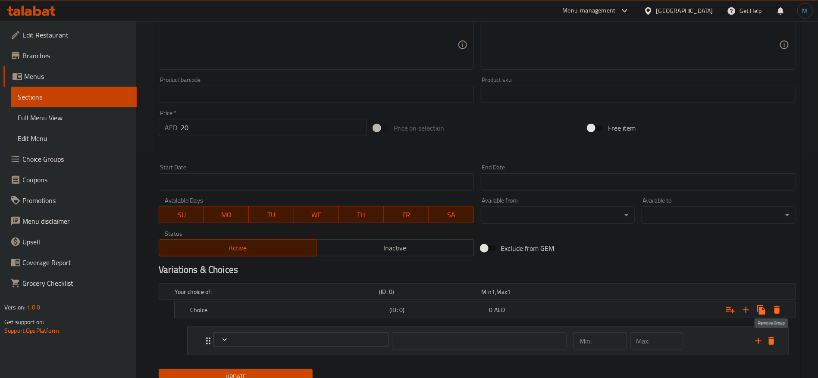
click at [775, 335] on button "delete" at bounding box center [771, 341] width 13 height 13
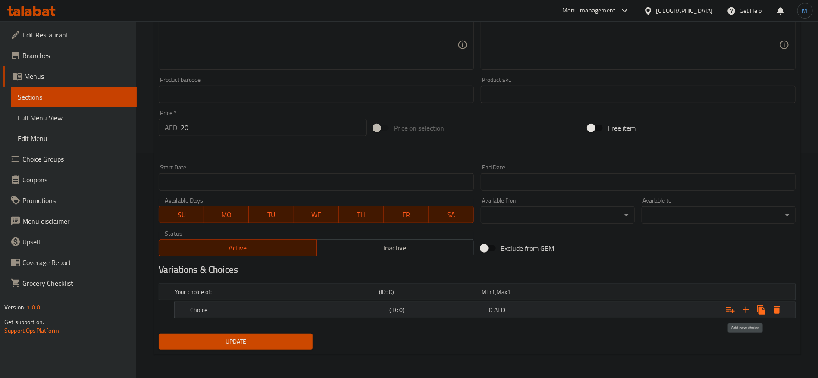
click at [751, 312] on icon "Expand" at bounding box center [746, 310] width 10 height 10
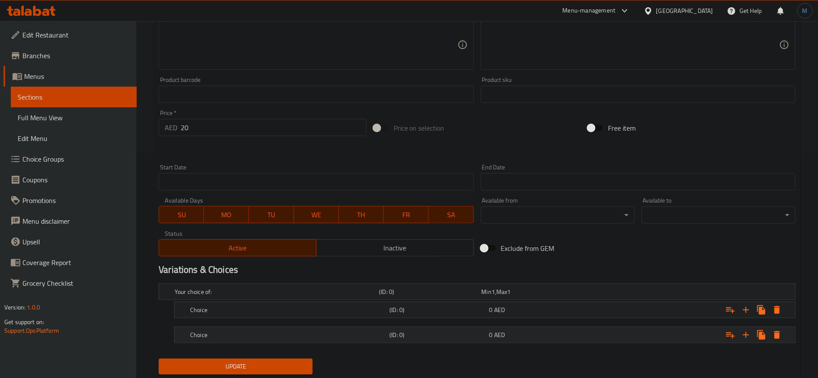
click at [614, 337] on div "Expand" at bounding box center [687, 335] width 199 height 19
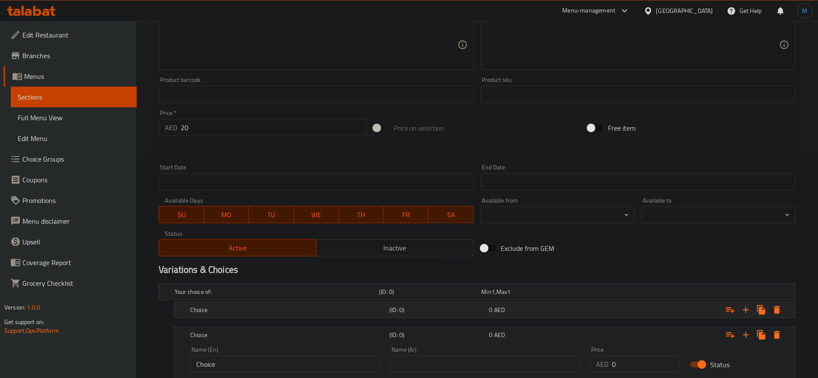
click at [598, 304] on div "Expand" at bounding box center [687, 310] width 199 height 19
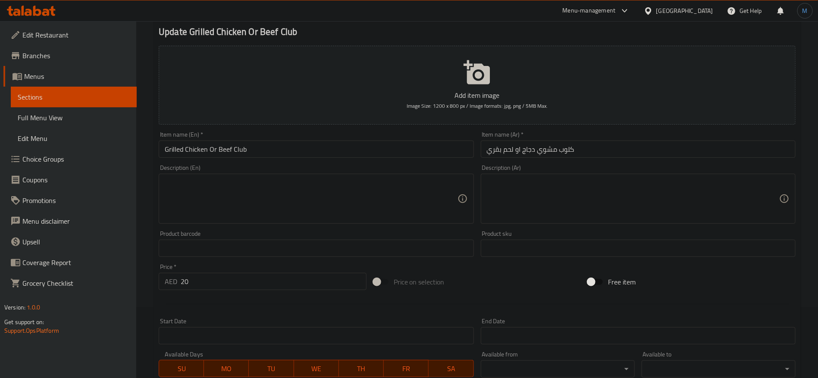
scroll to position [31, 0]
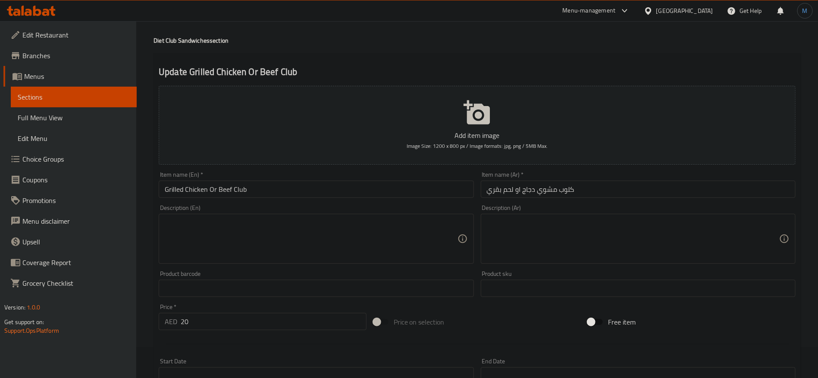
click at [532, 190] on input "كلوب مشوي دجاج او لحم بقري" at bounding box center [638, 189] width 315 height 17
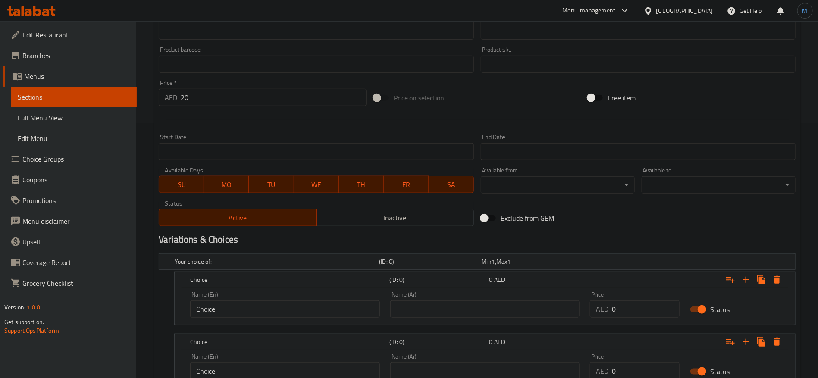
scroll to position [324, 0]
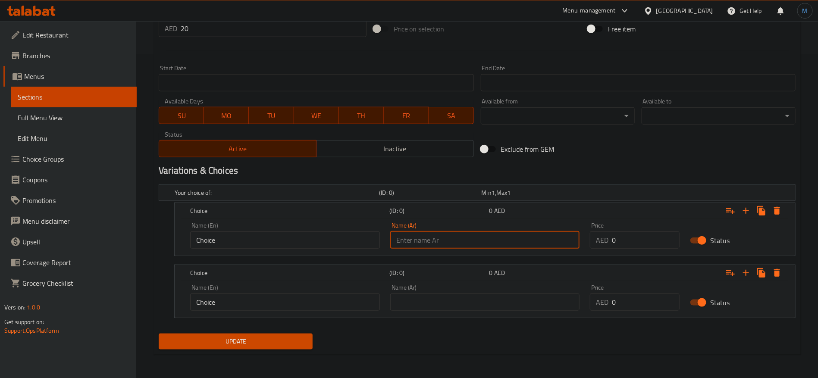
click at [470, 241] on input "text" at bounding box center [485, 240] width 190 height 17
paste input "دجاج"
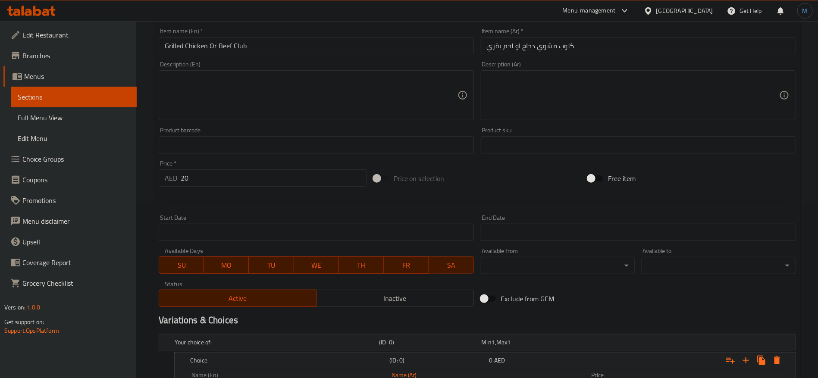
scroll to position [130, 0]
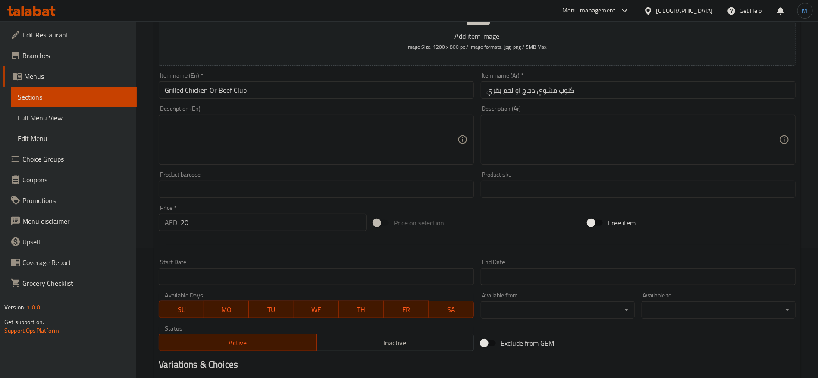
type input "دجاج"
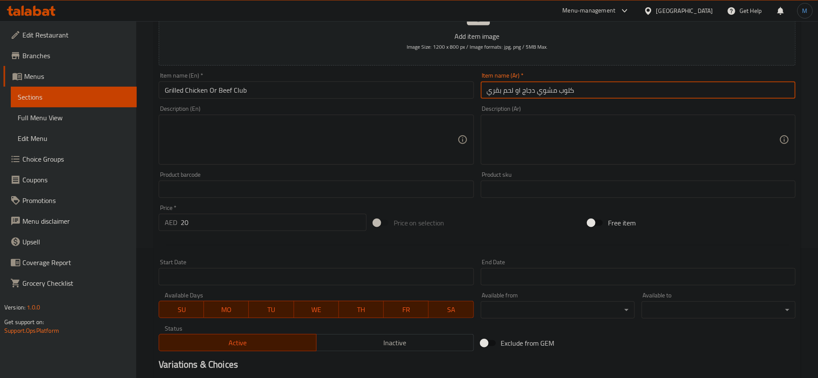
click at [507, 85] on input "كلوب مشوي دجاج او لحم بقري" at bounding box center [638, 90] width 315 height 17
click at [497, 97] on input "كلوب مشوي دجاج او لحم بقري" at bounding box center [638, 90] width 315 height 17
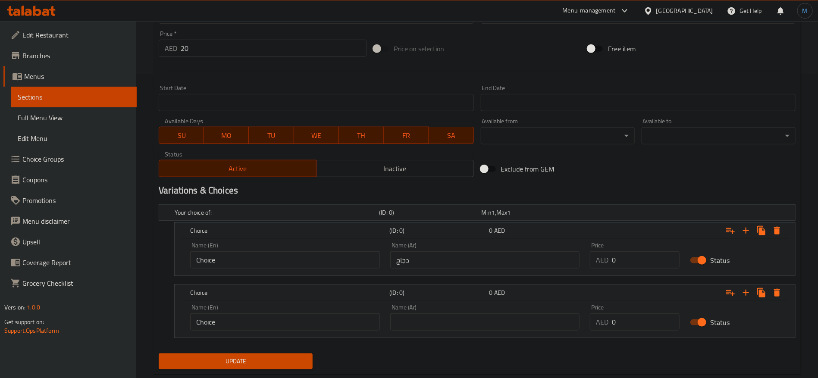
scroll to position [324, 0]
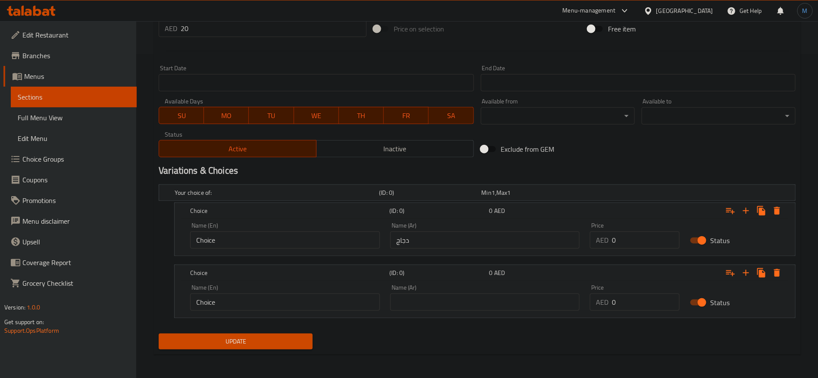
click at [470, 307] on input "text" at bounding box center [485, 302] width 190 height 17
paste input "لحم بقري"
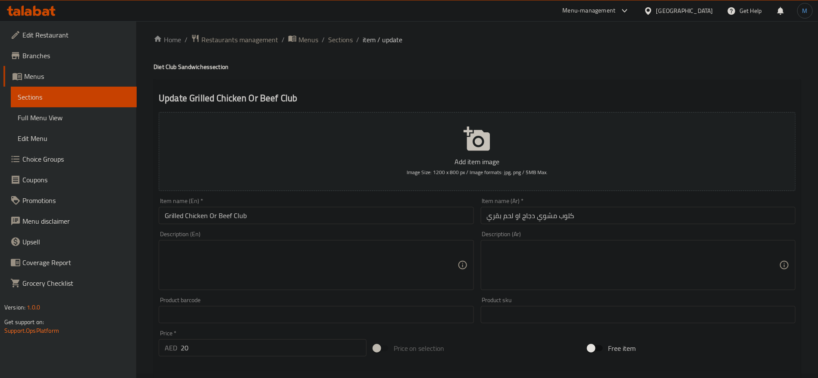
scroll to position [0, 0]
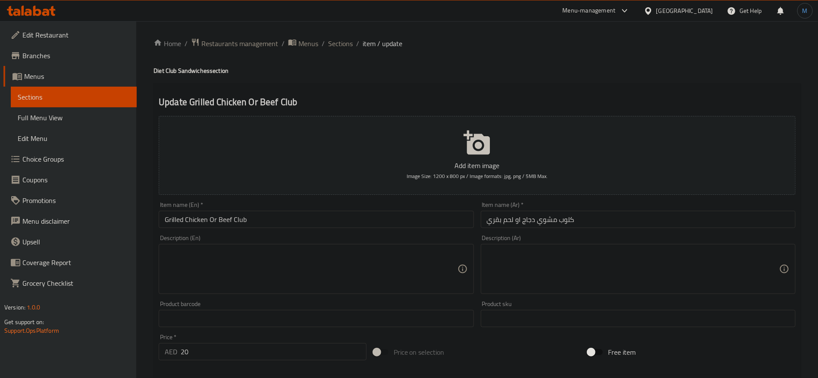
type input "لحم بقري"
click at [224, 223] on input "Grilled Chicken Or Beef Club" at bounding box center [316, 219] width 315 height 17
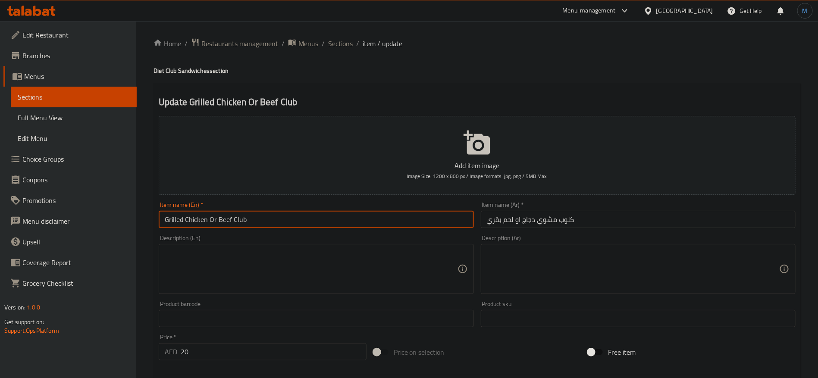
click at [224, 223] on input "Grilled Chicken Or Beef Club" at bounding box center [316, 219] width 315 height 17
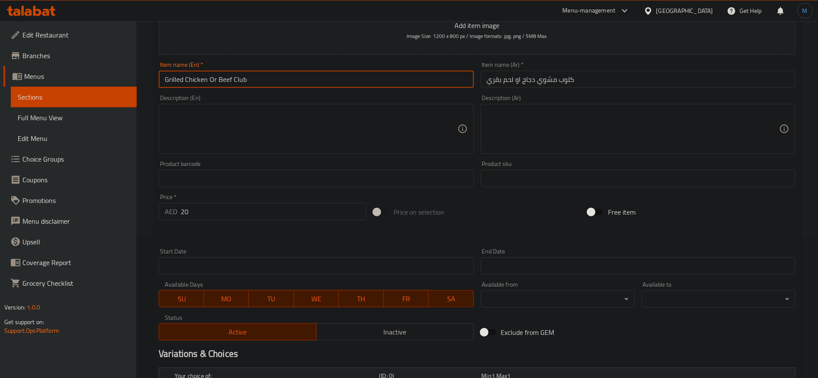
scroll to position [324, 0]
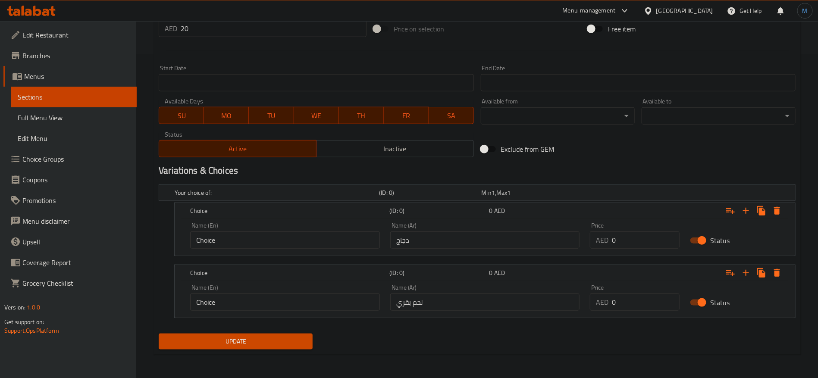
click at [285, 312] on div "Name (En) Choice Name (En)" at bounding box center [285, 298] width 200 height 37
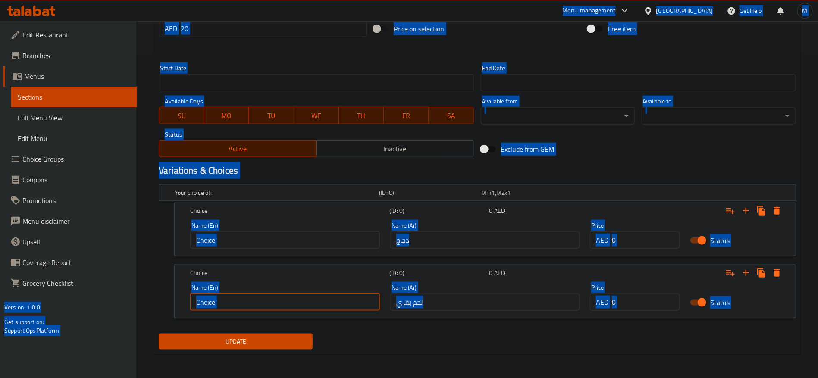
click at [285, 304] on input "Choice" at bounding box center [285, 302] width 190 height 17
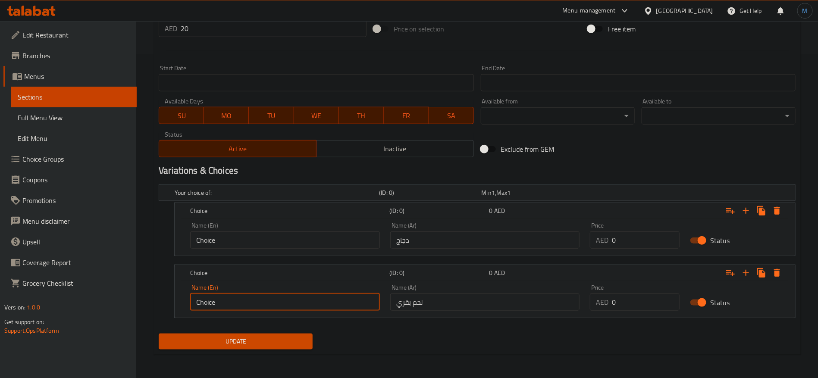
paste input "Beef"
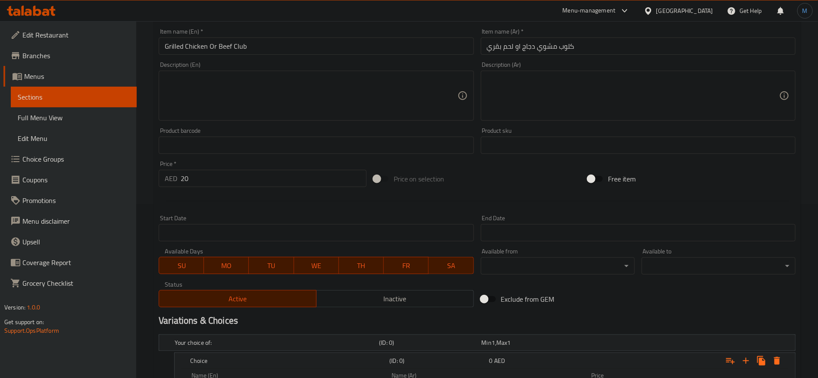
scroll to position [130, 0]
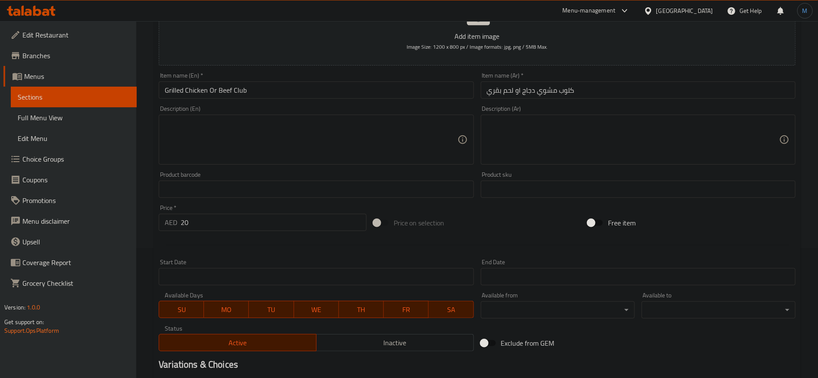
type input "Beef"
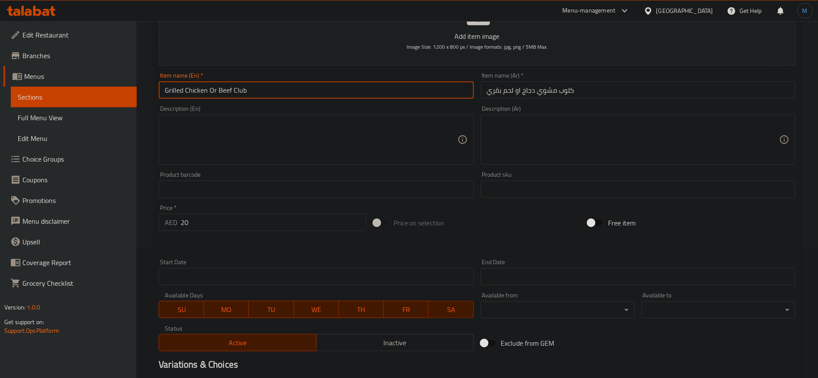
click at [204, 95] on input "Grilled Chicken Or Beef Club" at bounding box center [316, 90] width 315 height 17
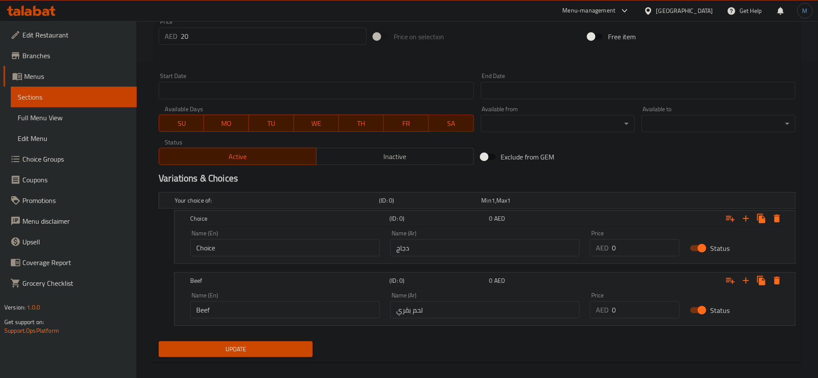
scroll to position [324, 0]
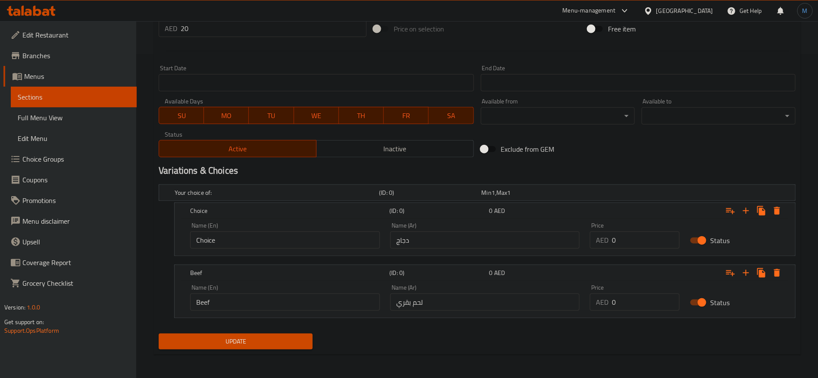
click at [266, 229] on div "Name (En) Choice Name (En)" at bounding box center [285, 236] width 190 height 26
click at [266, 238] on input "Choice" at bounding box center [285, 240] width 190 height 17
paste input "icken"
type input "Chicken"
click at [262, 305] on input "Beef" at bounding box center [285, 302] width 190 height 17
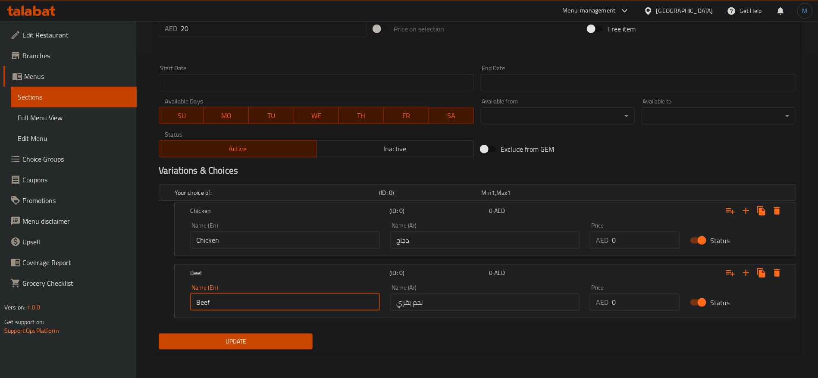
click at [262, 305] on input "Beef" at bounding box center [285, 302] width 190 height 17
click at [482, 329] on div "Your choice of: (ID: 0) Min 1 , Max 1 Name (En) Your choice of: Name (En) Name …" at bounding box center [477, 255] width 644 height 149
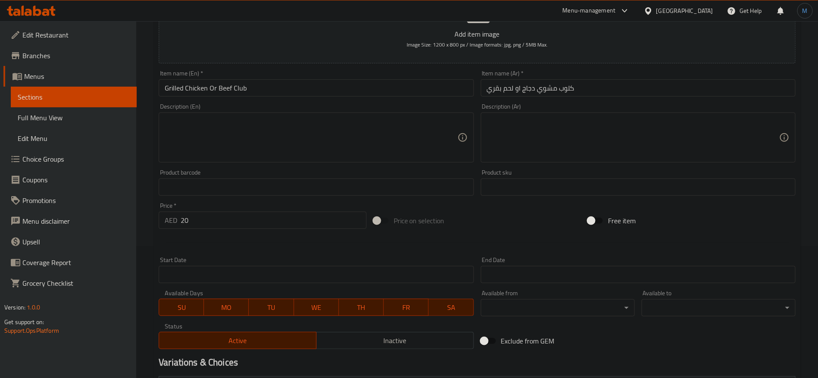
scroll to position [130, 0]
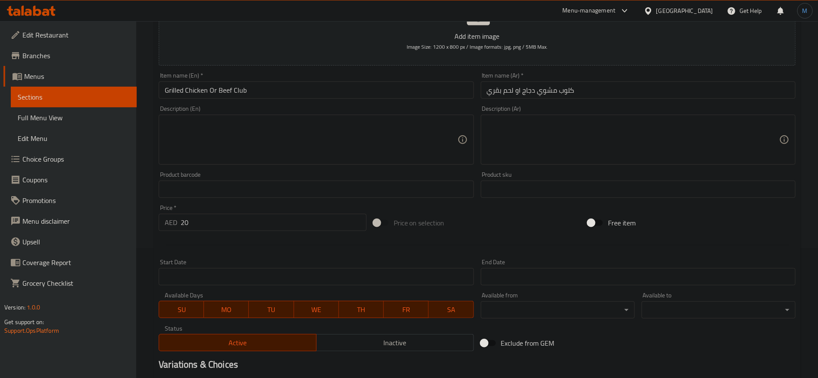
click at [239, 236] on div at bounding box center [477, 245] width 644 height 21
click at [241, 227] on input "20" at bounding box center [274, 222] width 186 height 17
type input "0"
click at [563, 241] on div at bounding box center [477, 245] width 644 height 21
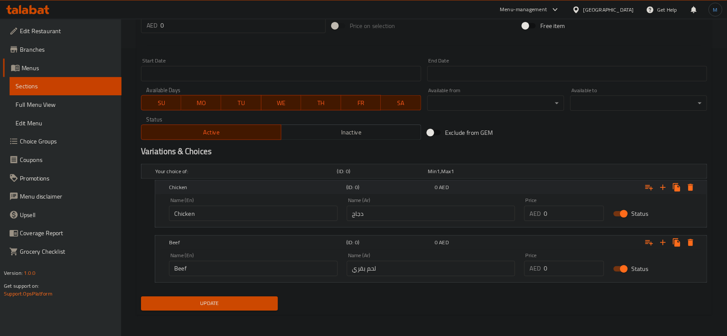
scroll to position [324, 0]
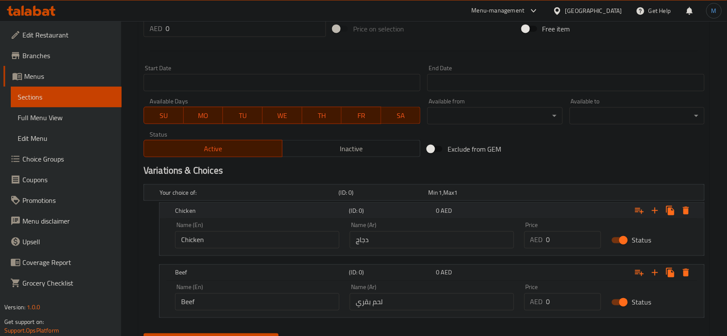
click at [558, 219] on div "Expand" at bounding box center [609, 210] width 174 height 19
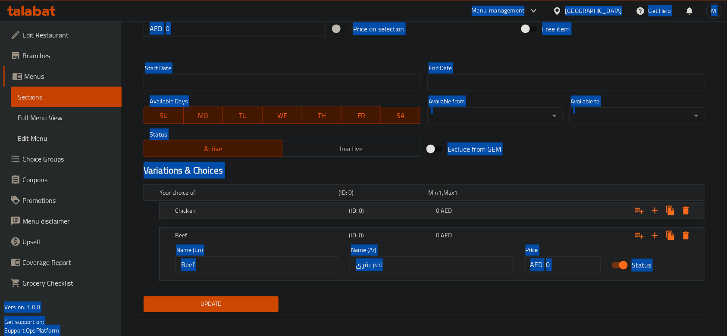
click at [562, 212] on div "Expand" at bounding box center [609, 210] width 174 height 19
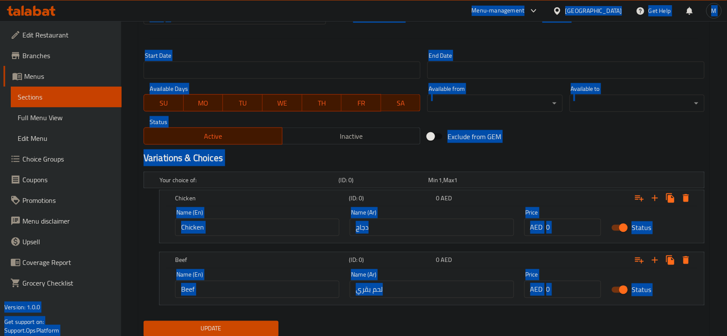
scroll to position [348, 0]
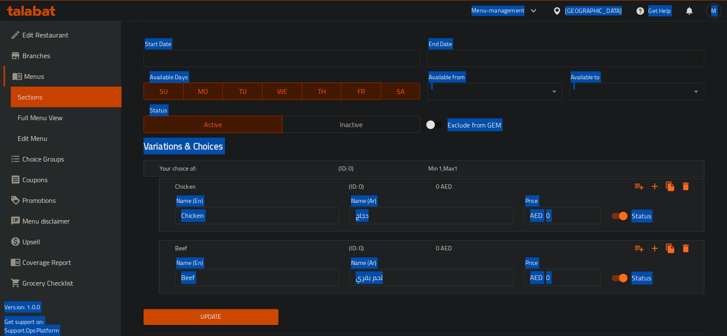
click at [566, 211] on input "0" at bounding box center [574, 215] width 55 height 17
click at [571, 219] on input "0" at bounding box center [574, 215] width 55 height 17
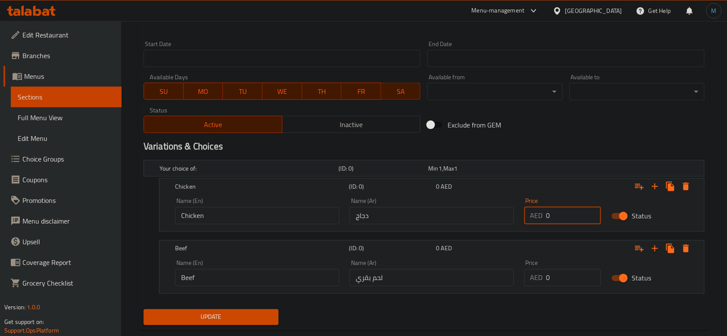
paste input "2"
type input "20"
click at [569, 272] on input "0" at bounding box center [574, 278] width 55 height 17
paste input "2"
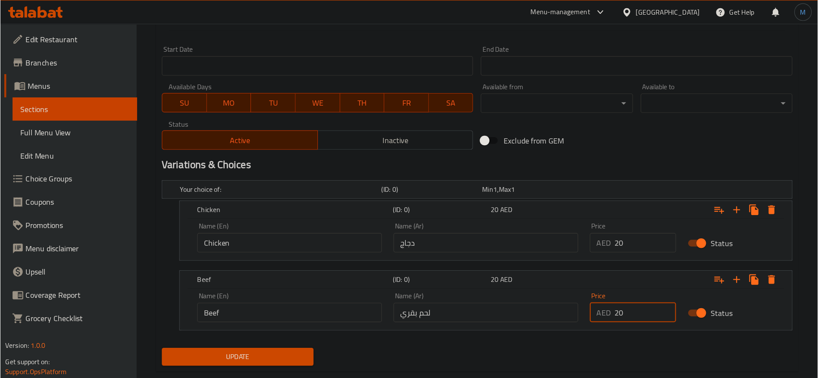
scroll to position [324, 0]
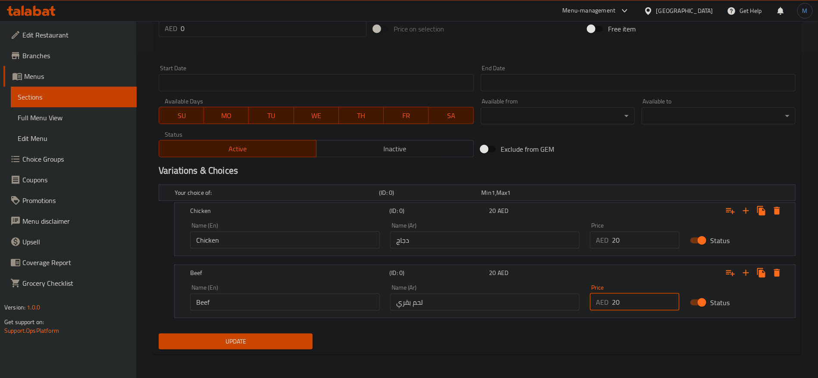
type input "20"
drag, startPoint x: 273, startPoint y: 340, endPoint x: 280, endPoint y: 341, distance: 7.3
click at [273, 341] on span "Update" at bounding box center [236, 341] width 140 height 11
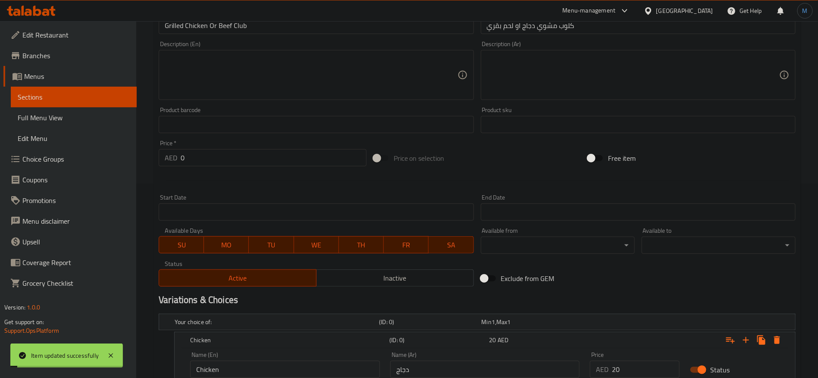
scroll to position [0, 0]
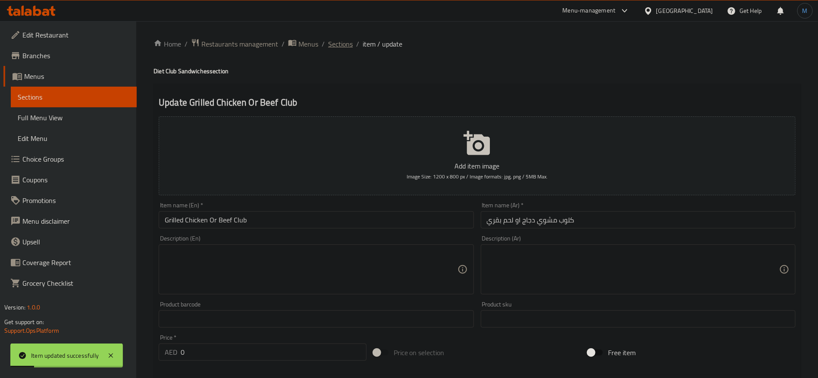
click at [346, 41] on span "Sections" at bounding box center [340, 44] width 25 height 10
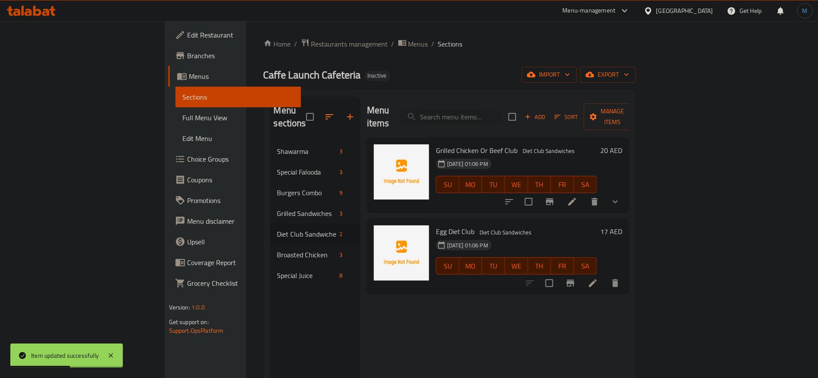
click at [598, 278] on icon at bounding box center [593, 283] width 10 height 10
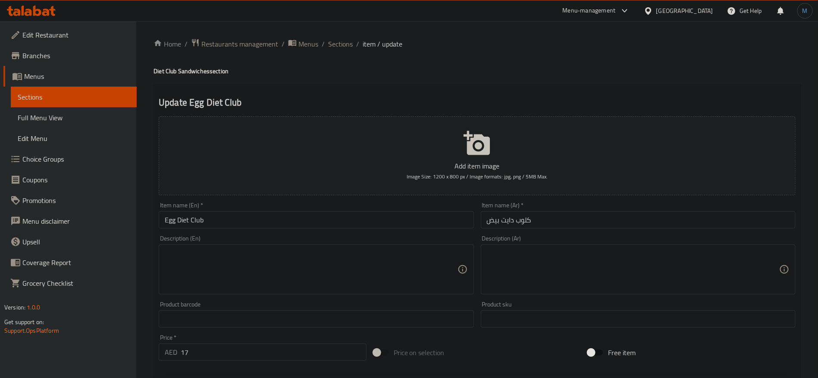
click at [289, 220] on input "Egg Diet Club" at bounding box center [316, 219] width 315 height 17
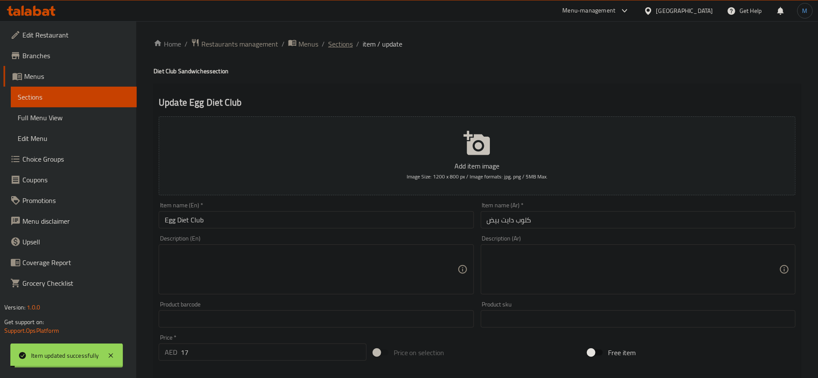
click at [348, 44] on span "Sections" at bounding box center [340, 44] width 25 height 10
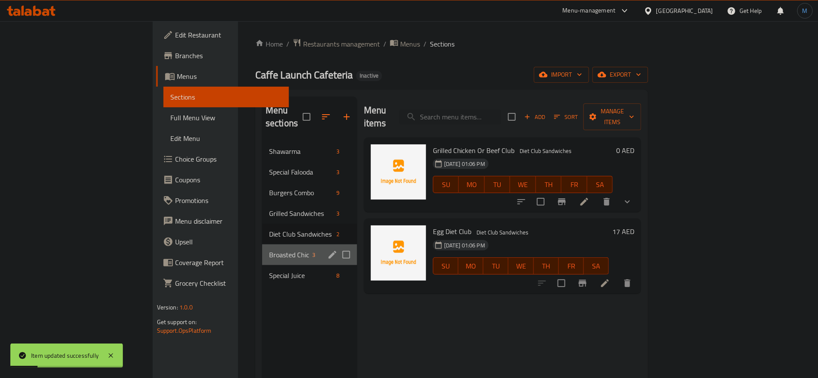
click at [262, 248] on div "Broasted Chicken 3" at bounding box center [309, 255] width 95 height 21
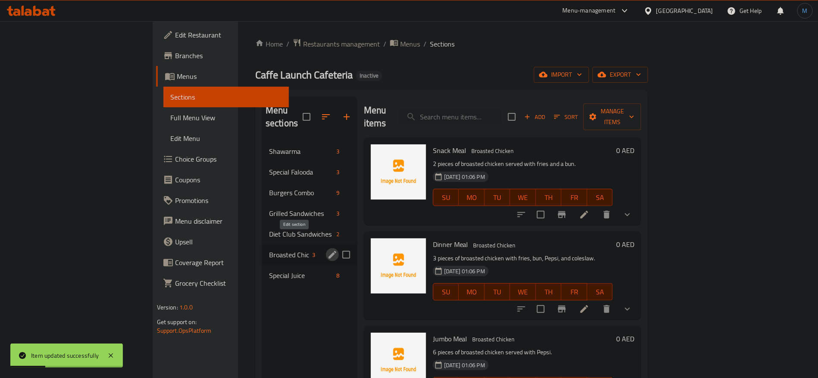
click at [327, 250] on icon "edit" at bounding box center [332, 255] width 10 height 10
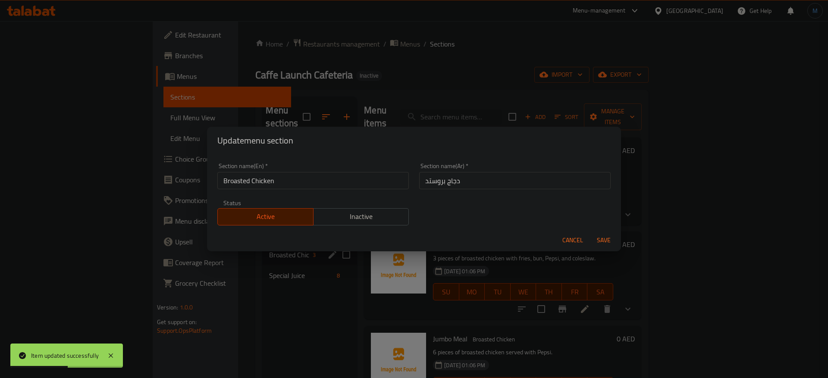
click at [575, 238] on span "Cancel" at bounding box center [573, 240] width 21 height 11
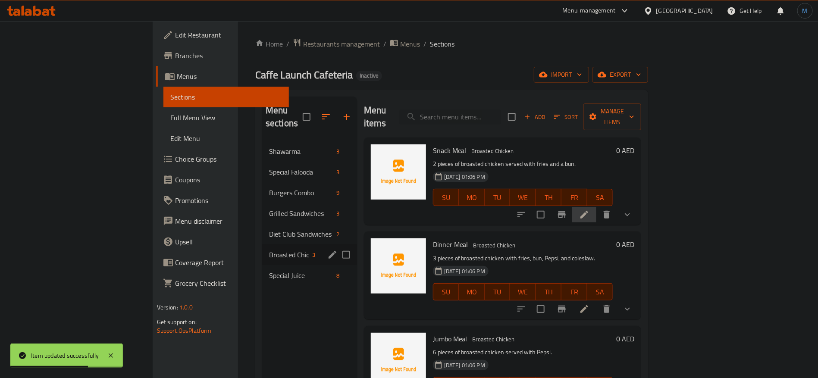
click at [597, 207] on li at bounding box center [584, 215] width 24 height 16
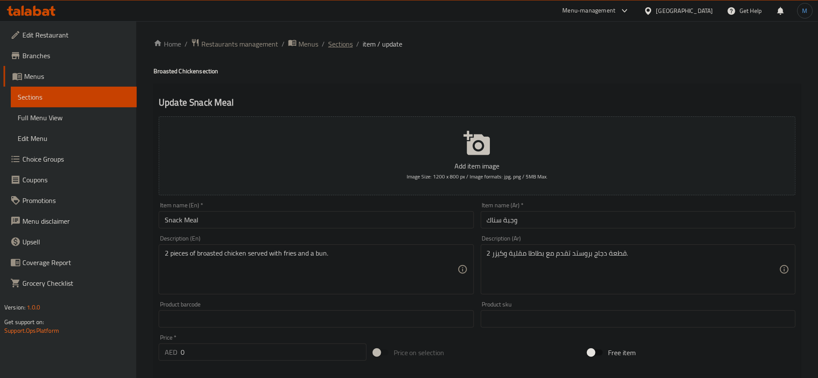
click at [338, 44] on span "Sections" at bounding box center [340, 44] width 25 height 10
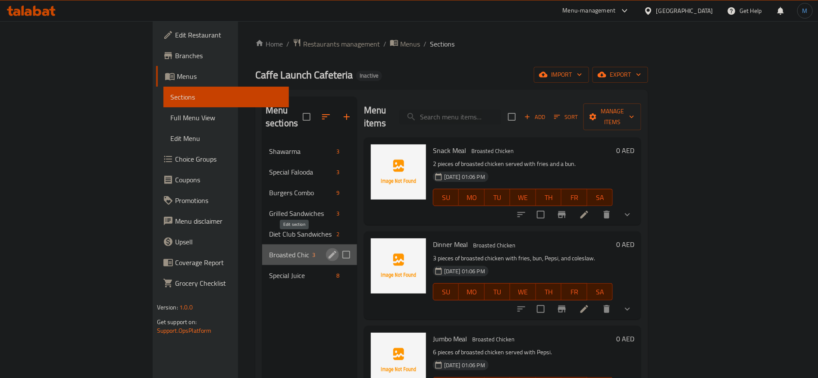
click at [327, 250] on icon "edit" at bounding box center [332, 255] width 10 height 10
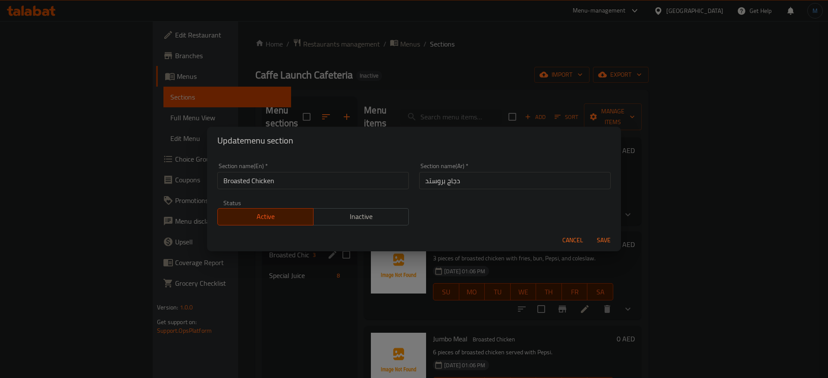
click at [330, 185] on input "Broasted Chicken" at bounding box center [313, 180] width 192 height 17
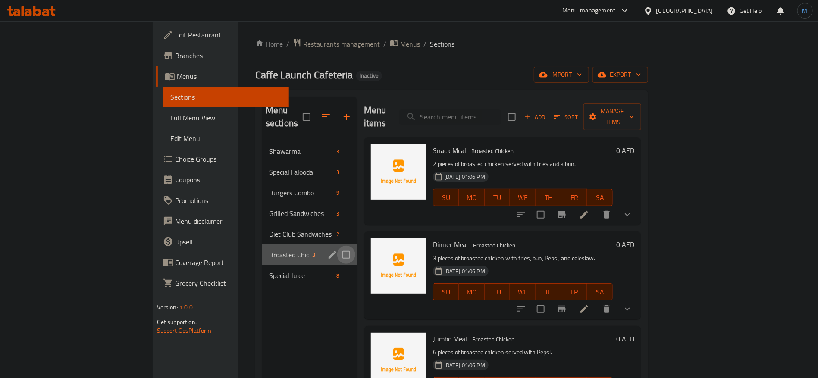
click at [337, 246] on input "Menu sections" at bounding box center [346, 255] width 18 height 18
checkbox input "true"
click at [311, 107] on button "button" at bounding box center [321, 117] width 21 height 21
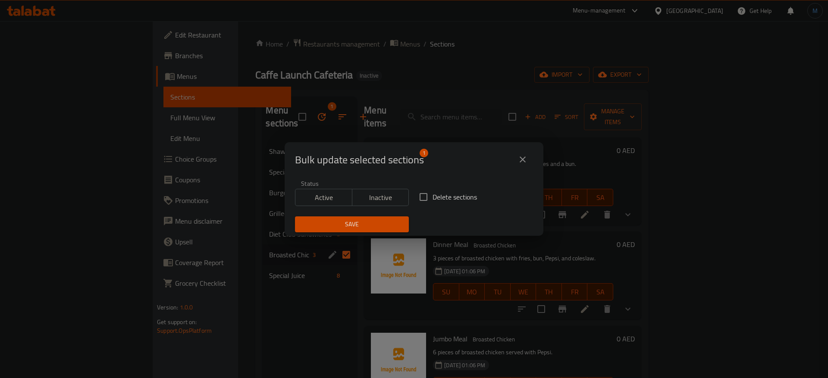
click at [453, 201] on span "Delete sections" at bounding box center [455, 197] width 44 height 10
click at [433, 201] on input "Delete sections" at bounding box center [424, 197] width 18 height 18
checkbox input "true"
click at [333, 228] on span "Save" at bounding box center [352, 224] width 100 height 11
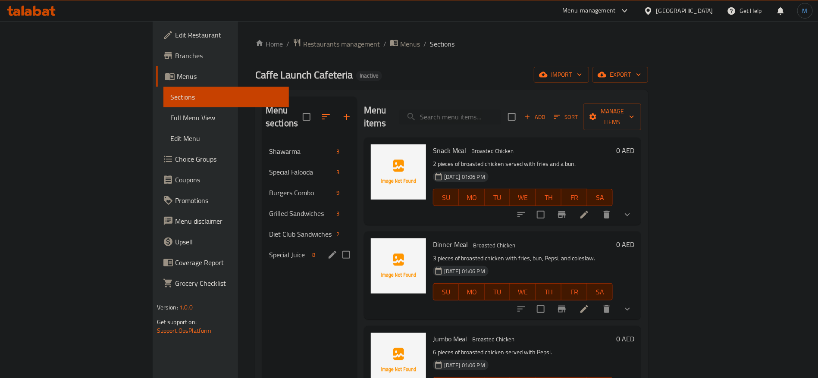
click at [262, 247] on div "Special Juice 8" at bounding box center [309, 255] width 95 height 21
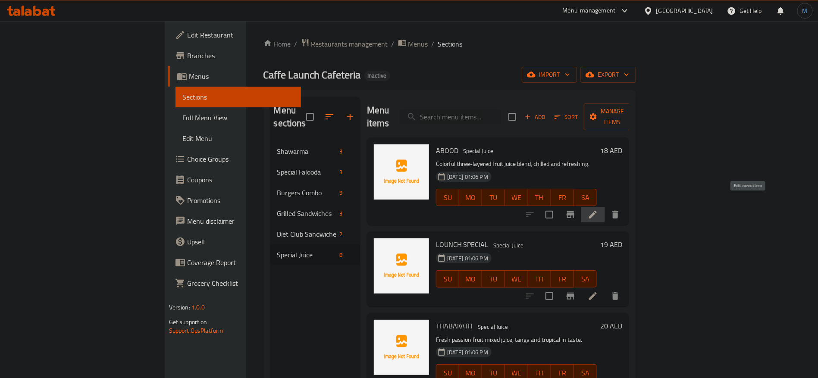
click at [598, 210] on icon at bounding box center [593, 215] width 10 height 10
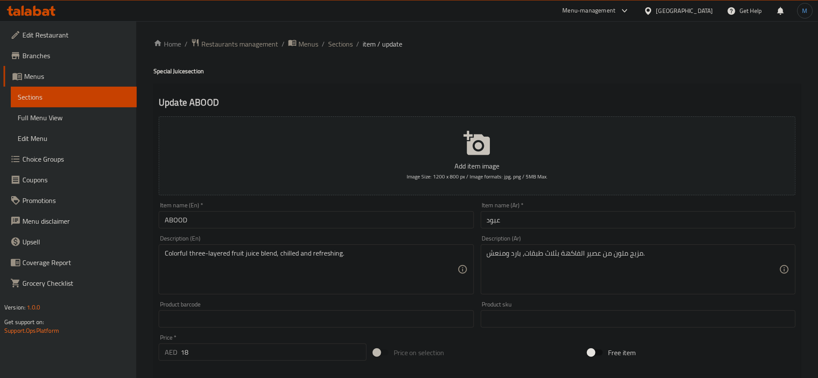
click at [372, 215] on input "ABOOD" at bounding box center [316, 219] width 315 height 17
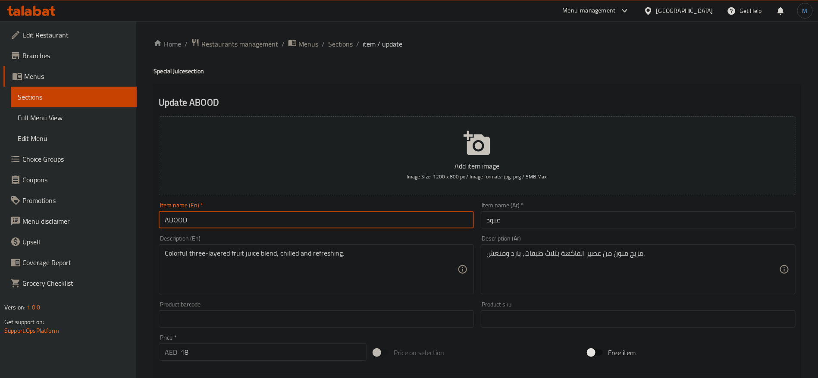
type input "Abood"
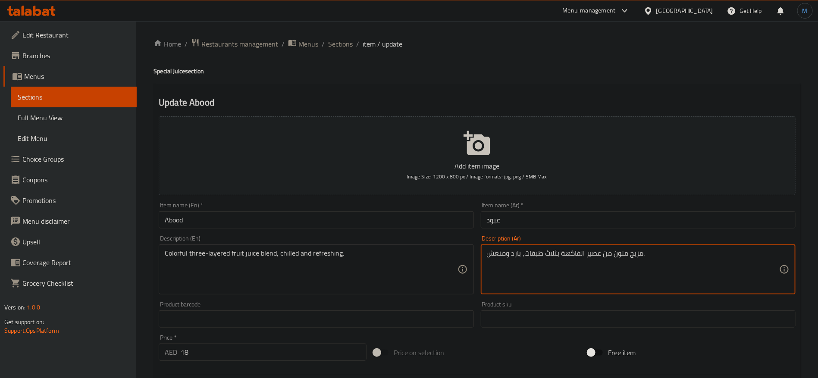
click at [402, 241] on div "Description (En) Colorful three-layered fruit juice blend, chilled and refreshi…" at bounding box center [316, 265] width 315 height 59
click at [394, 220] on input "Abood" at bounding box center [316, 219] width 315 height 17
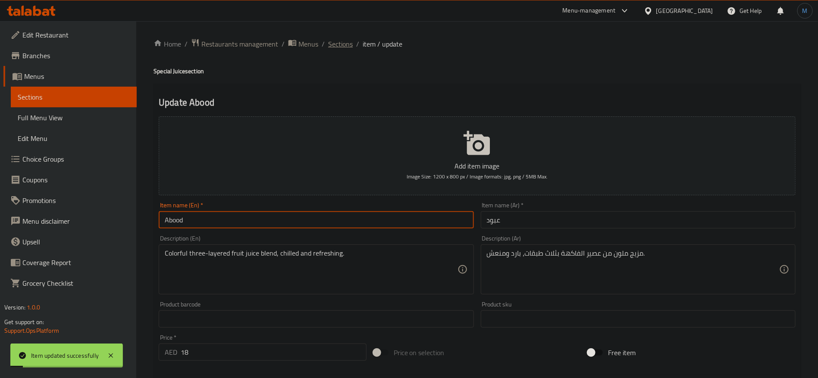
click at [340, 46] on span "Sections" at bounding box center [340, 44] width 25 height 10
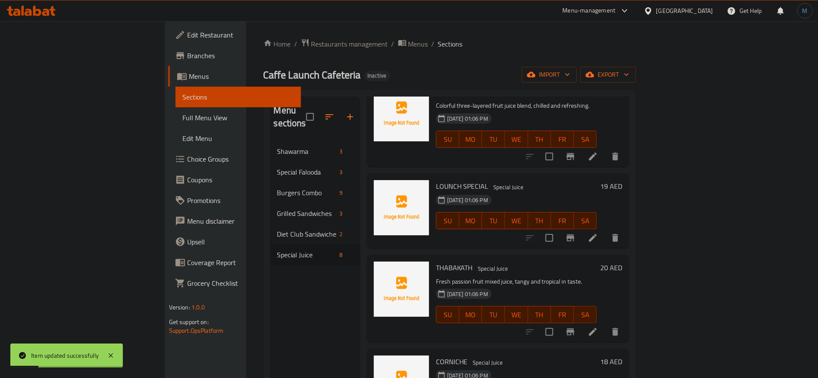
scroll to position [65, 0]
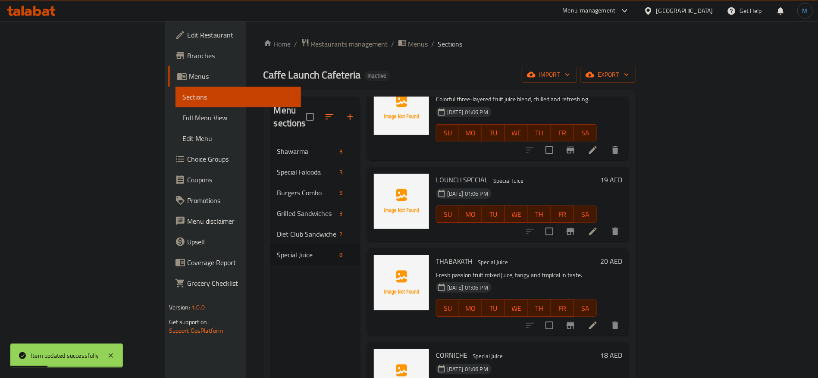
click at [598, 226] on icon at bounding box center [593, 231] width 10 height 10
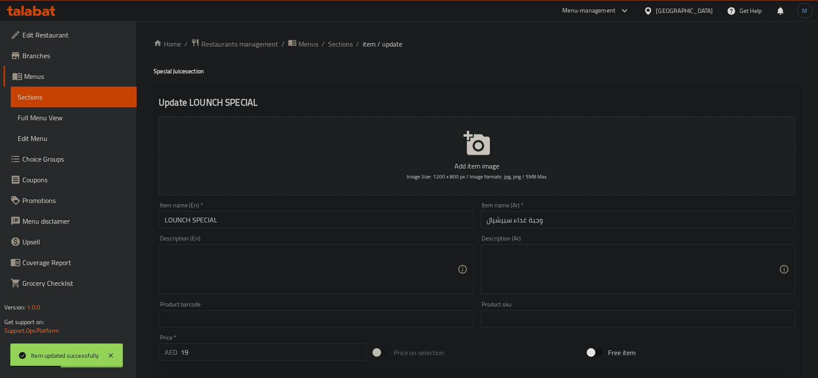
click at [396, 220] on input "LOUNCH SPECIAL" at bounding box center [316, 219] width 315 height 17
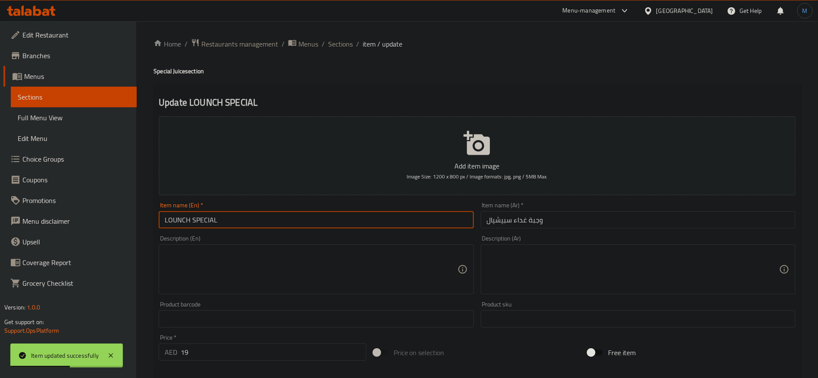
type input "Lounch Special"
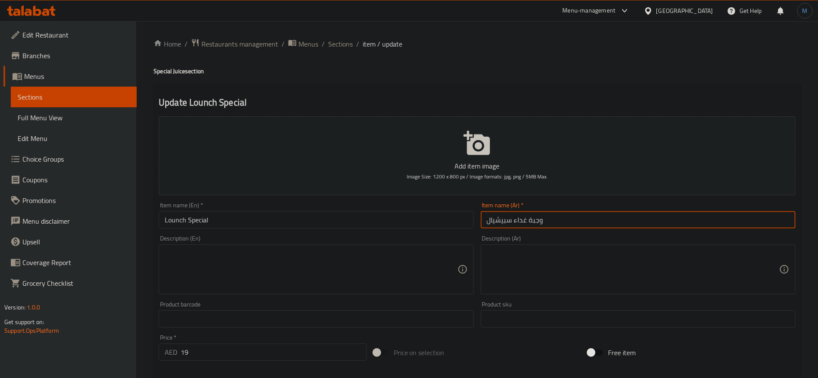
click at [544, 221] on input "وجبة غداء سبيشيال" at bounding box center [638, 219] width 315 height 17
click at [536, 221] on input "وجبة غداء سبيشيال" at bounding box center [638, 219] width 315 height 17
click at [524, 220] on input "وجبة غداء سبيشيال" at bounding box center [638, 219] width 315 height 17
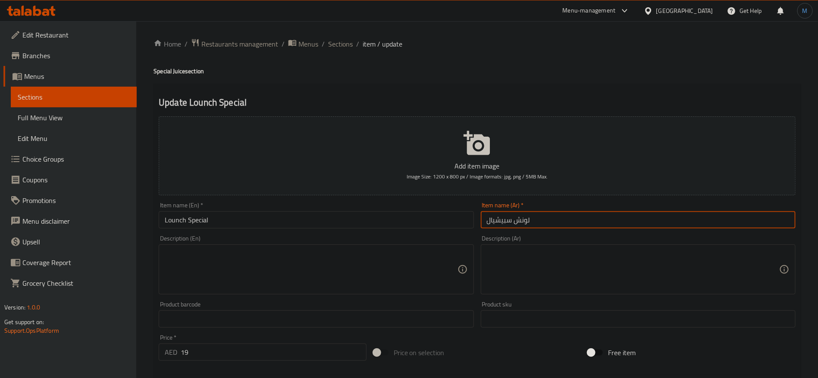
type input "لونش سبيشيال"
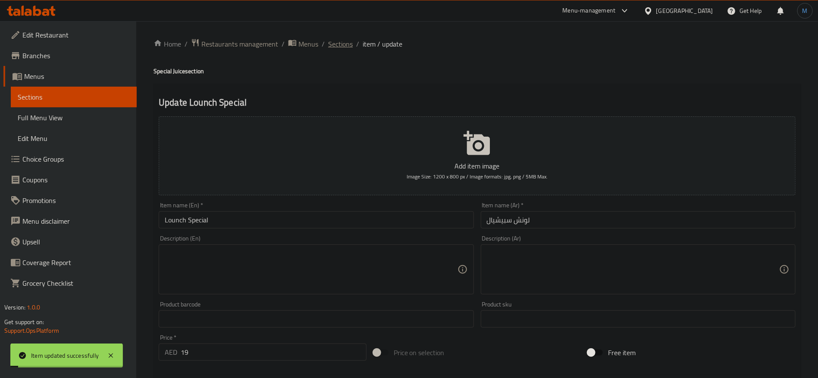
click at [342, 40] on span "Sections" at bounding box center [340, 44] width 25 height 10
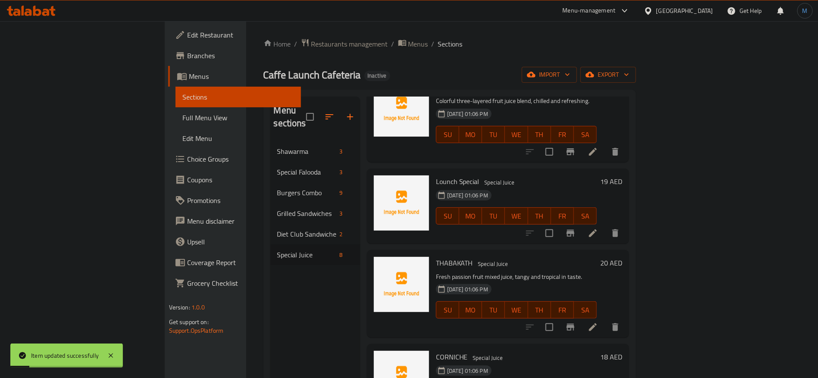
scroll to position [65, 0]
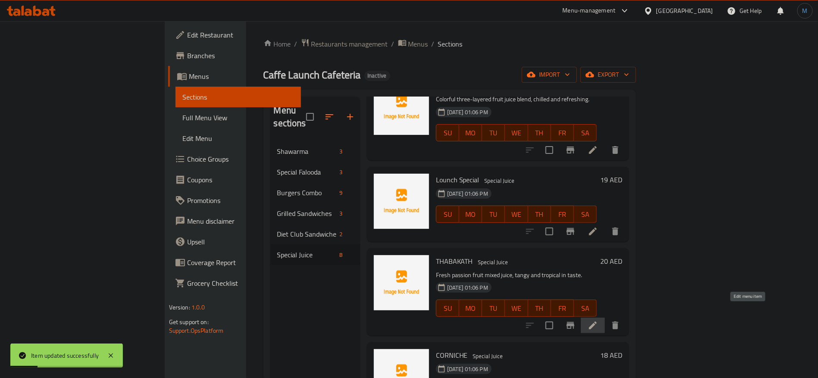
click at [597, 322] on icon at bounding box center [593, 326] width 8 height 8
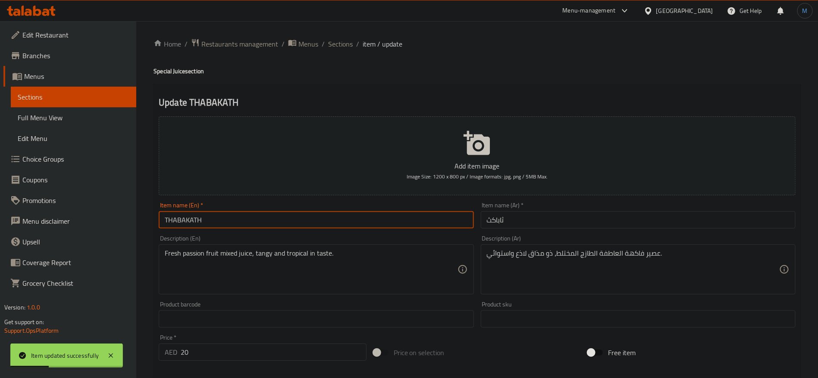
click at [396, 220] on input "THABAKATH" at bounding box center [316, 219] width 315 height 17
type input "Thabakath"
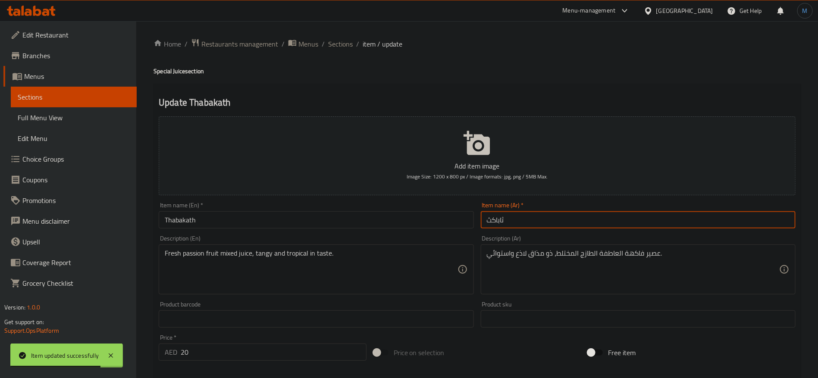
click at [560, 220] on input "ثاباكث" at bounding box center [638, 219] width 315 height 17
paste input "text"
type input "ثاباكاث"
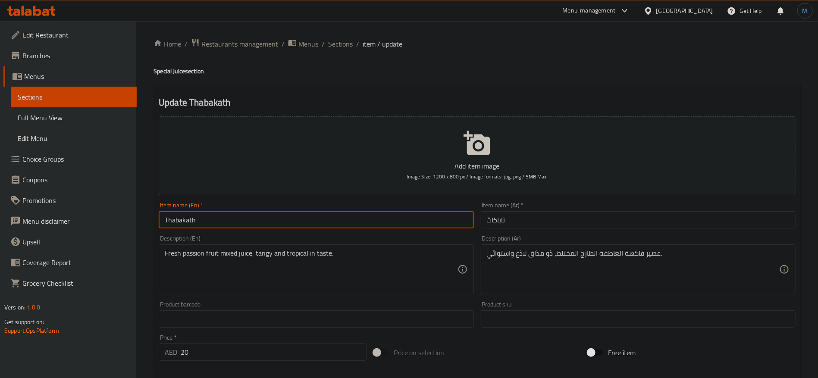
click at [397, 213] on input "Thabakath" at bounding box center [316, 219] width 315 height 17
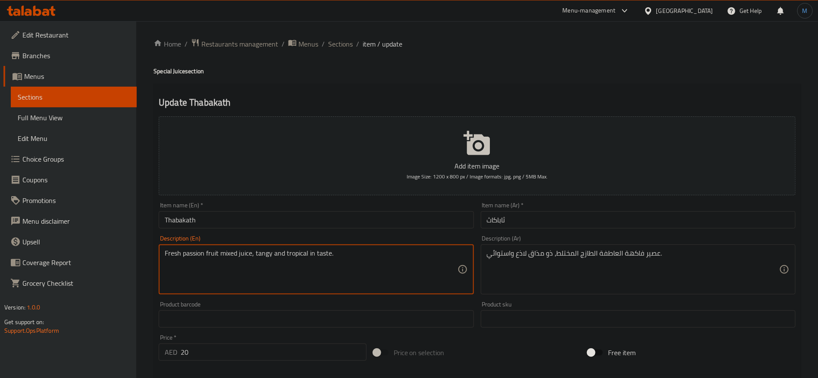
drag, startPoint x: 195, startPoint y: 257, endPoint x: 210, endPoint y: 257, distance: 15.1
click at [210, 257] on textarea "Fresh passion fruit mixed juice, tangy and tropical in taste." at bounding box center [311, 269] width 292 height 41
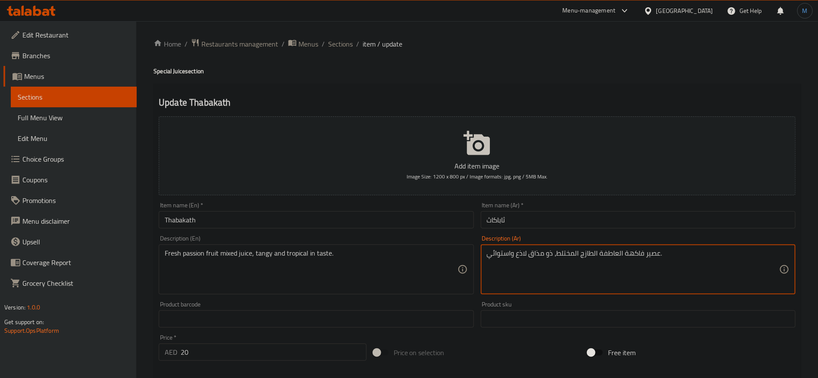
click at [630, 261] on textarea "عصير فاكهة العاطفة الطازج المختلط، ذو مذاق لاذع واستوائي." at bounding box center [633, 269] width 292 height 41
click at [617, 257] on textarea "عصير فاكهة العاطفة الطازج المختلط، ذو مذاق لاذع واستوائي." at bounding box center [633, 269] width 292 height 41
paste textarea "باشون فروت"
click at [523, 261] on textarea "عصير باشون فروت طازج المشكلة، ذو مذاق لاذع واستوائي." at bounding box center [633, 269] width 292 height 41
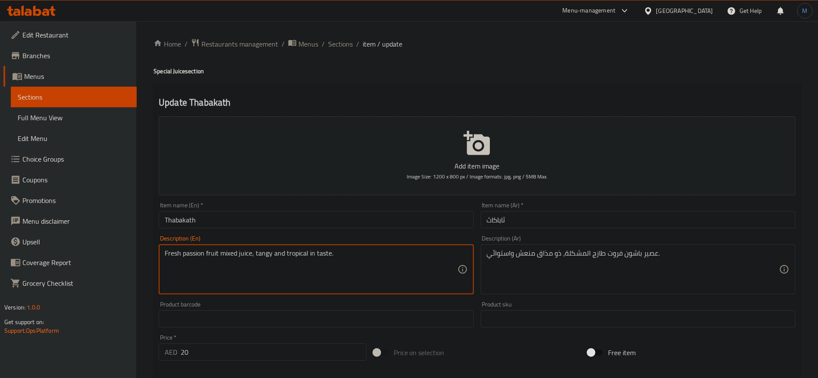
click at [304, 252] on textarea "Fresh passion fruit mixed juice, tangy and tropical in taste." at bounding box center [311, 269] width 292 height 41
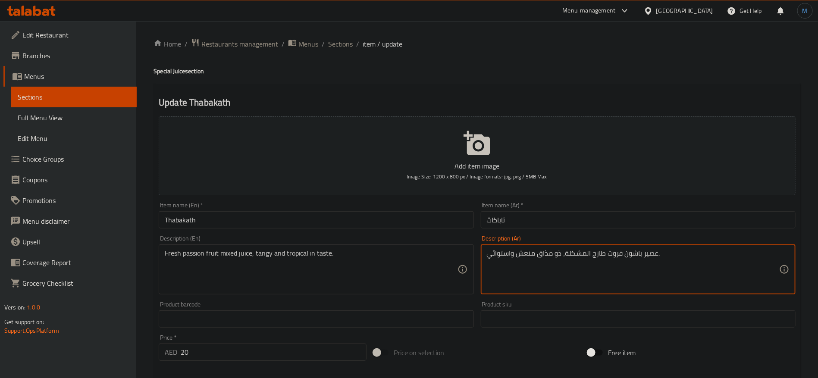
click at [508, 259] on textarea "عصير باشون فروت طازج المشكلة، ذو مذاق منعش واستوائي." at bounding box center [633, 269] width 292 height 41
paste textarea "تروبيكال"
type textarea "عصير باشون فروت طازج المشكلة، ذو مذاق منعش وتروبيكال ."
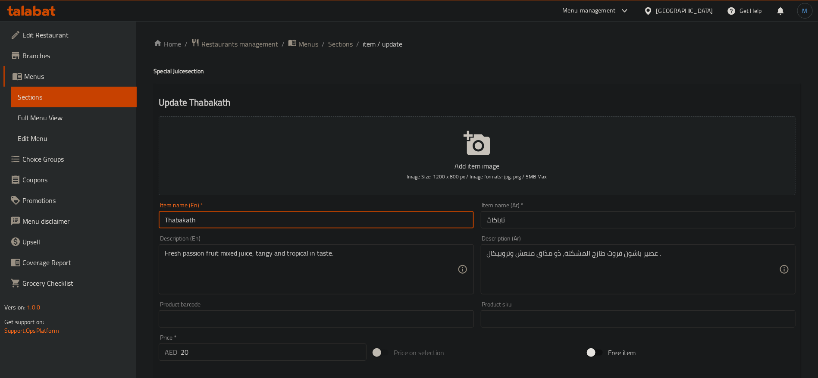
click at [440, 226] on input "Thabakath" at bounding box center [316, 219] width 315 height 17
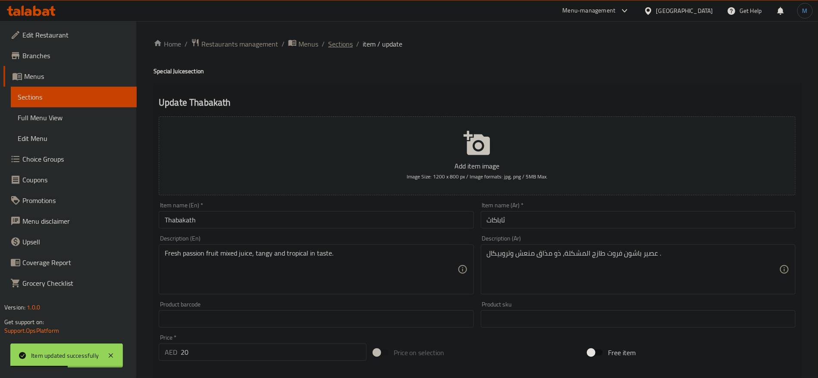
click at [349, 39] on span "Sections" at bounding box center [340, 44] width 25 height 10
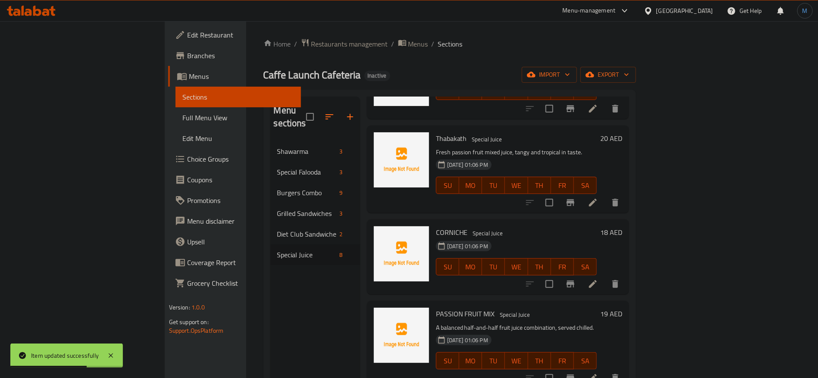
scroll to position [194, 0]
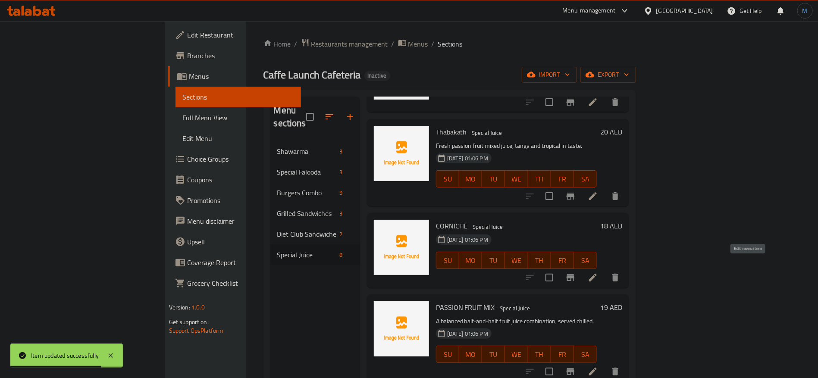
click at [598, 273] on icon at bounding box center [593, 278] width 10 height 10
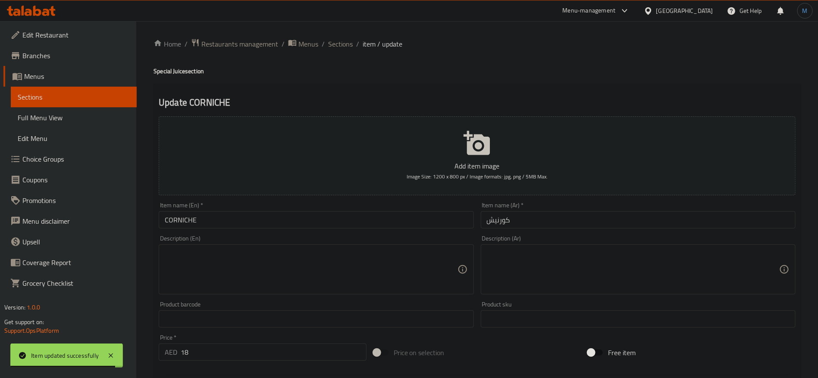
click at [431, 236] on div "Description (En) Description (En)" at bounding box center [316, 265] width 315 height 59
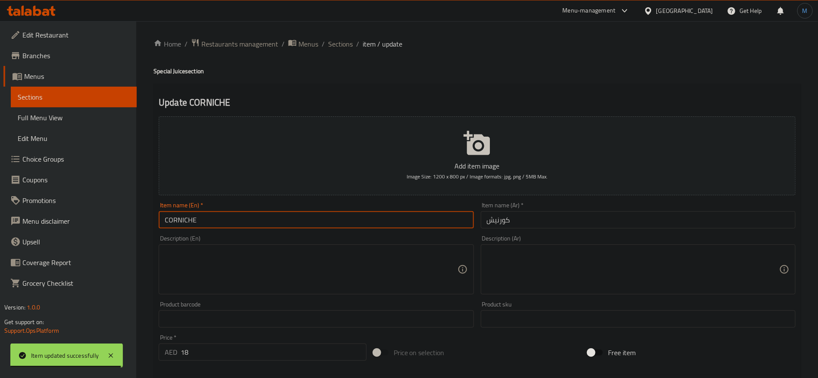
click at [424, 218] on input "CORNICHE" at bounding box center [316, 219] width 315 height 17
type input "Corniche"
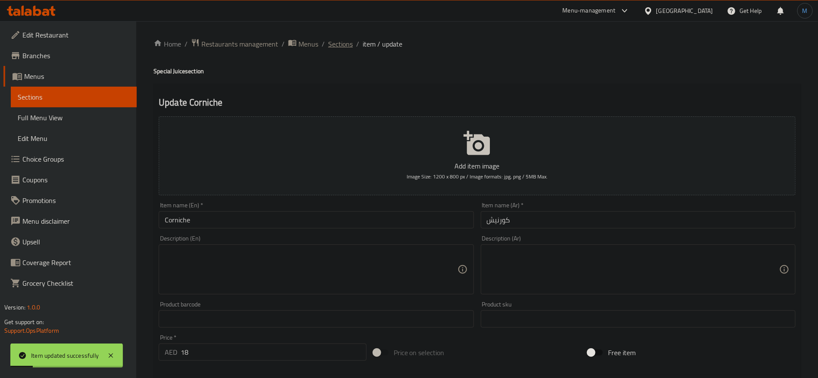
click at [338, 48] on span "Sections" at bounding box center [340, 44] width 25 height 10
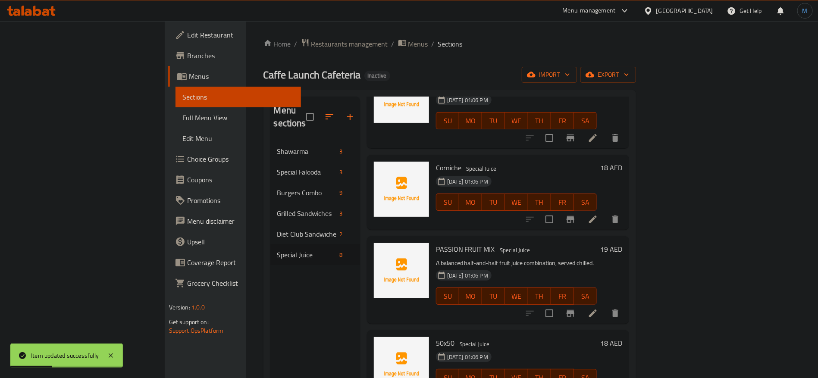
scroll to position [259, 0]
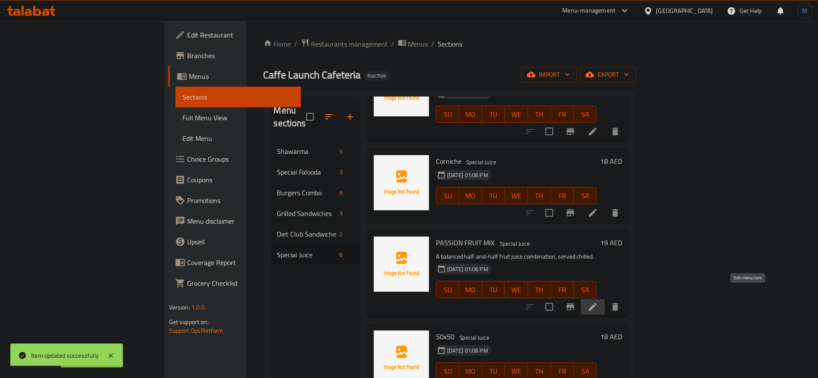
click at [598, 302] on icon at bounding box center [593, 307] width 10 height 10
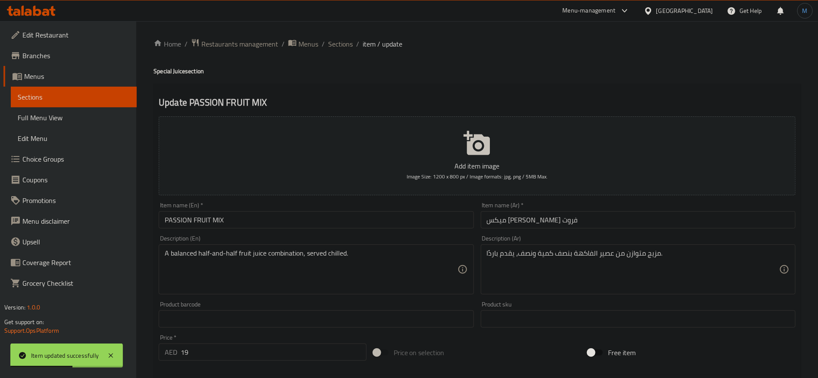
click at [330, 233] on div "Description (En) A balanced half-and-half fruit juice combination, served chill…" at bounding box center [316, 265] width 322 height 66
click at [331, 223] on input "PASSION FRUIT MIX" at bounding box center [316, 219] width 315 height 17
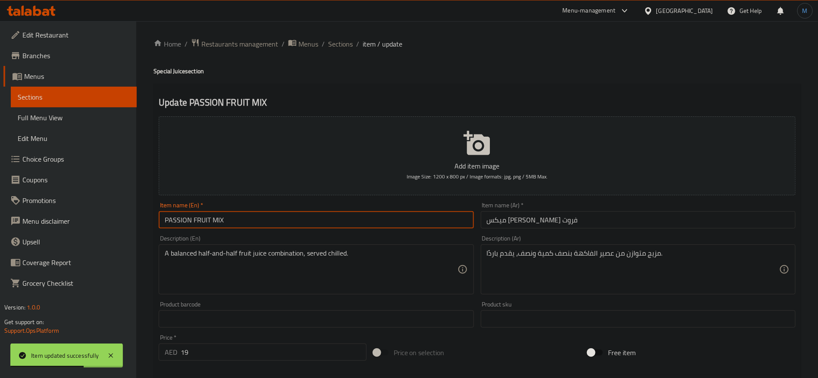
type input "Passion Fruit Mix"
click at [509, 217] on input "ميكس [PERSON_NAME] فروت" at bounding box center [638, 219] width 315 height 17
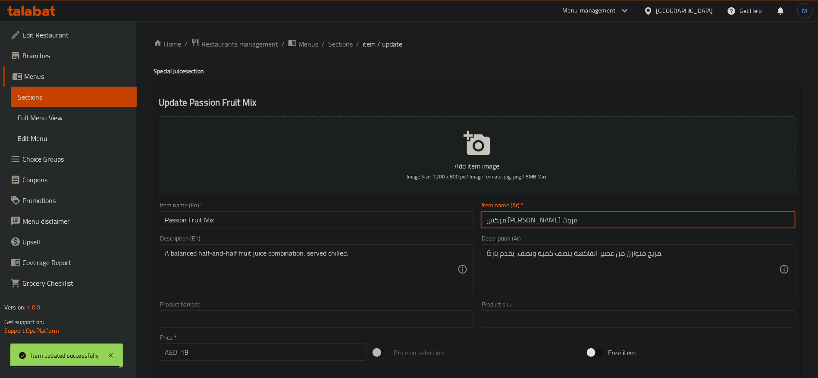
click at [509, 217] on input "ميكس [PERSON_NAME] فروت" at bounding box center [638, 219] width 315 height 17
click at [500, 217] on input "ميكس [PERSON_NAME] فروت" at bounding box center [638, 219] width 315 height 17
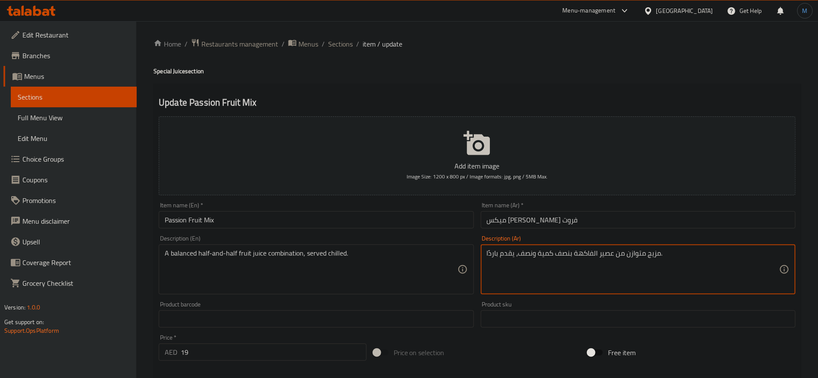
click at [586, 252] on textarea "مزيج متوازن من عصير الفاكهة بنصف كمية ونصف، يقدم باردًا." at bounding box center [633, 269] width 292 height 41
click at [548, 258] on textarea "مزيج متوازن من عصير الفاكهة بنصف كمية ونصف، يقدم باردًا." at bounding box center [633, 269] width 292 height 41
type textarea "مزيج متوازن من عصير الفاكهة بنصف ونصف، يقدم باردًا."
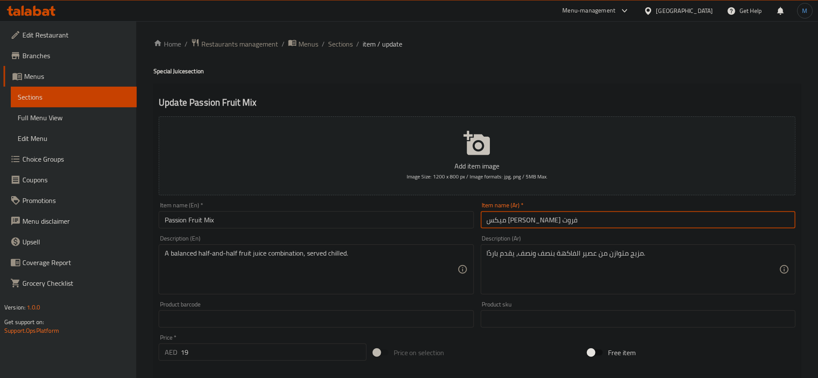
click at [500, 215] on input "ميكس [PERSON_NAME] فروت" at bounding box center [638, 219] width 315 height 17
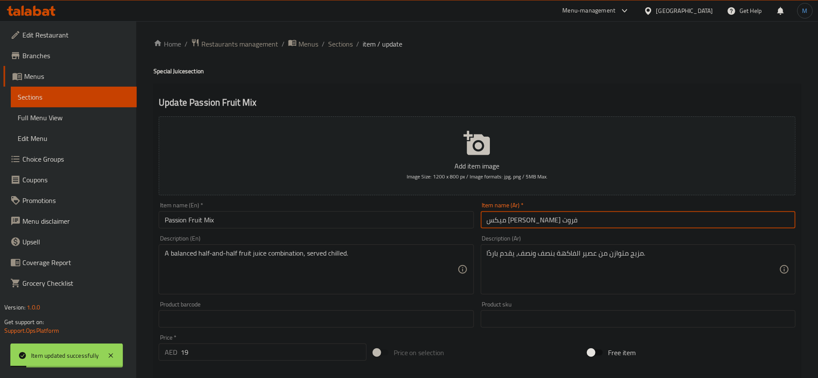
click at [337, 51] on div "Home / Restaurants management / Menus / Sections / item / update Special Juice …" at bounding box center [477, 315] width 647 height 554
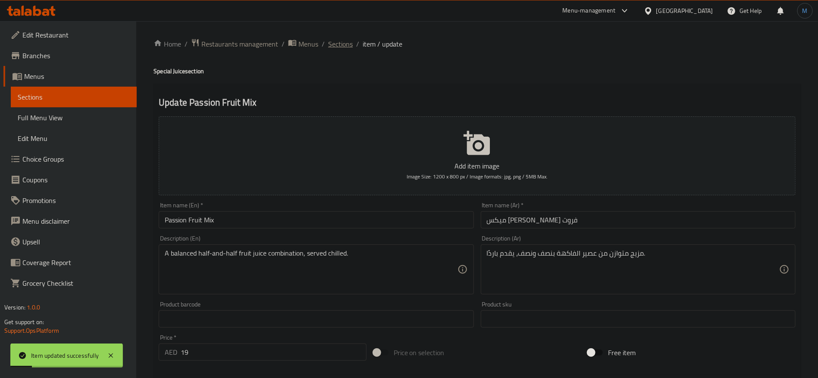
click at [339, 43] on span "Sections" at bounding box center [340, 44] width 25 height 10
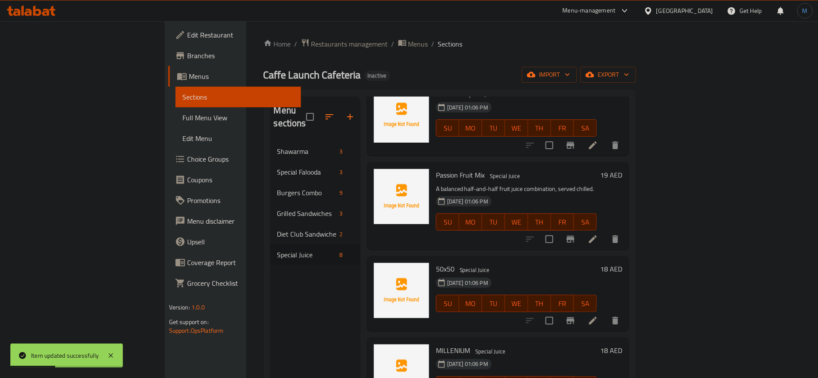
scroll to position [333, 0]
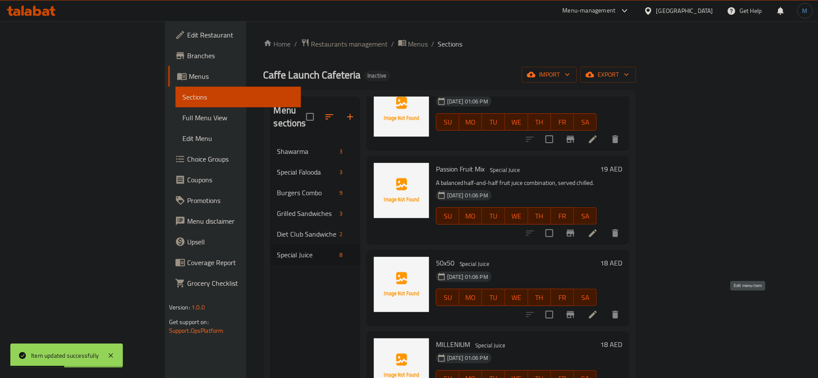
click at [598, 310] on icon at bounding box center [593, 315] width 10 height 10
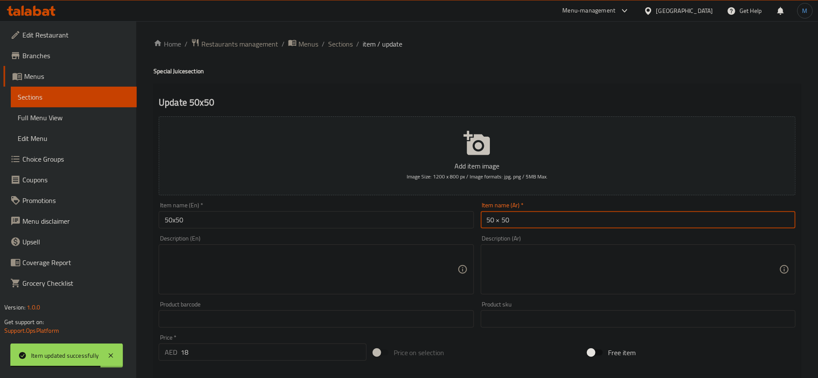
click at [497, 223] on input "50 × 50" at bounding box center [638, 219] width 315 height 17
type input "50 في 50"
click at [380, 223] on input "50x50" at bounding box center [316, 219] width 315 height 17
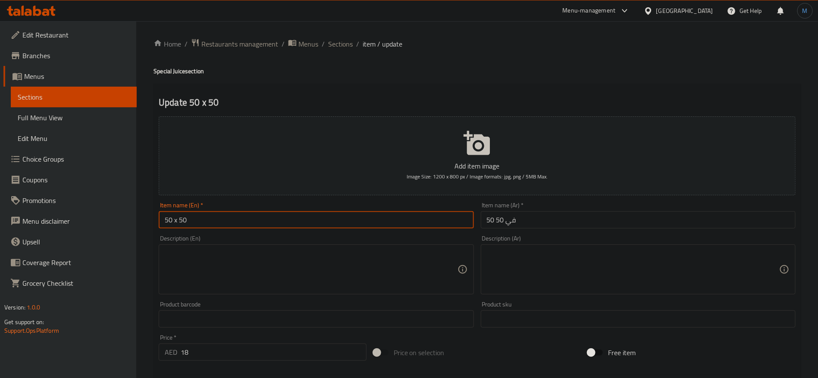
type input "50 x 50"
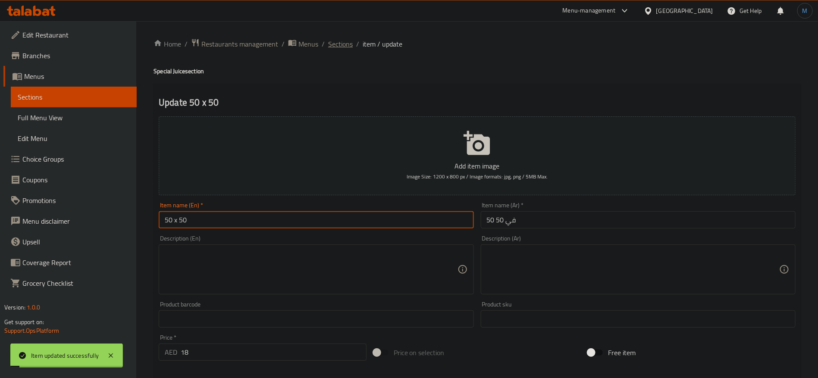
click at [336, 42] on span "Sections" at bounding box center [340, 44] width 25 height 10
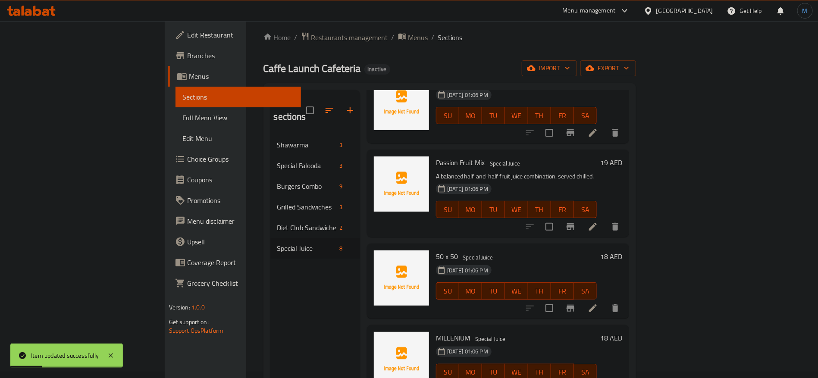
scroll to position [121, 0]
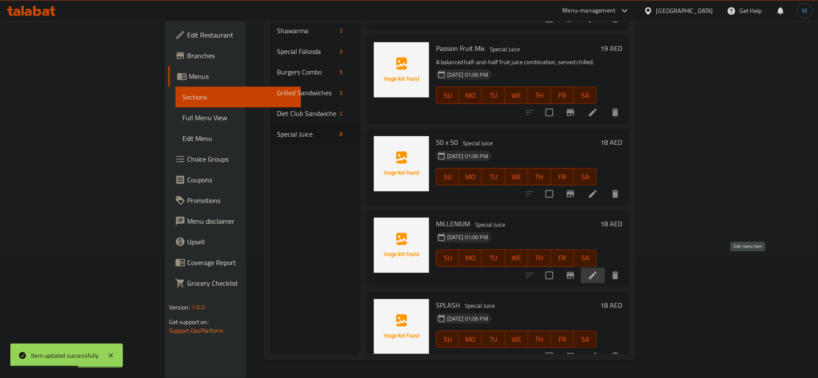
click at [598, 270] on icon at bounding box center [593, 275] width 10 height 10
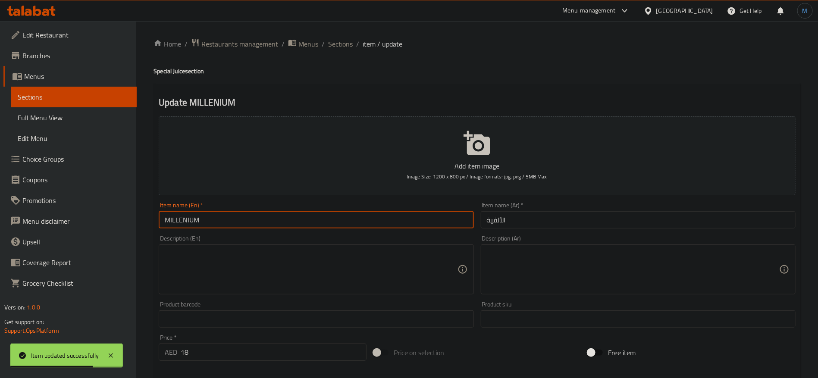
click at [415, 219] on input "MILLENIUM" at bounding box center [316, 219] width 315 height 17
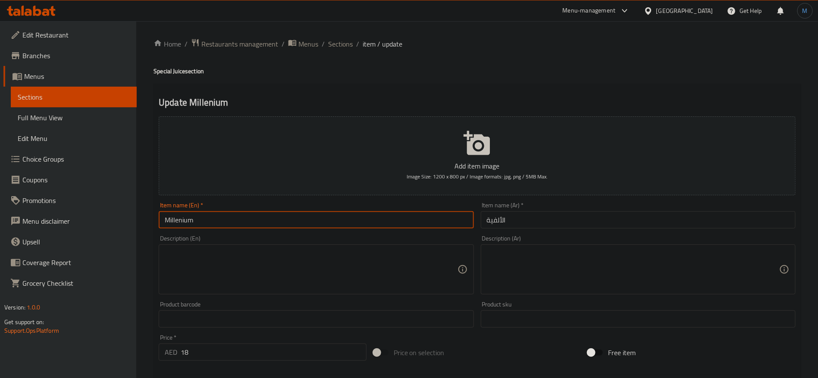
paste input "n"
type input "Millennium"
click at [558, 211] on div "Item name (Ar)   * الألفية Item name (Ar) *" at bounding box center [638, 215] width 315 height 26
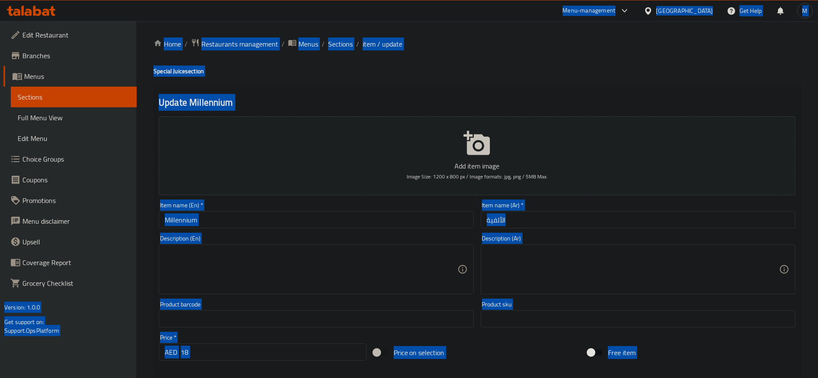
click at [559, 216] on input "الألفية" at bounding box center [638, 219] width 315 height 17
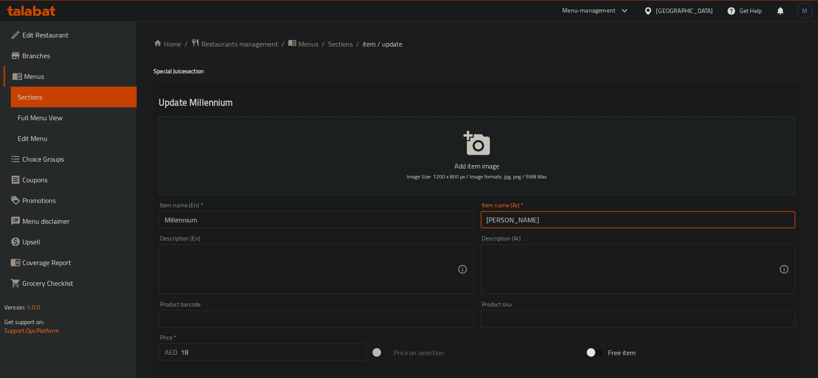
paste input "يلينيو"
type input "ميلينيوم"
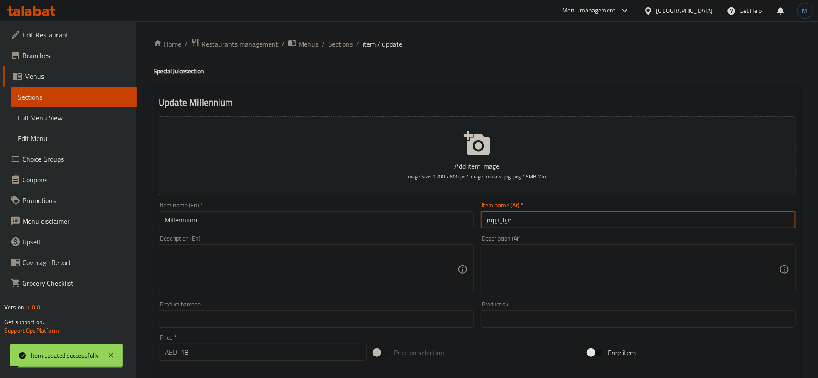
click at [342, 43] on span "Sections" at bounding box center [340, 44] width 25 height 10
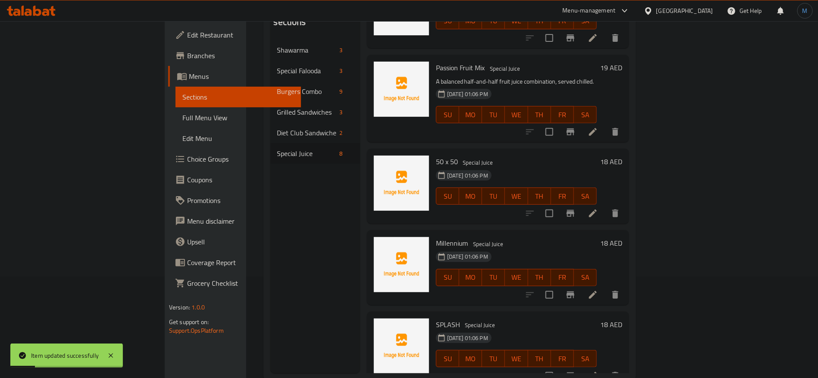
scroll to position [121, 0]
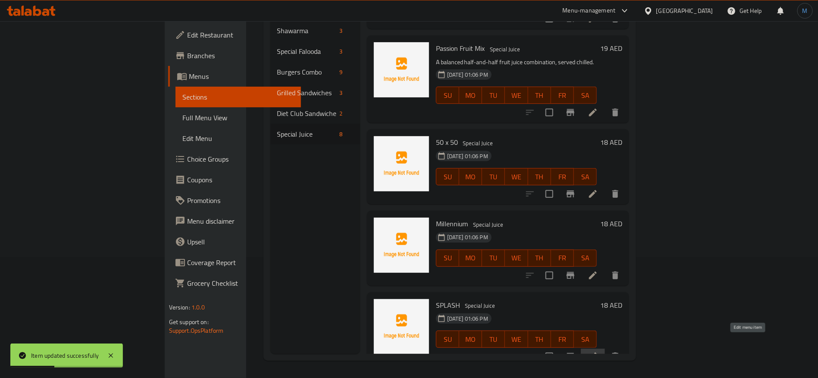
click at [598, 352] on icon at bounding box center [593, 357] width 10 height 10
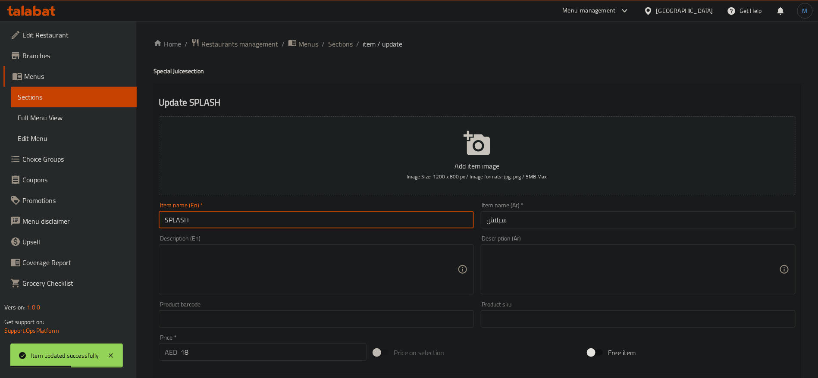
click at [409, 213] on input "SPLASH" at bounding box center [316, 219] width 315 height 17
type input "Splash"
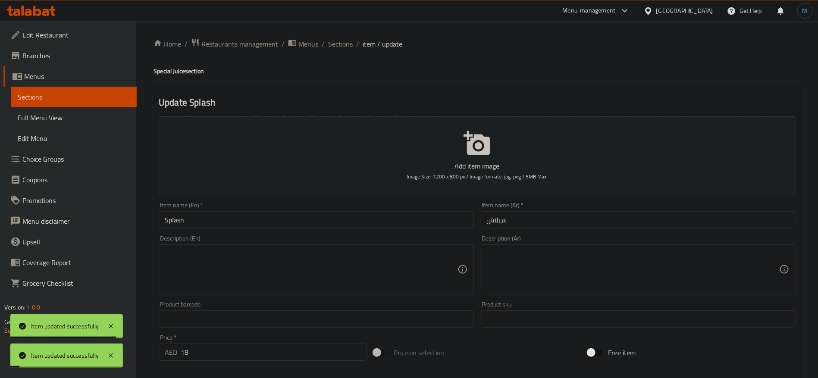
click at [340, 47] on span "Sections" at bounding box center [340, 44] width 25 height 10
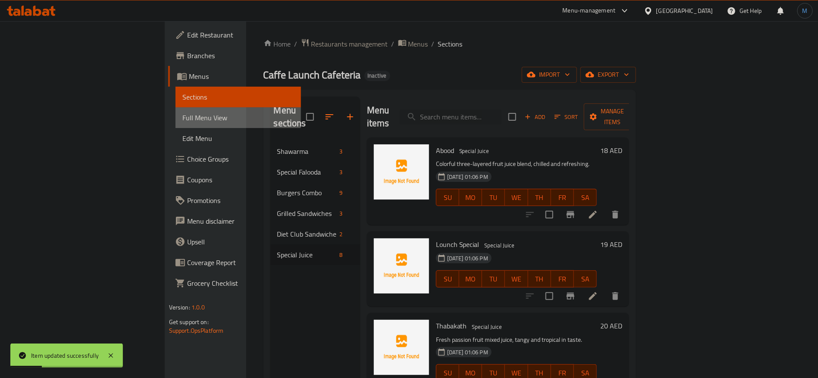
click at [176, 126] on link "Full Menu View" at bounding box center [239, 117] width 126 height 21
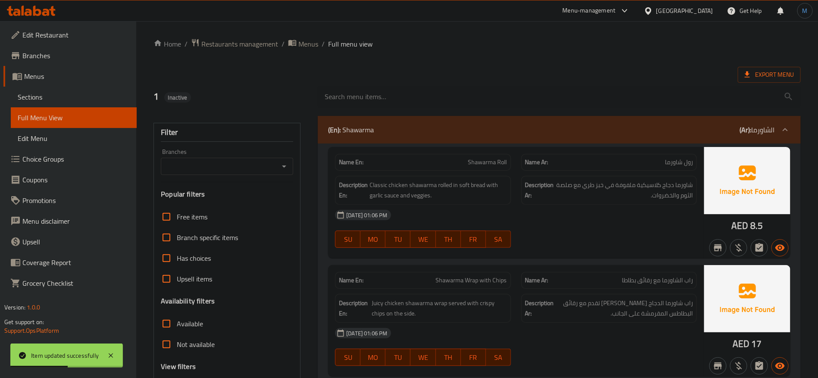
scroll to position [324, 0]
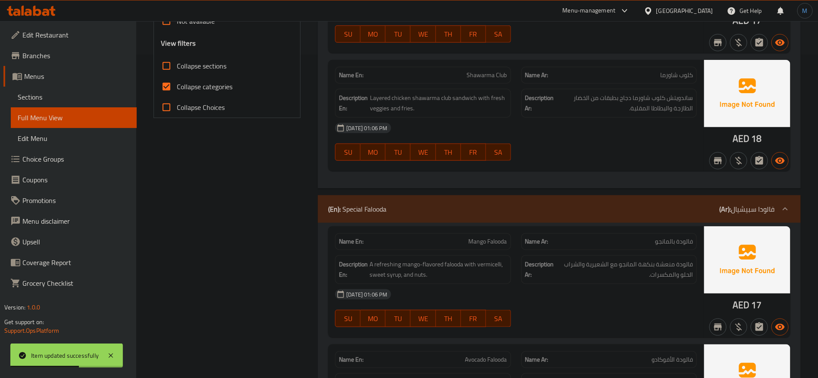
click at [180, 86] on span "Collapse categories" at bounding box center [205, 87] width 56 height 10
click at [177, 86] on input "Collapse categories" at bounding box center [166, 86] width 21 height 21
checkbox input "false"
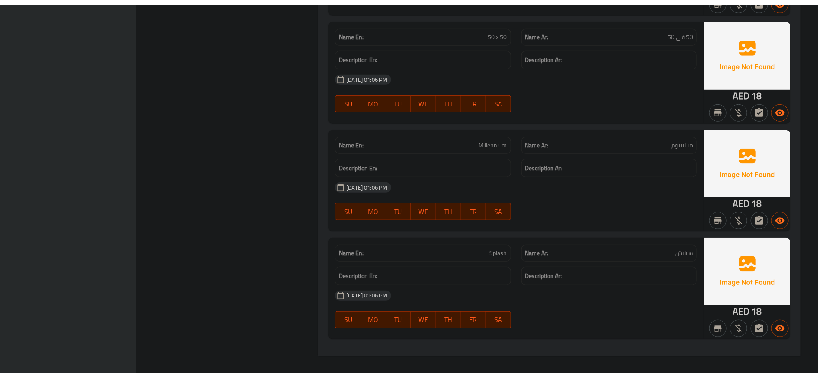
scroll to position [3518, 0]
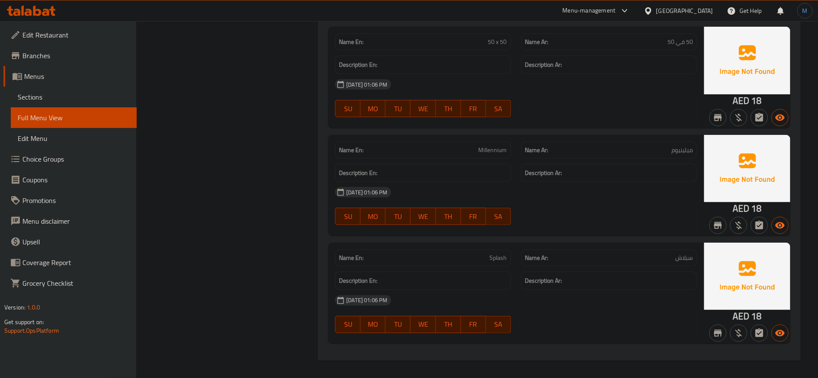
click at [71, 101] on span "Sections" at bounding box center [74, 97] width 112 height 10
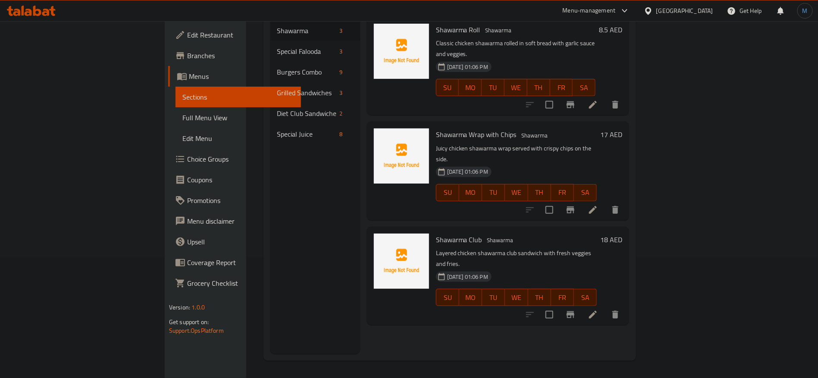
scroll to position [121, 0]
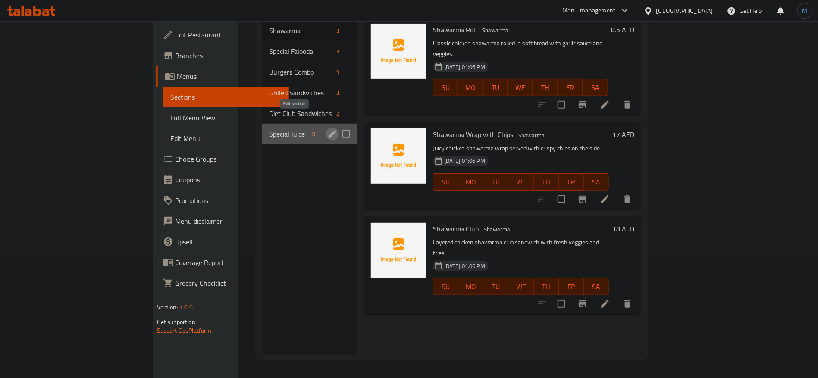
click at [329, 130] on icon "edit" at bounding box center [333, 134] width 8 height 8
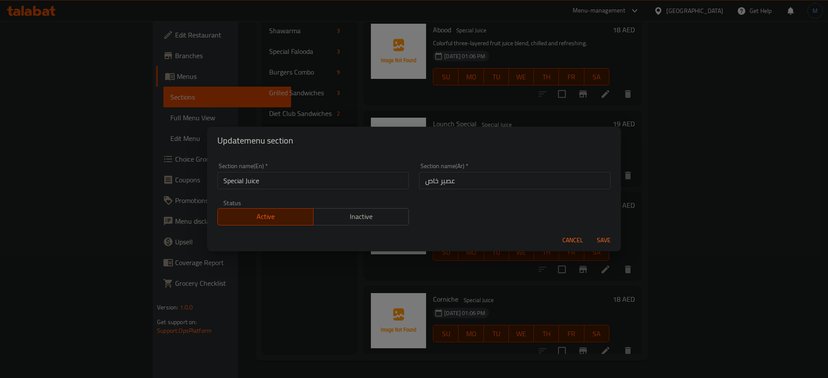
click at [431, 182] on input "عصير خاص" at bounding box center [515, 180] width 192 height 17
type input "عصير س"
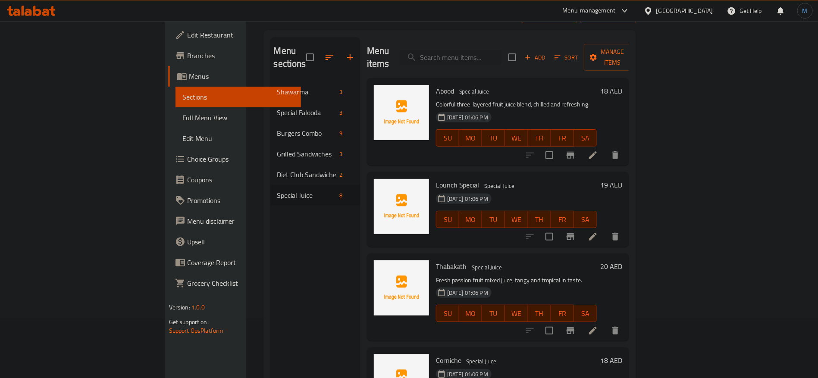
scroll to position [56, 0]
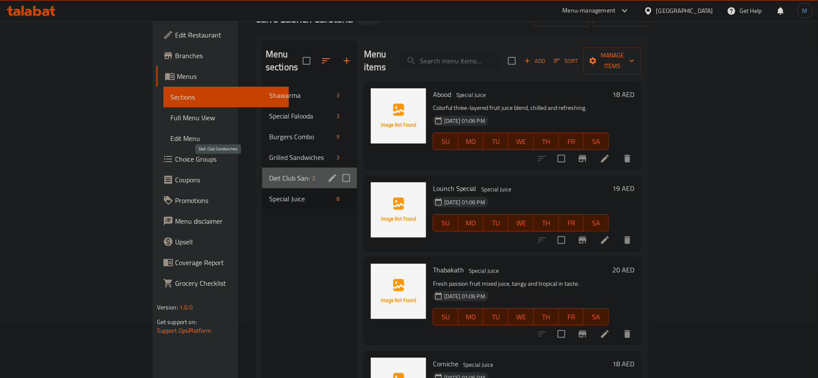
click at [269, 173] on span "Diet Club Sandwiches" at bounding box center [289, 178] width 40 height 10
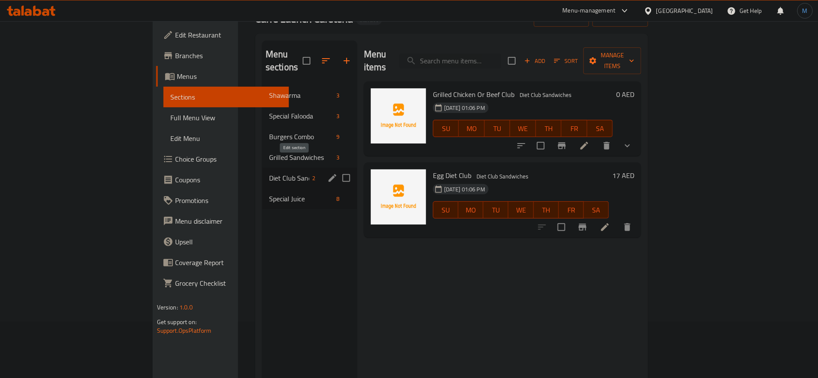
click at [329, 174] on icon "edit" at bounding box center [333, 178] width 8 height 8
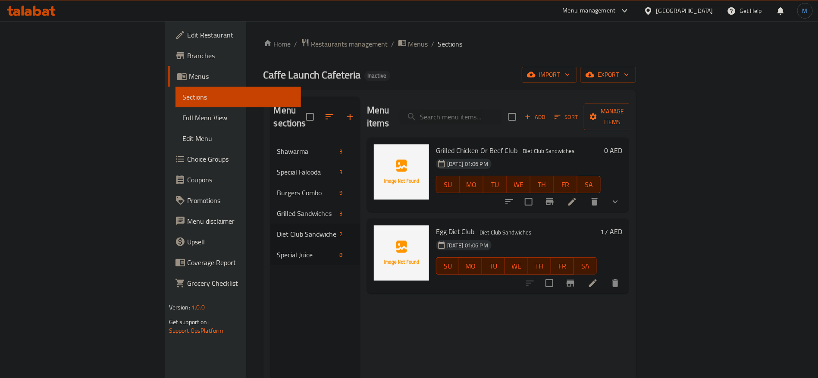
click at [669, 10] on div "[GEOGRAPHIC_DATA]" at bounding box center [685, 10] width 57 height 9
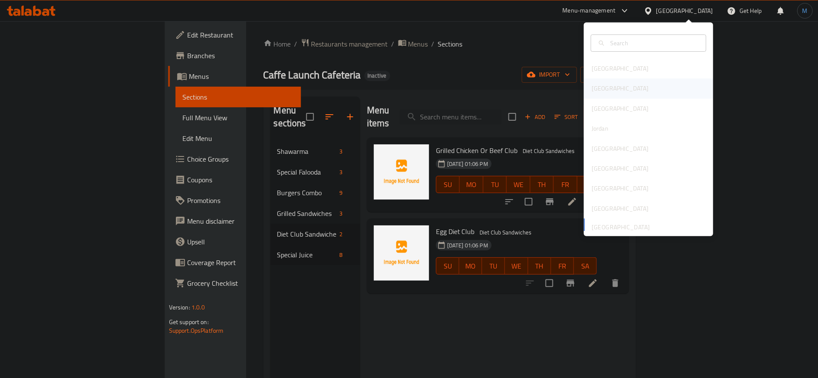
click at [608, 83] on div "[GEOGRAPHIC_DATA]" at bounding box center [648, 89] width 129 height 20
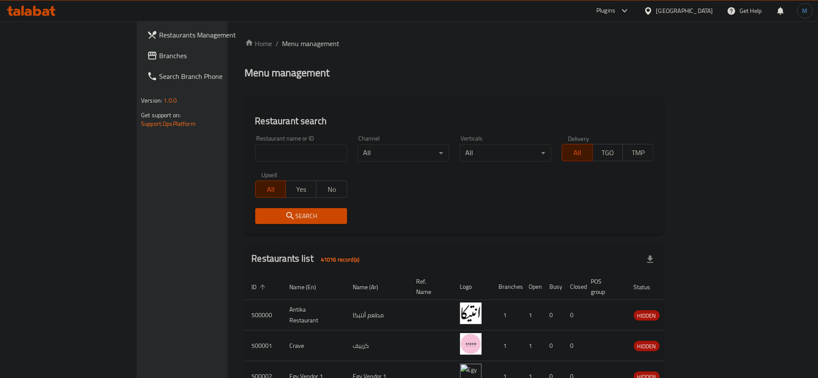
click at [159, 57] on span "Branches" at bounding box center [212, 55] width 107 height 10
